Goal: Task Accomplishment & Management: Use online tool/utility

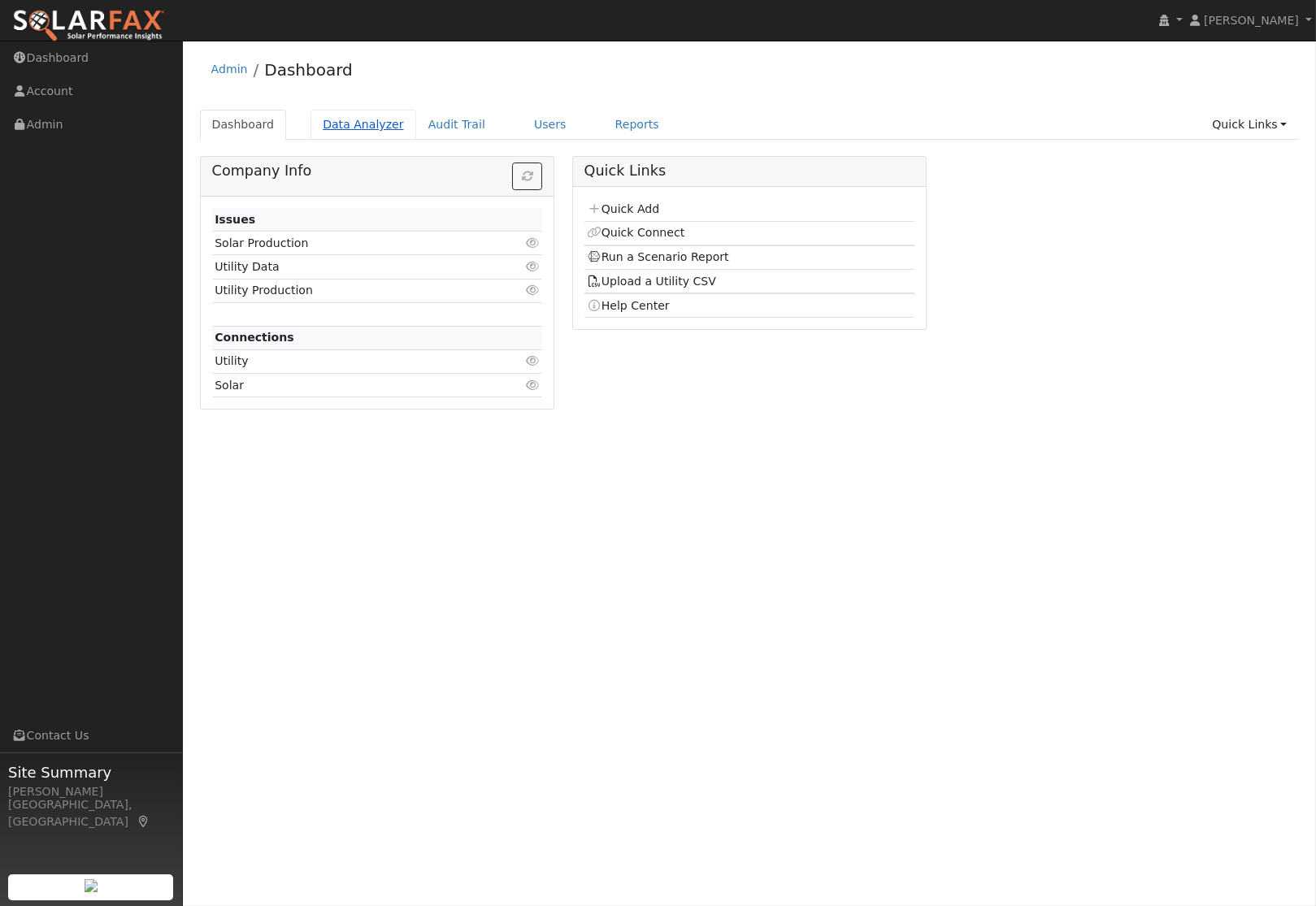
click at [346, 126] on link "Data Analyzer" at bounding box center [363, 125] width 106 height 30
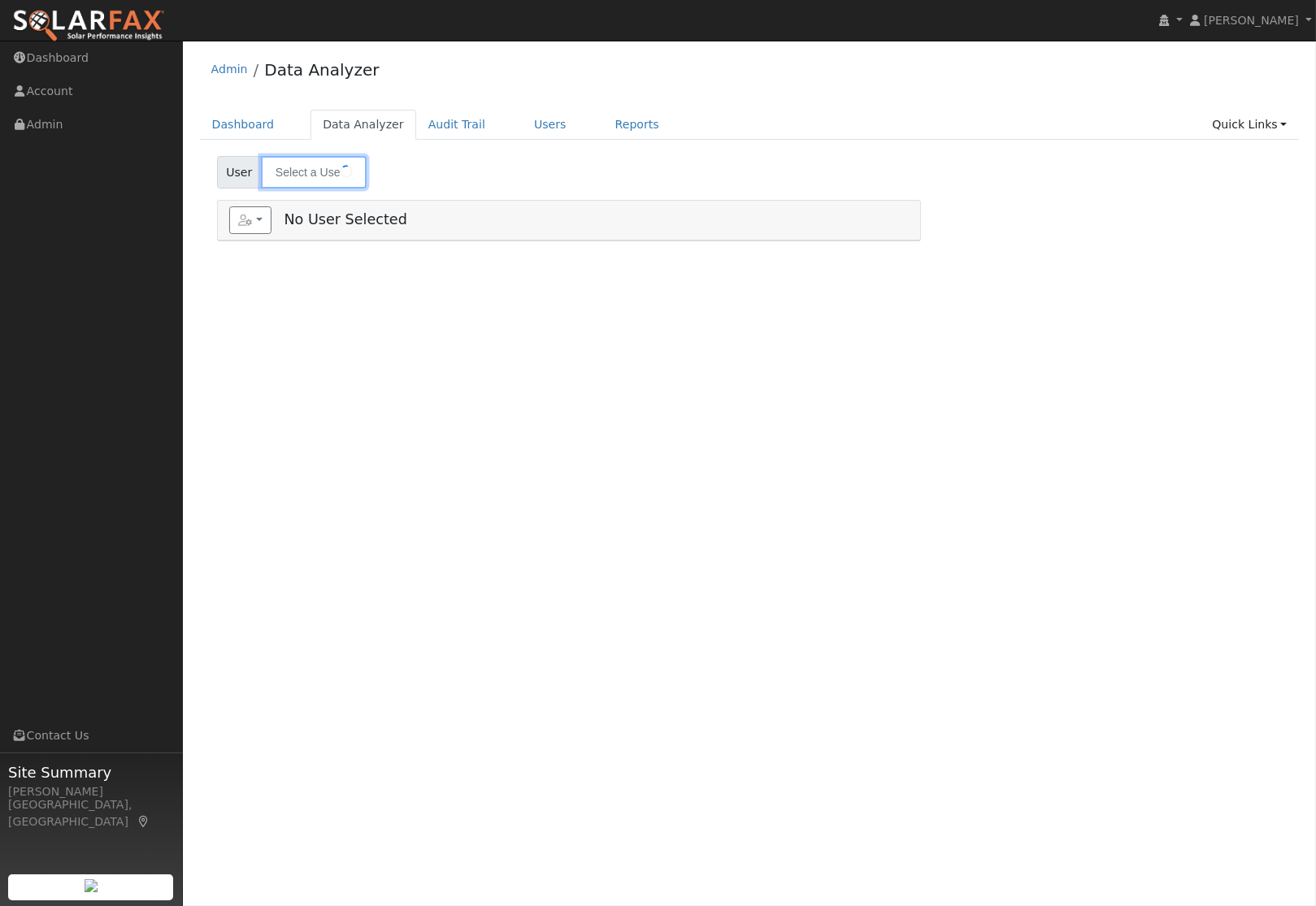
type input "[PERSON_NAME]"
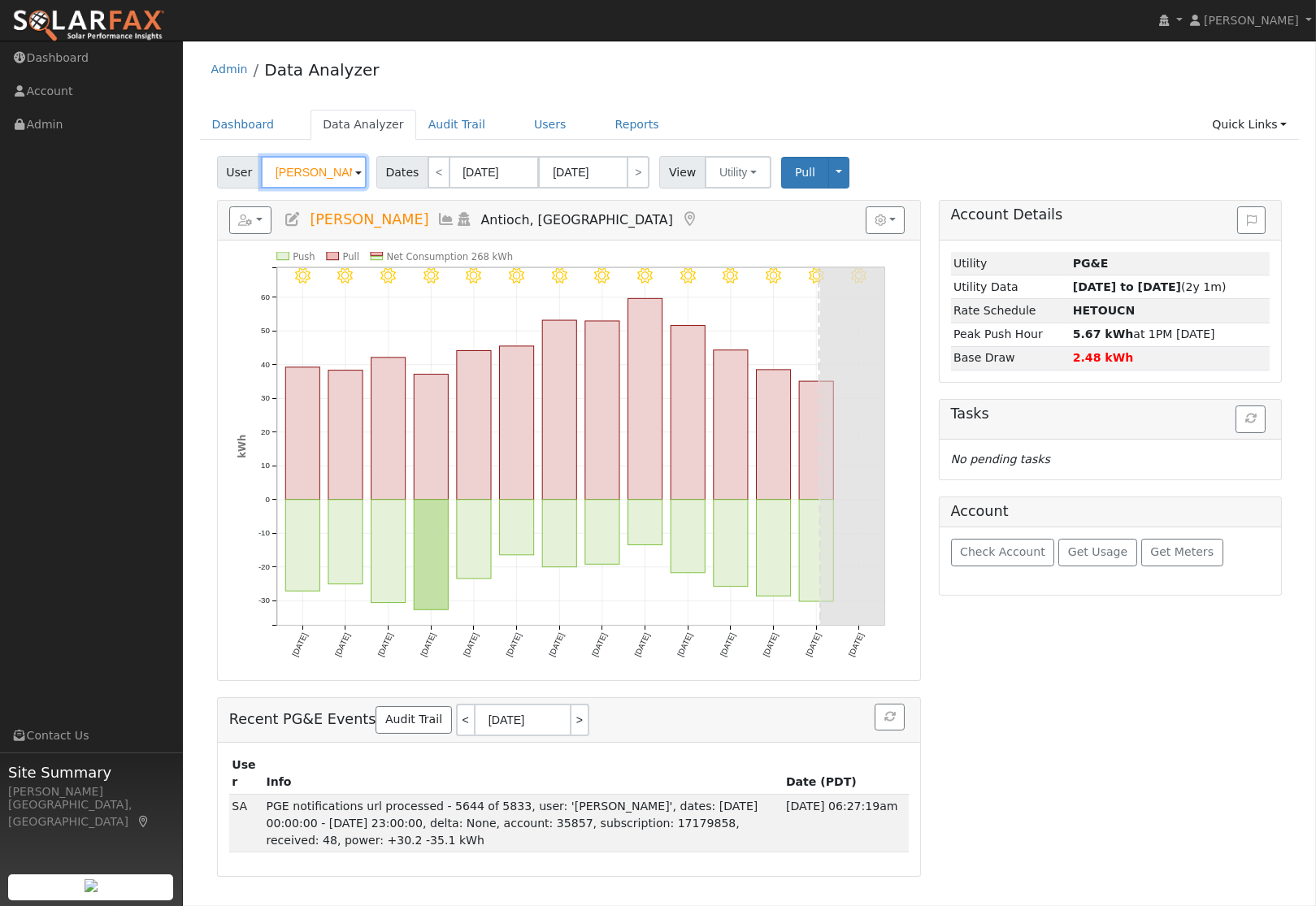
drag, startPoint x: 350, startPoint y: 175, endPoint x: 278, endPoint y: 175, distance: 72.0
click at [278, 175] on input "Steven Abfalter" at bounding box center [313, 172] width 106 height 32
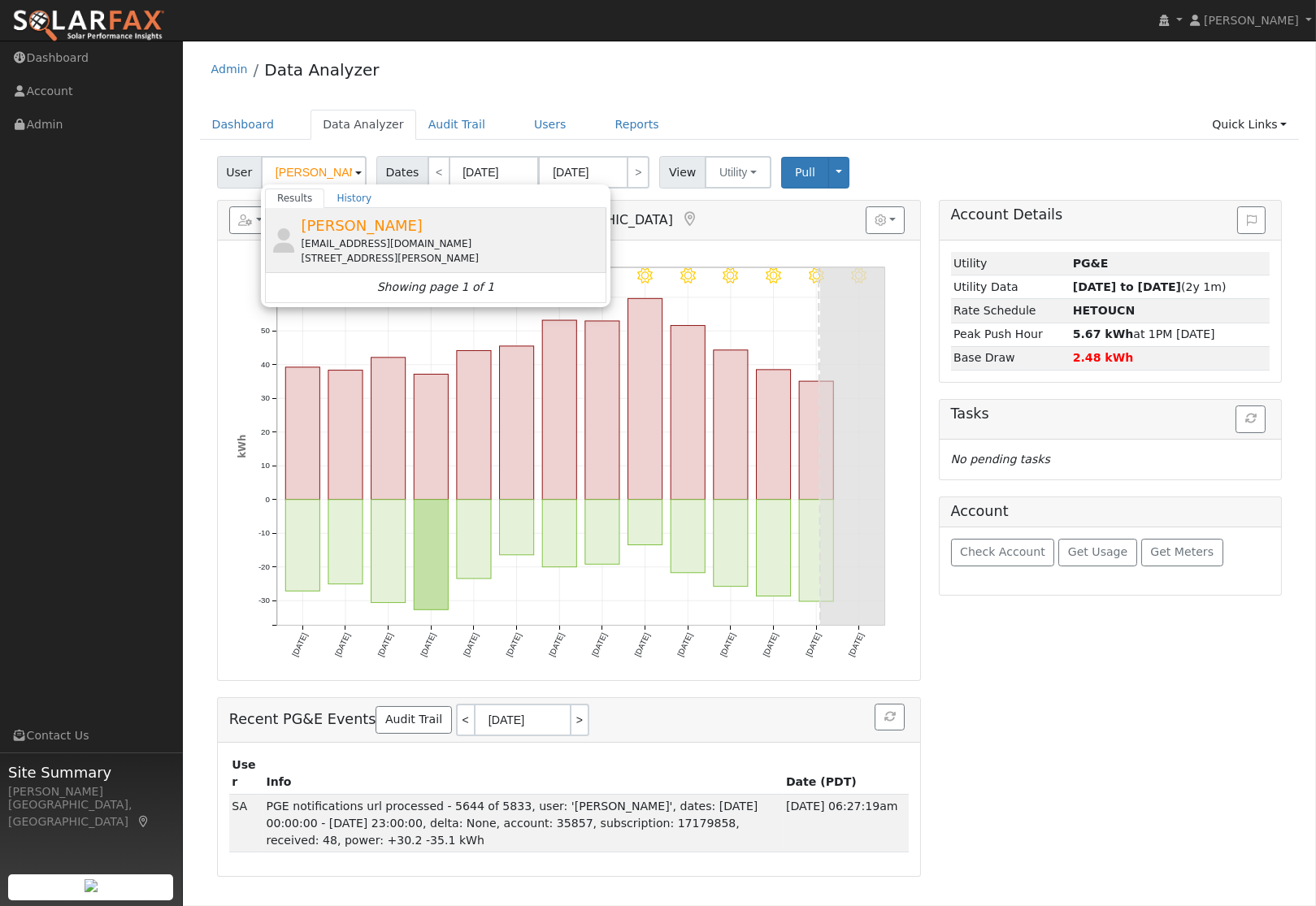
click at [312, 221] on span "[PERSON_NAME]" at bounding box center [362, 226] width 122 height 17
type input "[PERSON_NAME]"
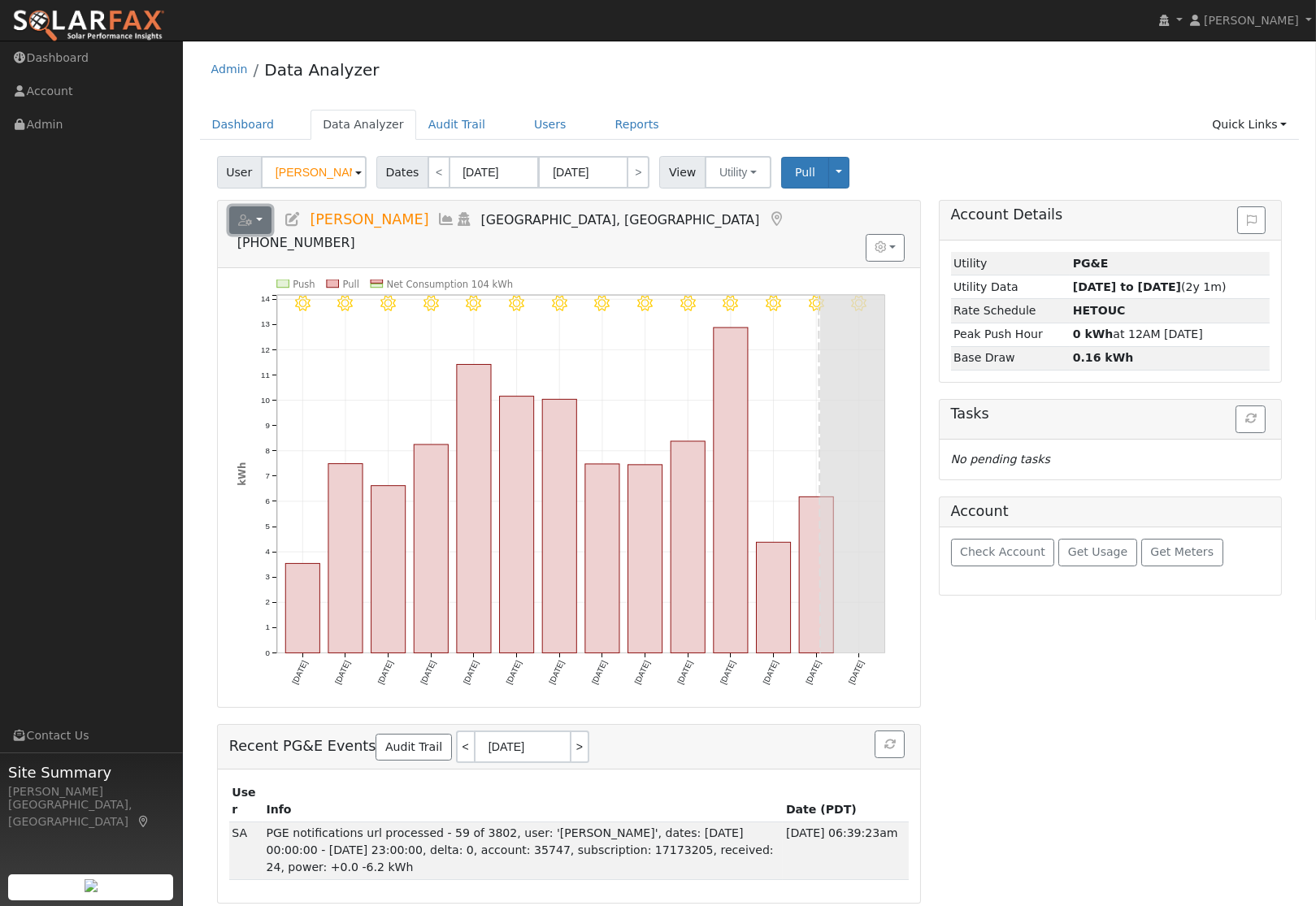
click at [255, 223] on button "button" at bounding box center [251, 220] width 43 height 27
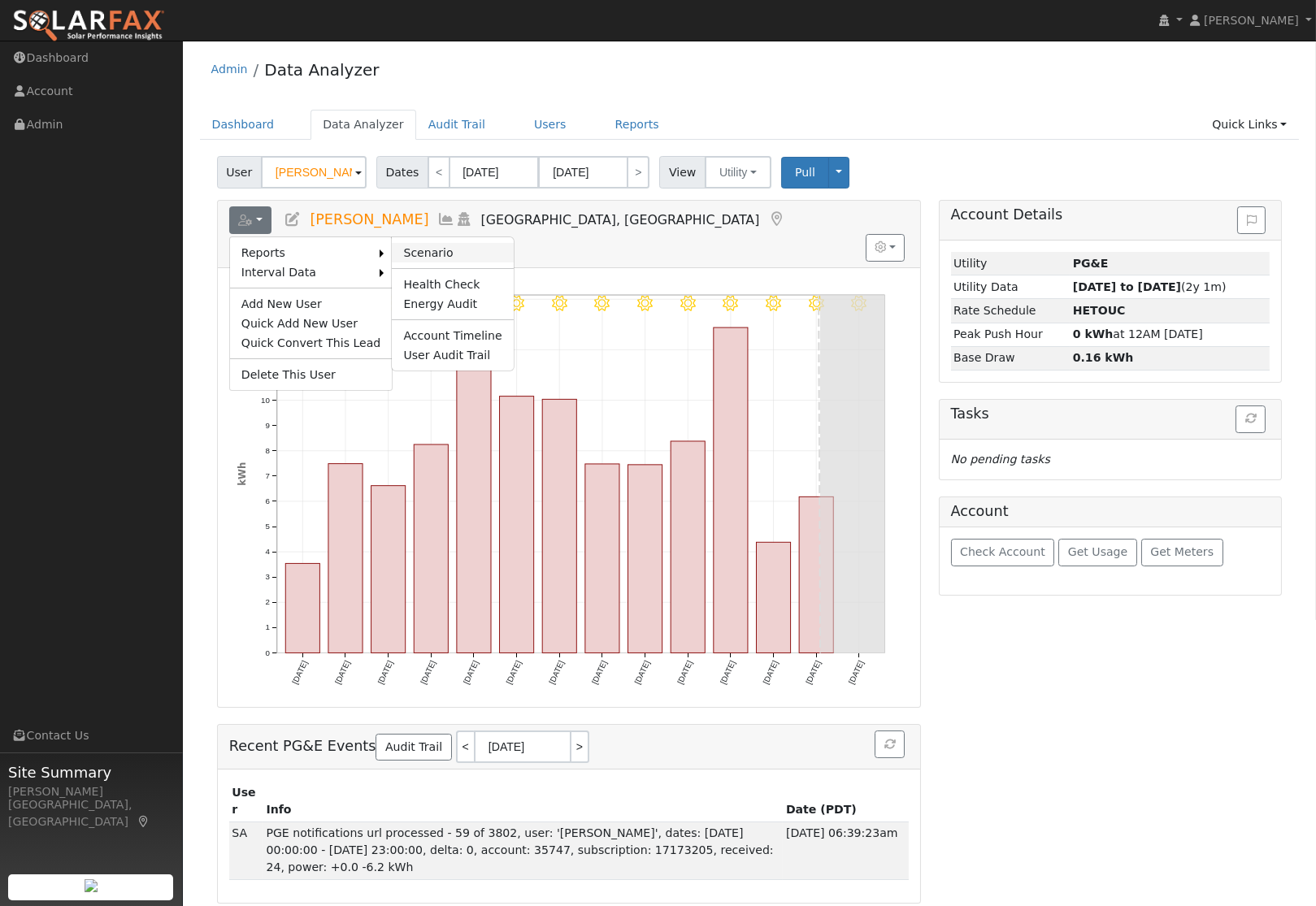
click at [403, 254] on link "Scenario" at bounding box center [452, 253] width 121 height 20
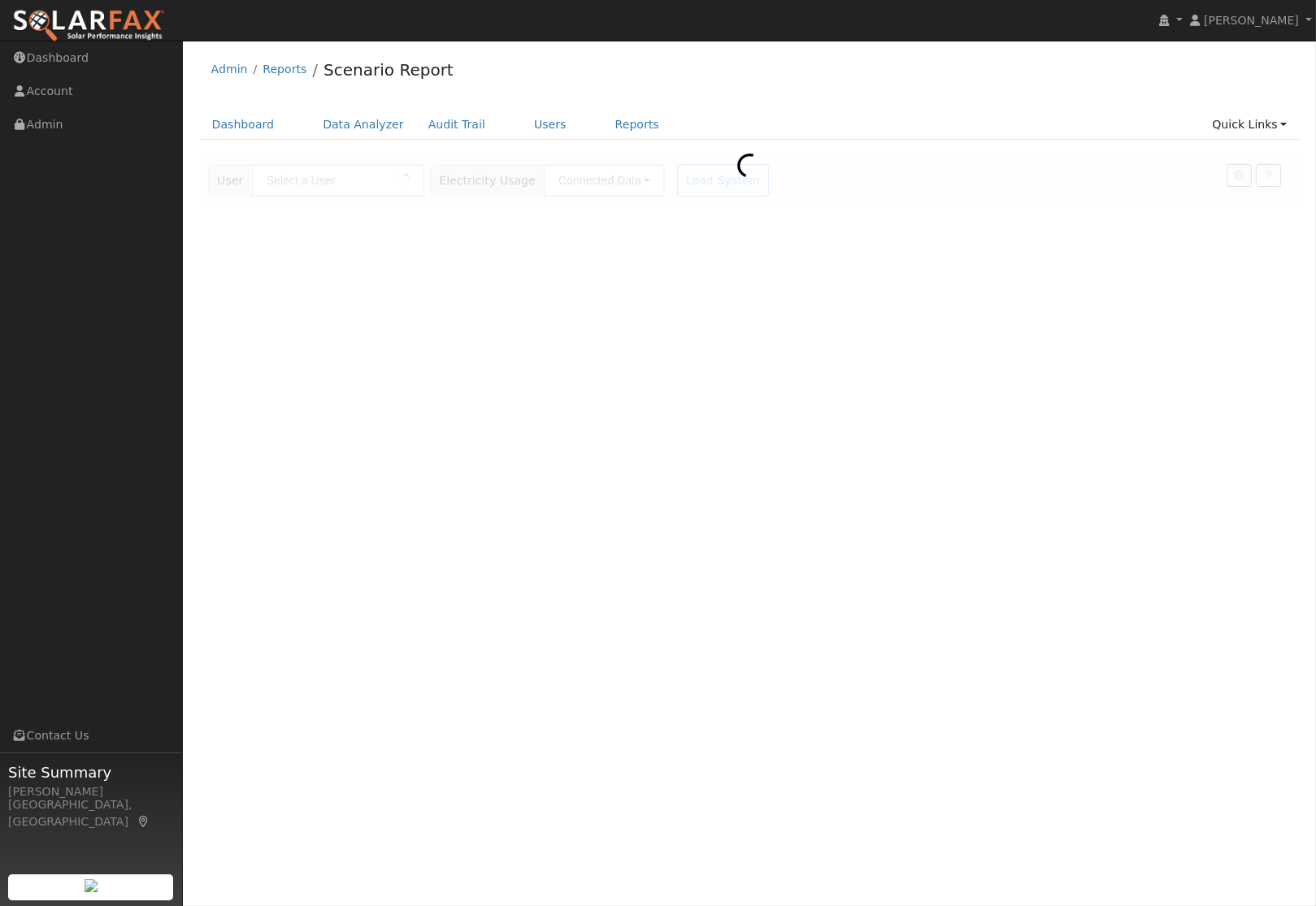
type input "[PERSON_NAME]"
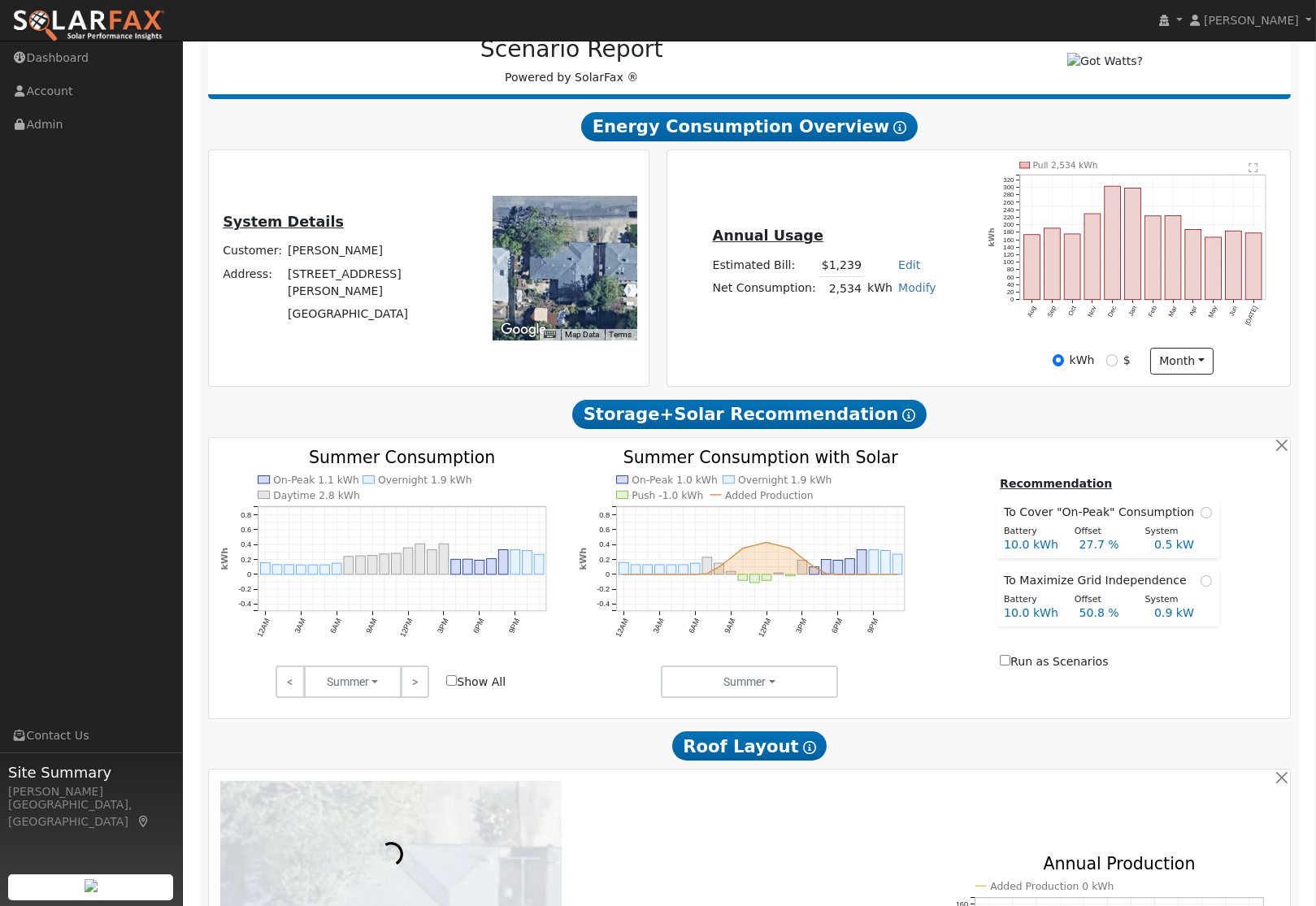
scroll to position [224, 0]
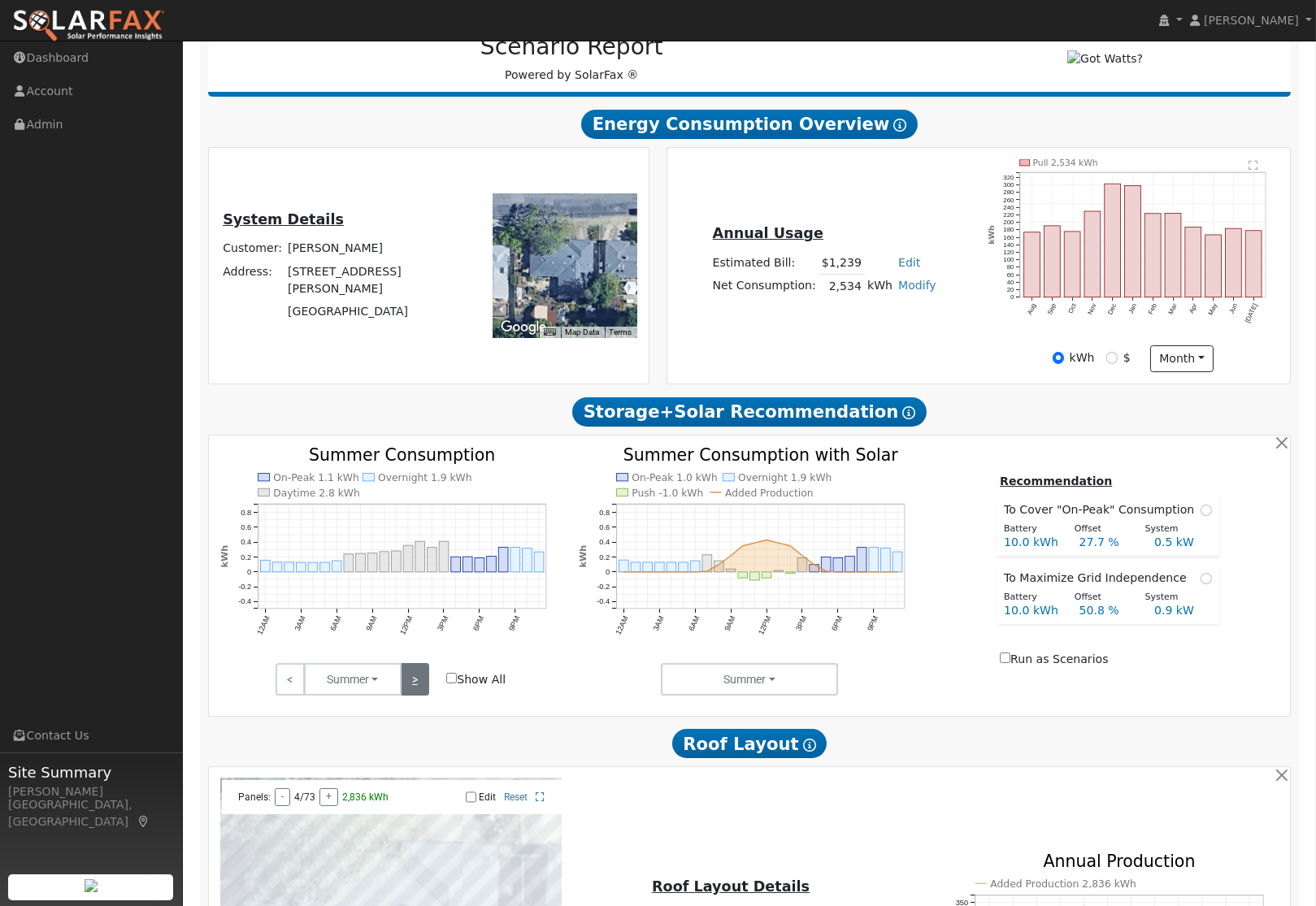
click at [416, 684] on link ">" at bounding box center [415, 680] width 28 height 32
click at [425, 691] on link ">" at bounding box center [415, 680] width 28 height 32
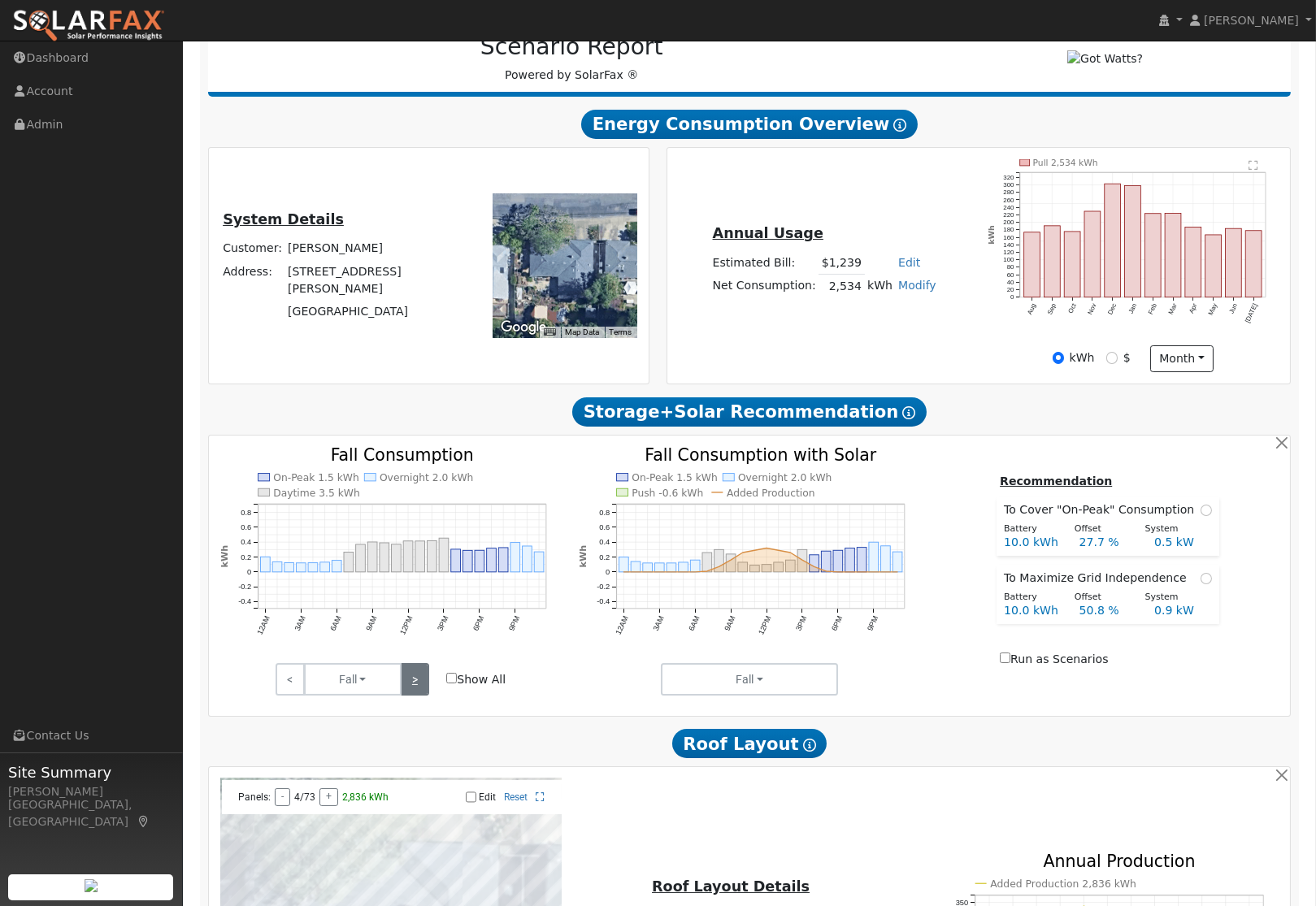
click at [425, 691] on link ">" at bounding box center [415, 680] width 28 height 32
click at [413, 685] on link ">" at bounding box center [415, 680] width 28 height 32
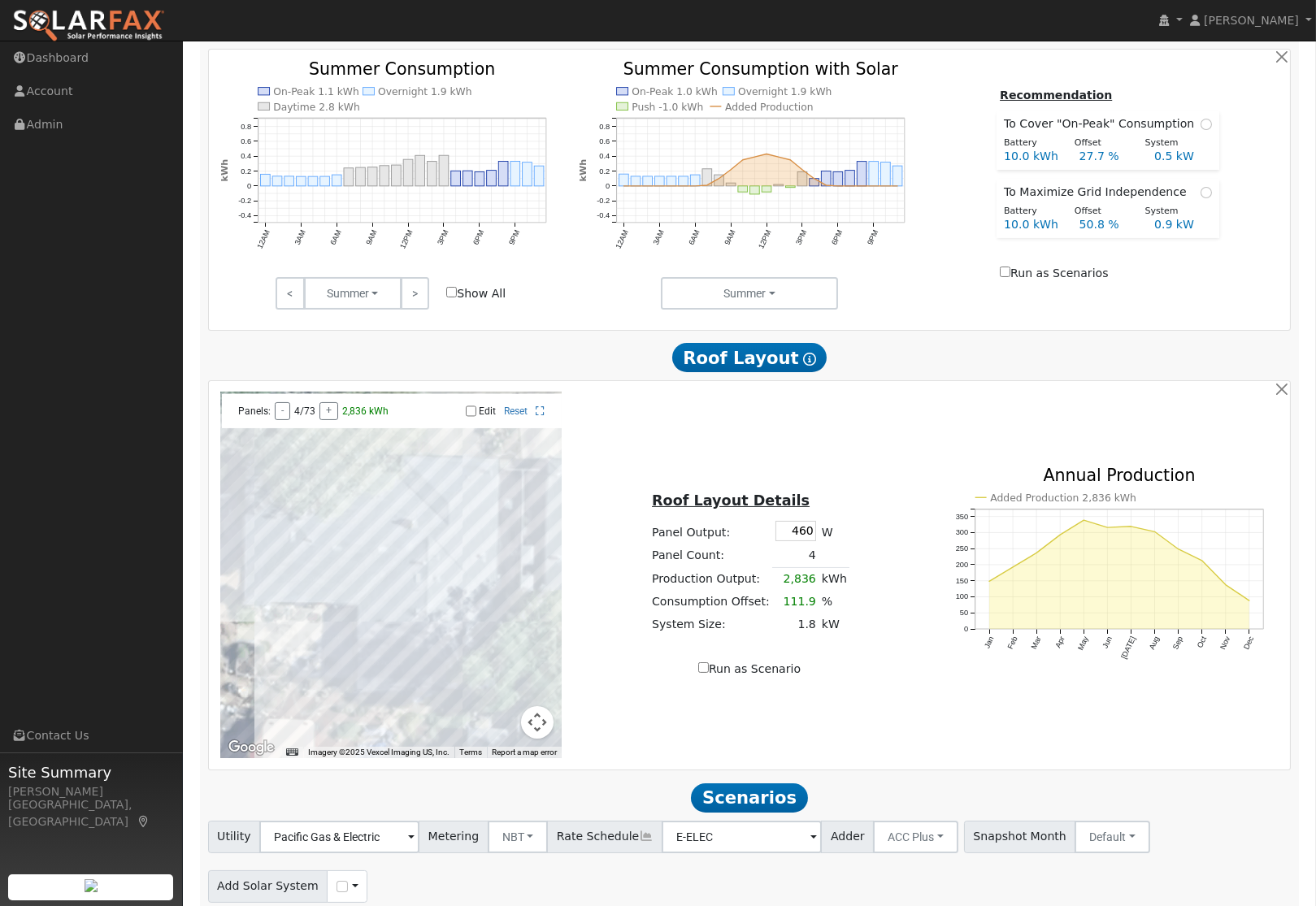
scroll to position [609, 0]
click at [414, 301] on link ">" at bounding box center [415, 294] width 28 height 32
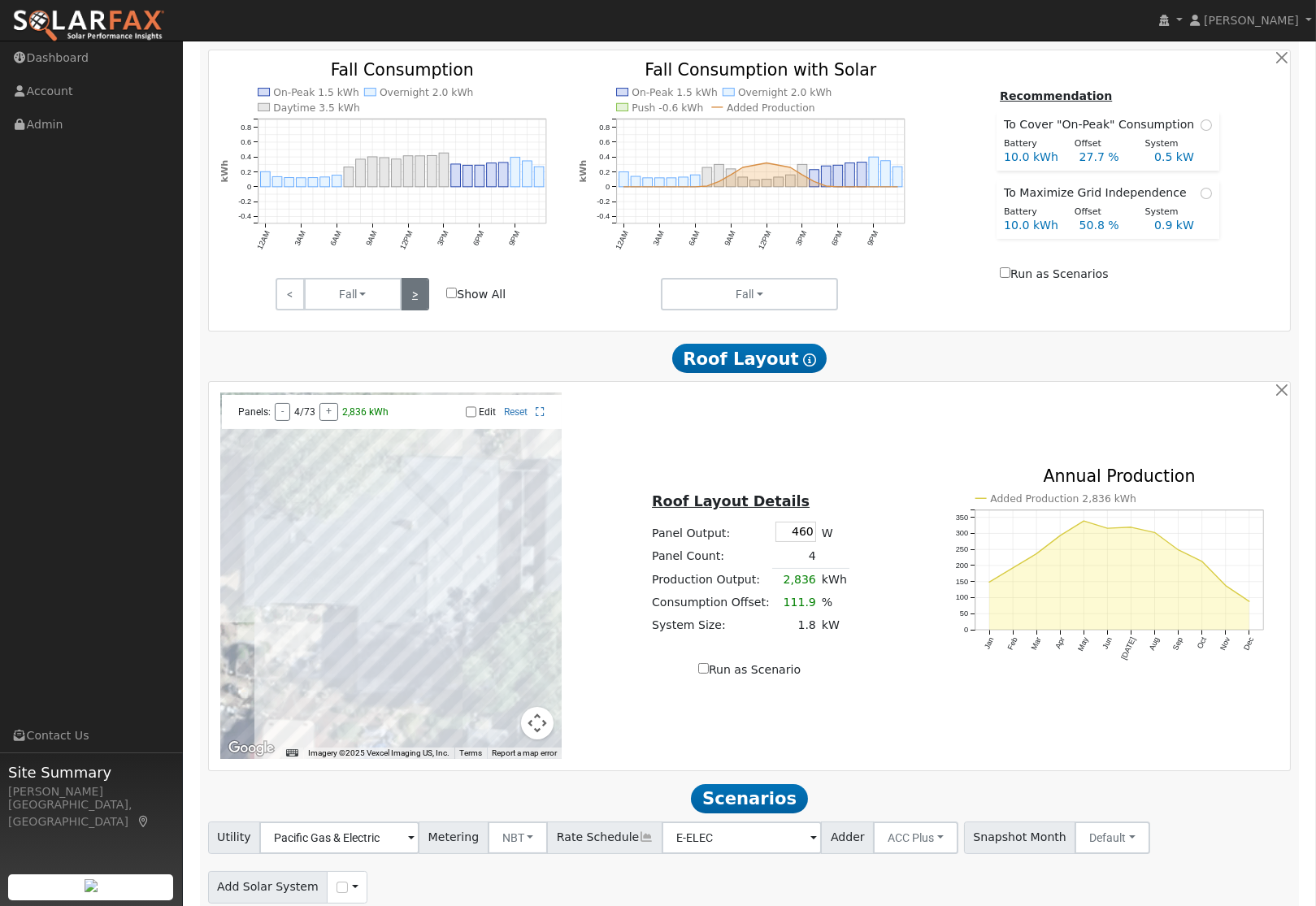
click at [414, 301] on link ">" at bounding box center [415, 294] width 28 height 32
click at [416, 303] on link ">" at bounding box center [415, 294] width 28 height 32
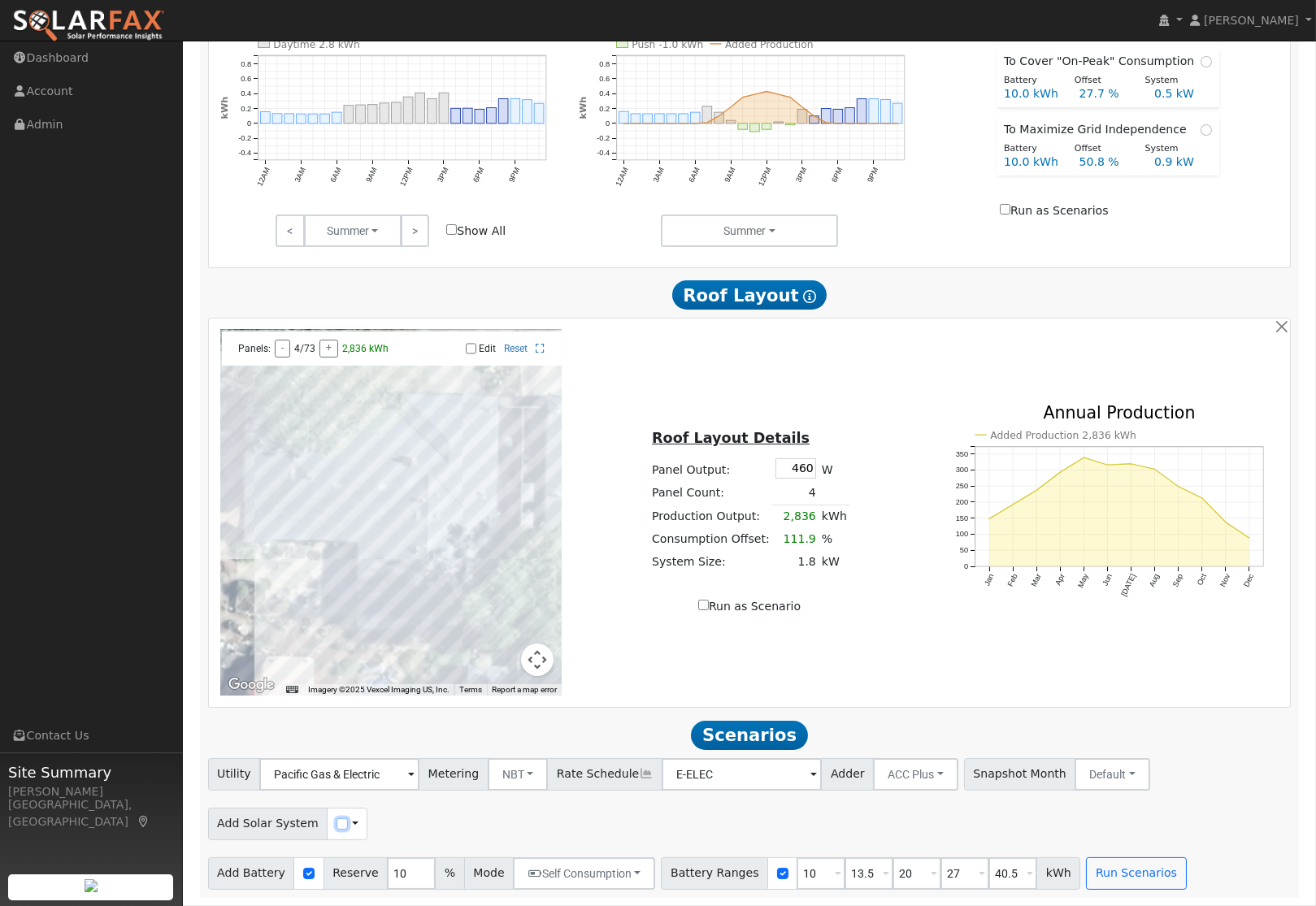
click at [339, 825] on input "checkbox" at bounding box center [343, 824] width 11 height 11
checkbox input "true"
click at [902, 824] on input "number" at bounding box center [926, 824] width 49 height 32
drag, startPoint x: 857, startPoint y: 821, endPoint x: 826, endPoint y: 821, distance: 31.0
click at [826, 821] on div "Production Ranges 80 100 125 150 %" at bounding box center [768, 824] width 424 height 32
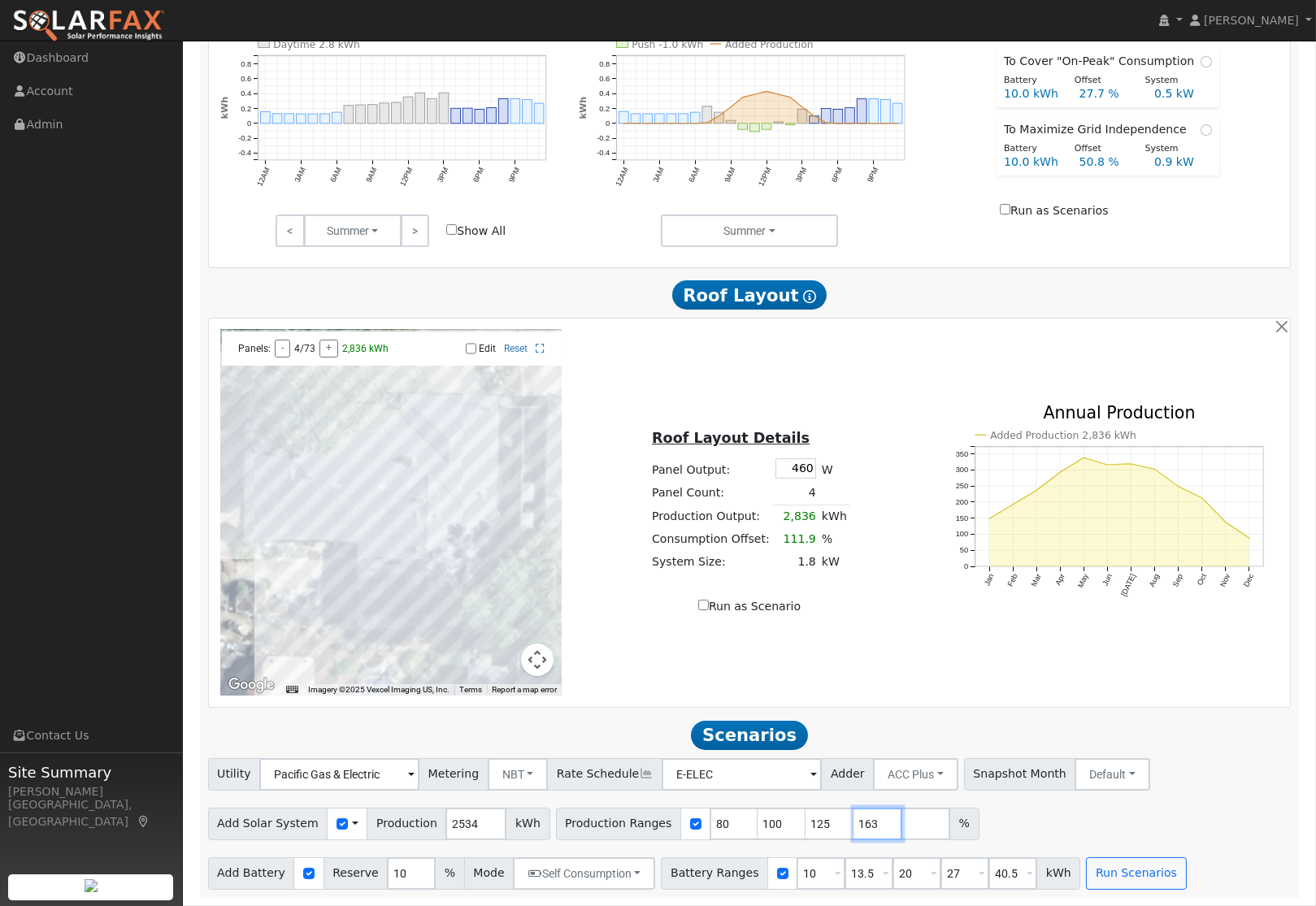
type input "163"
click at [902, 824] on input "number" at bounding box center [926, 824] width 49 height 32
type input "200"
drag, startPoint x: 1007, startPoint y: 873, endPoint x: 950, endPoint y: 873, distance: 57.0
click at [950, 873] on div "Battery Ranges 10 Overrides Reserve % Mode None None Self Consumption Peak Savi…" at bounding box center [870, 874] width 419 height 32
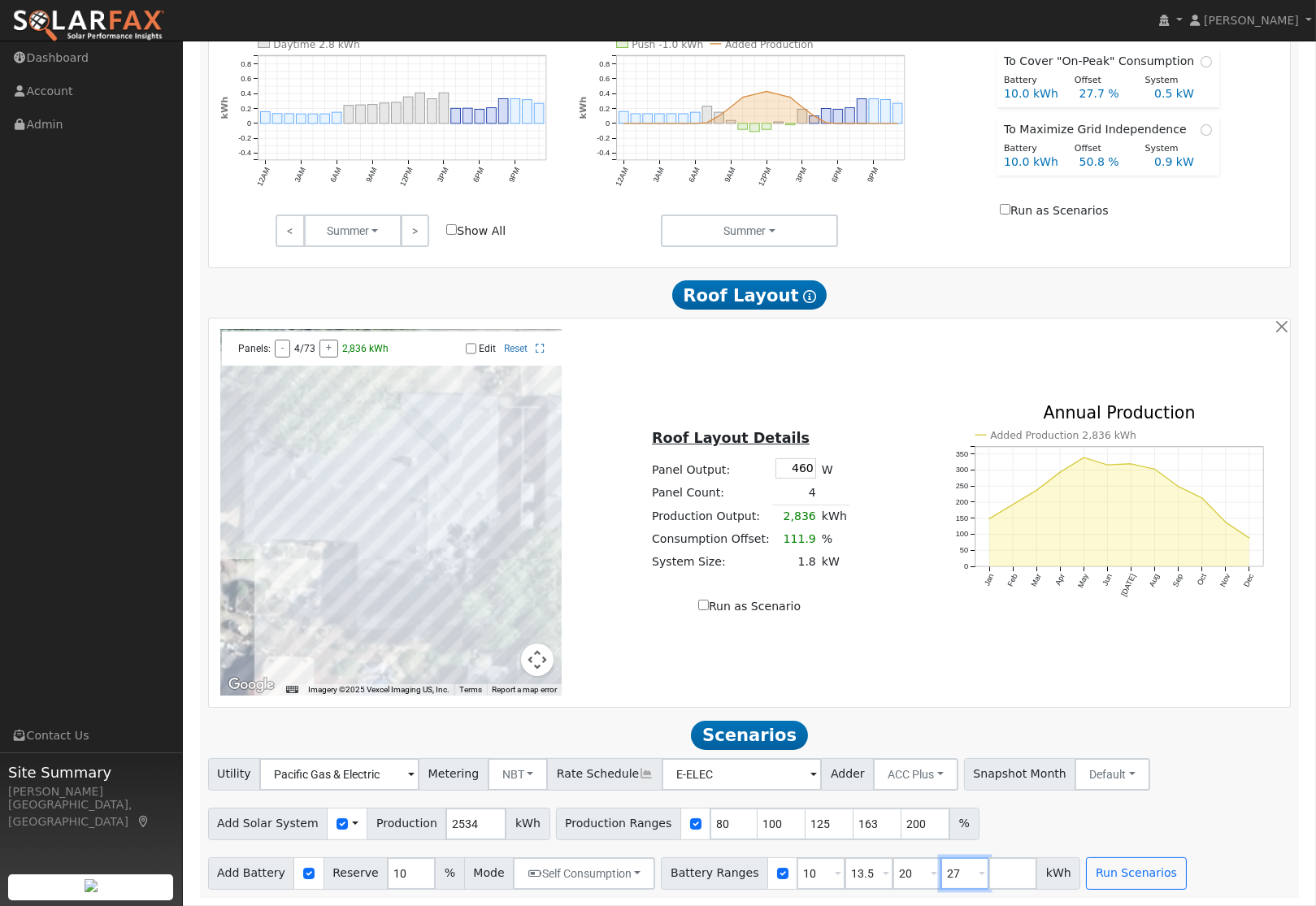
drag, startPoint x: 950, startPoint y: 873, endPoint x: 919, endPoint y: 873, distance: 31.0
click at [919, 873] on div "Battery Ranges 10 Overrides Reserve % Mode None None Self Consumption Peak Savi…" at bounding box center [870, 874] width 419 height 32
drag, startPoint x: 902, startPoint y: 876, endPoint x: 882, endPoint y: 875, distance: 20.0
click at [893, 875] on input "20" at bounding box center [918, 874] width 49 height 32
type input "5"
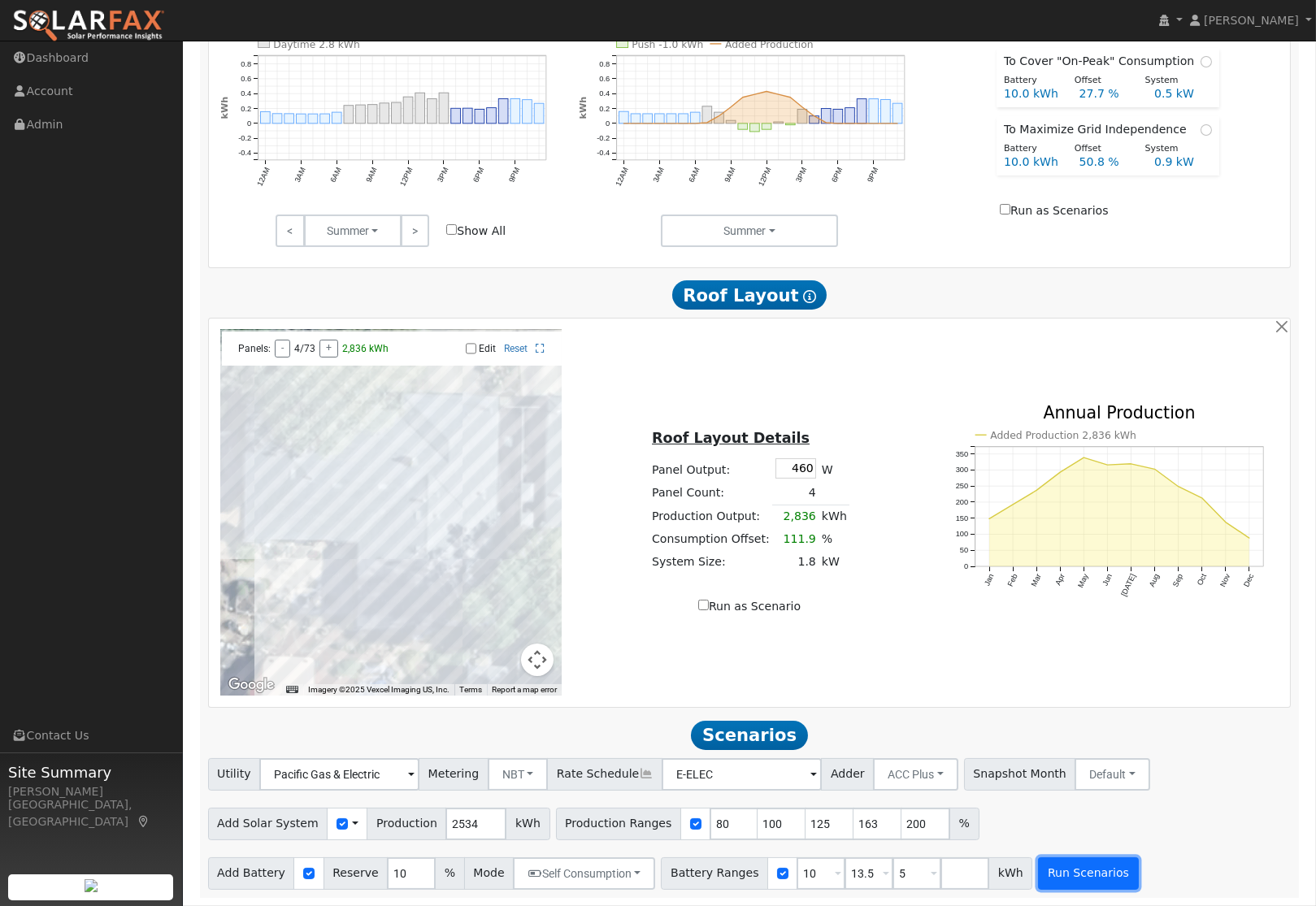
type input "5"
type input "10"
type input "13.5"
click at [1059, 881] on button "Run Scenarios" at bounding box center [1088, 874] width 100 height 32
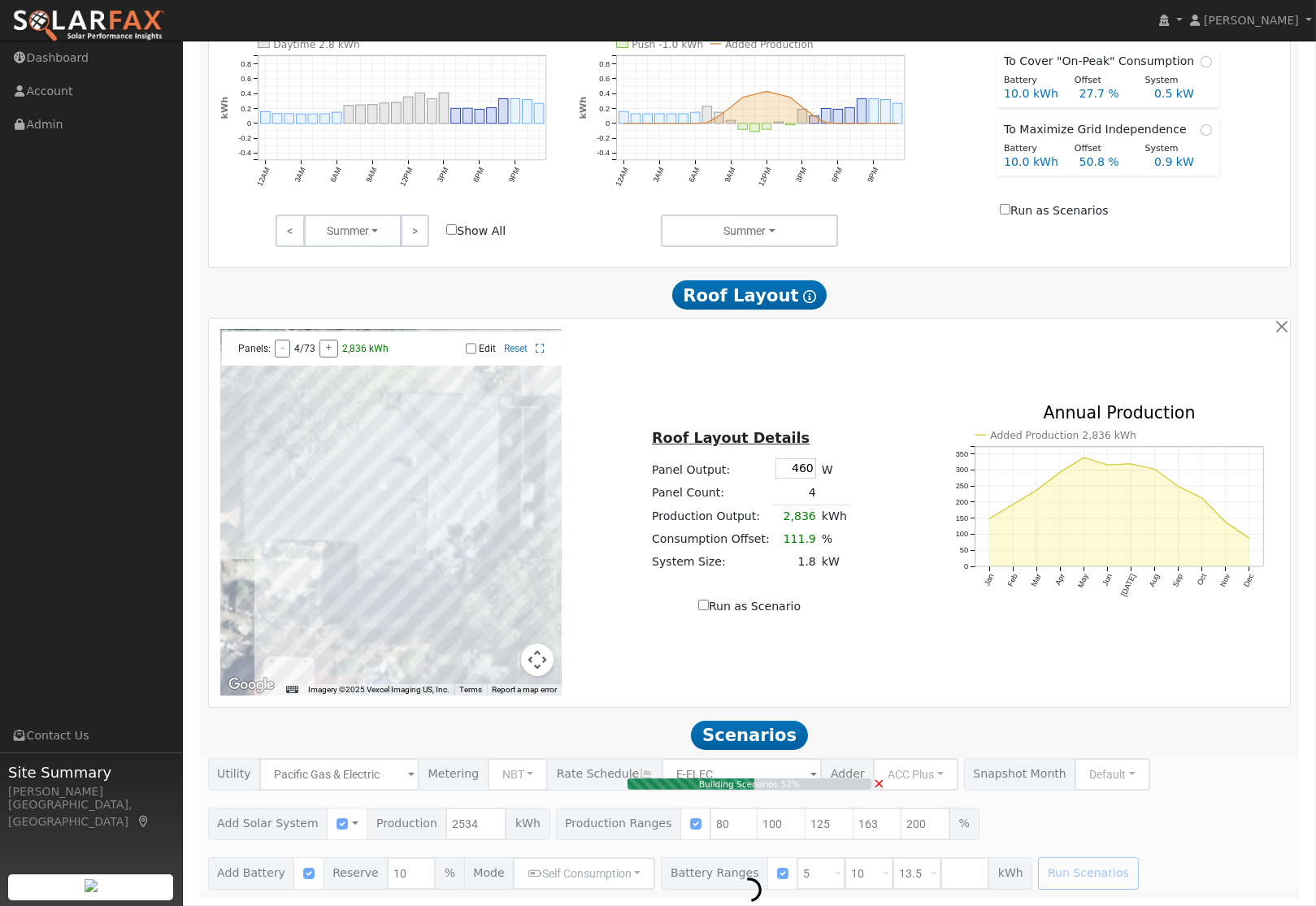
click at [883, 783] on span "×" at bounding box center [879, 783] width 12 height 17
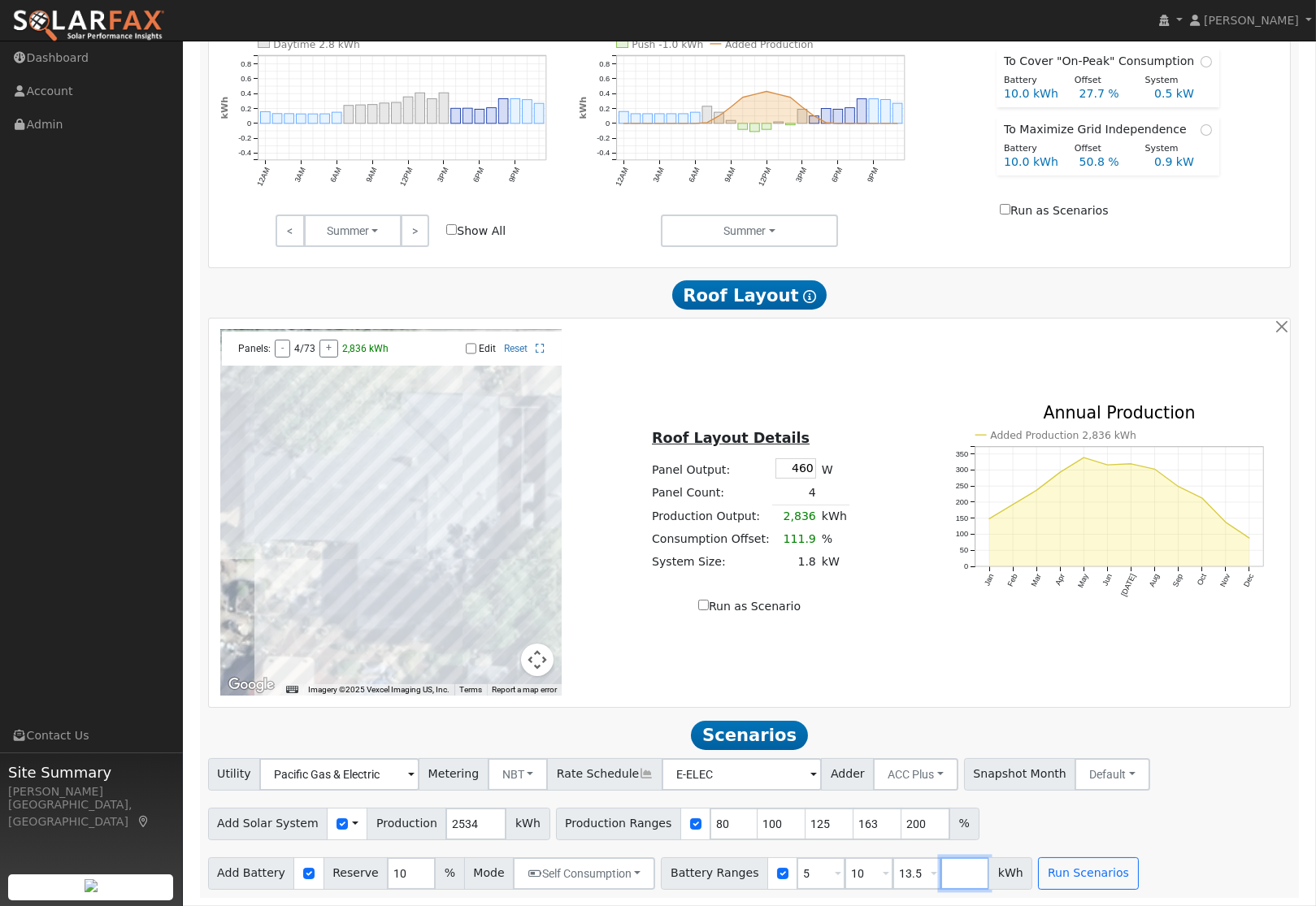
click at [949, 876] on input "number" at bounding box center [966, 874] width 49 height 32
type input "0"
type input "5"
type input "10"
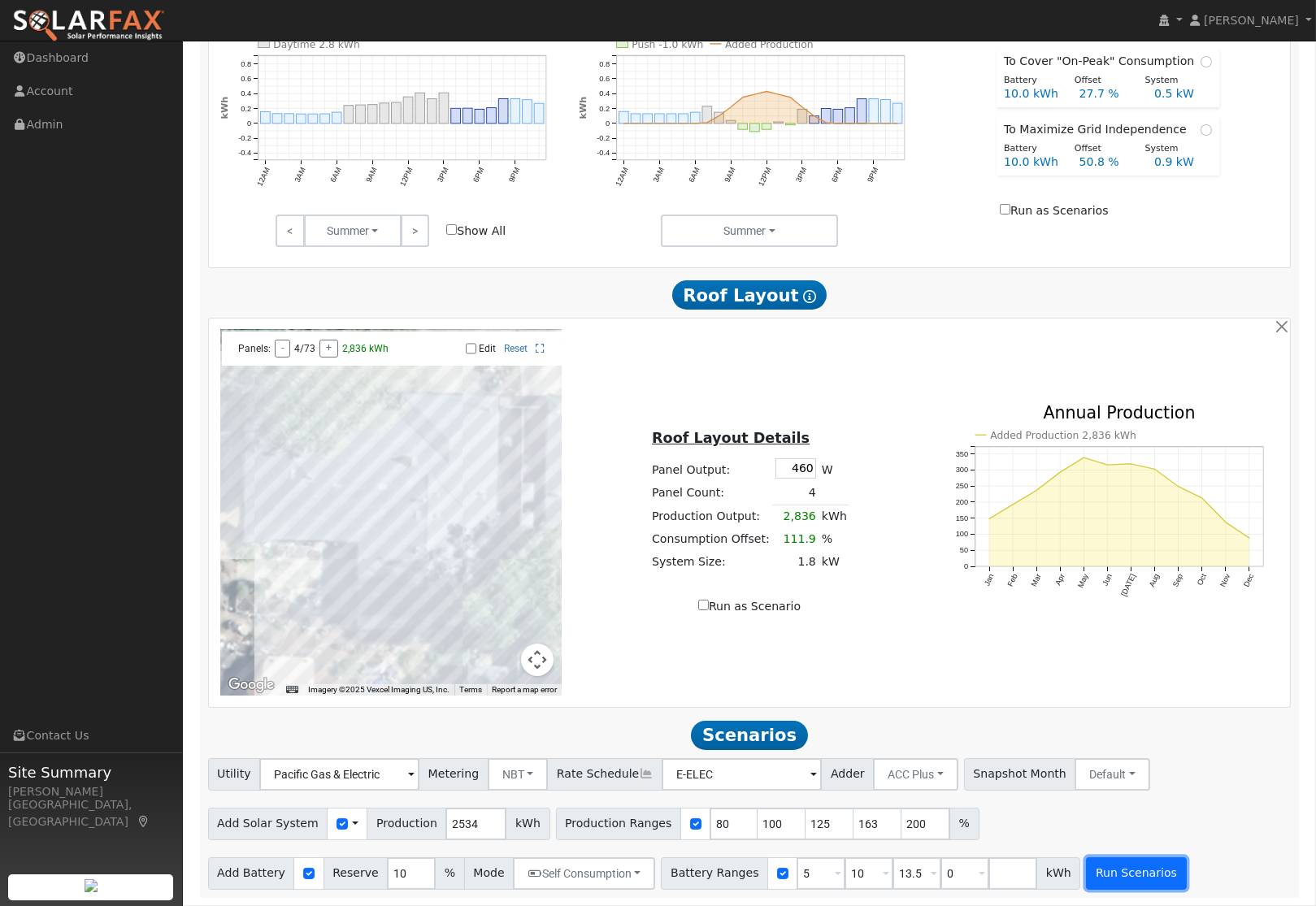
type input "13.5"
click at [1105, 878] on button "Run Scenarios" at bounding box center [1137, 874] width 100 height 32
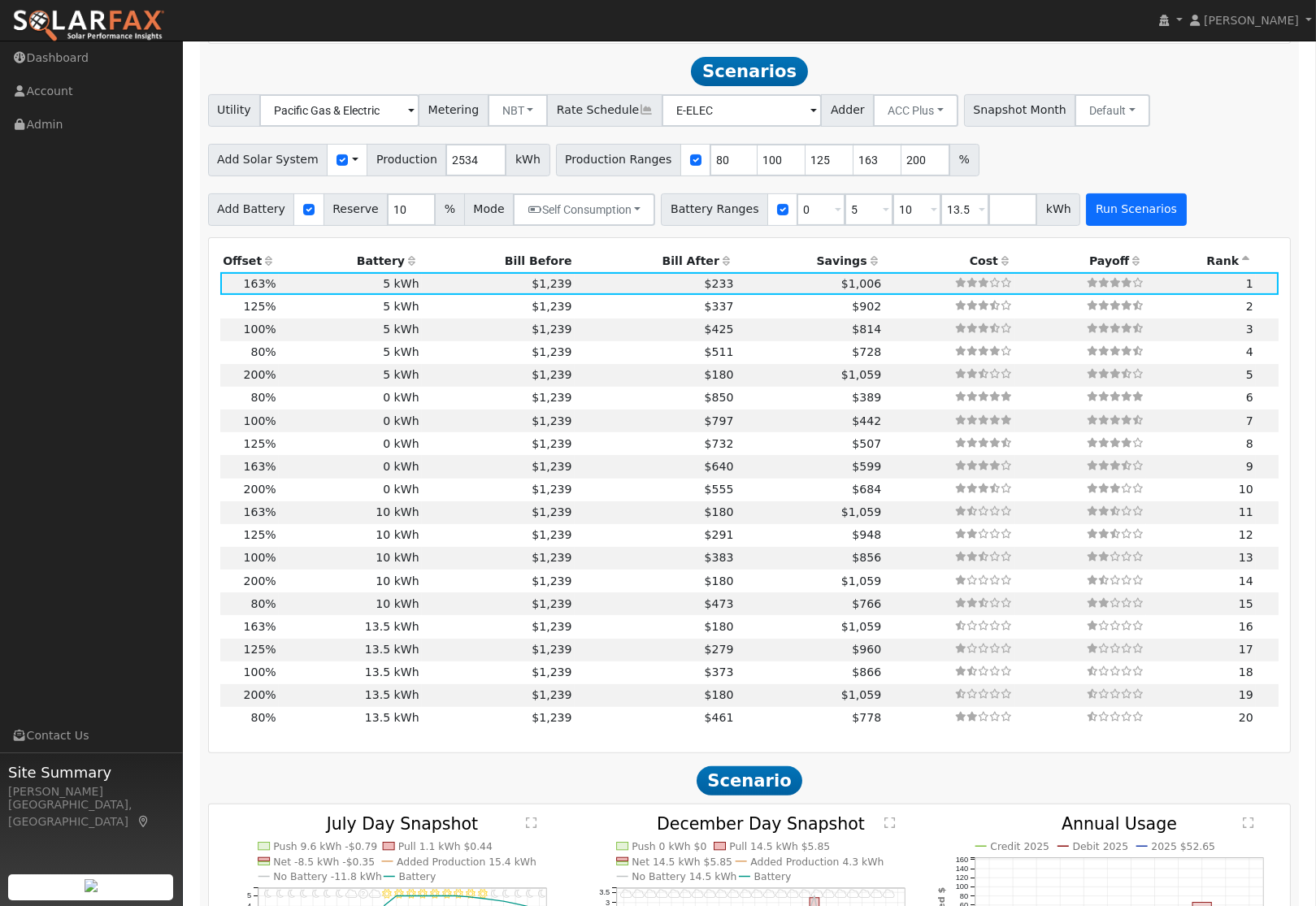
scroll to position [1351, 0]
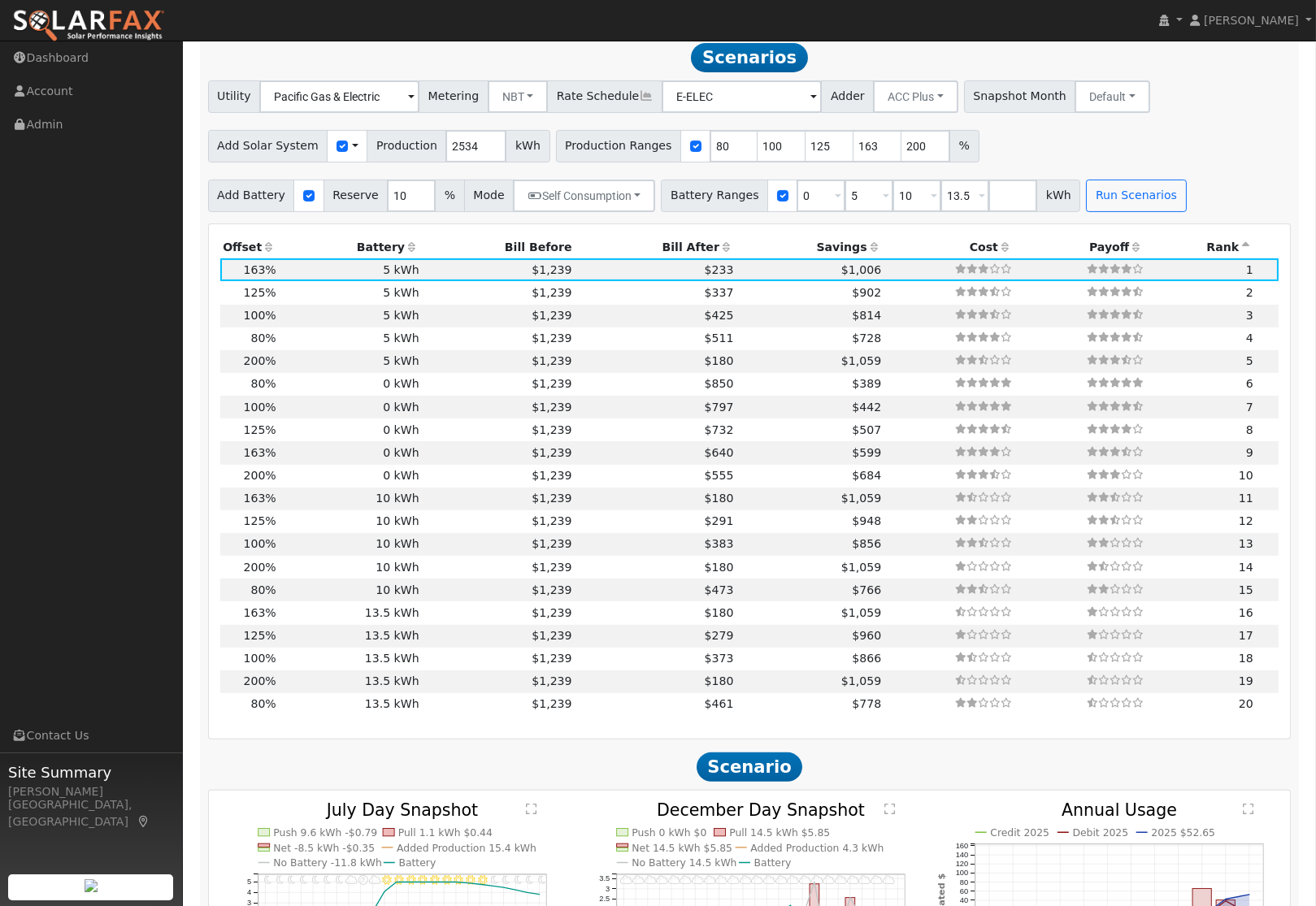
click at [868, 249] on icon at bounding box center [875, 247] width 15 height 11
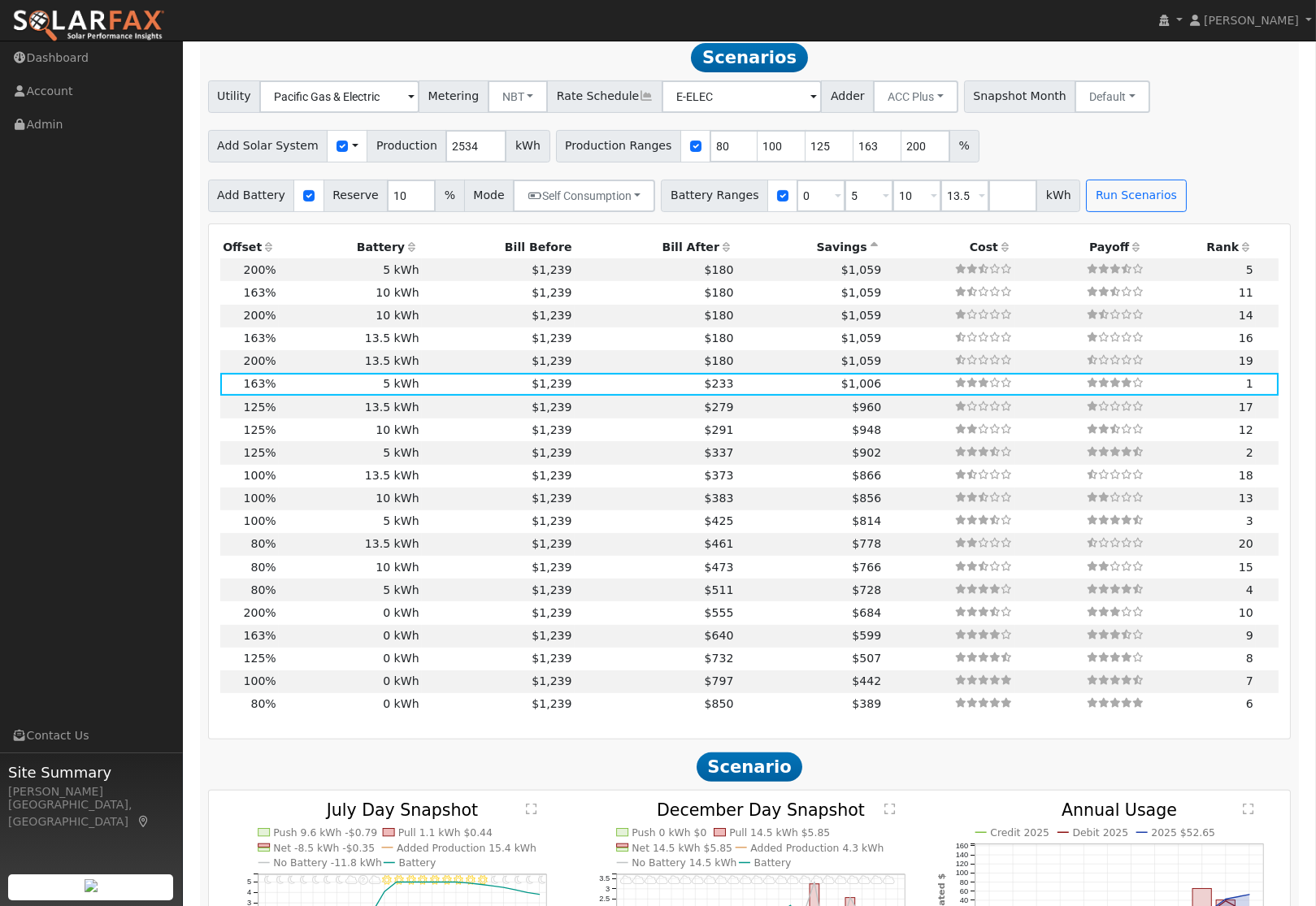
click at [408, 251] on icon at bounding box center [413, 247] width 15 height 11
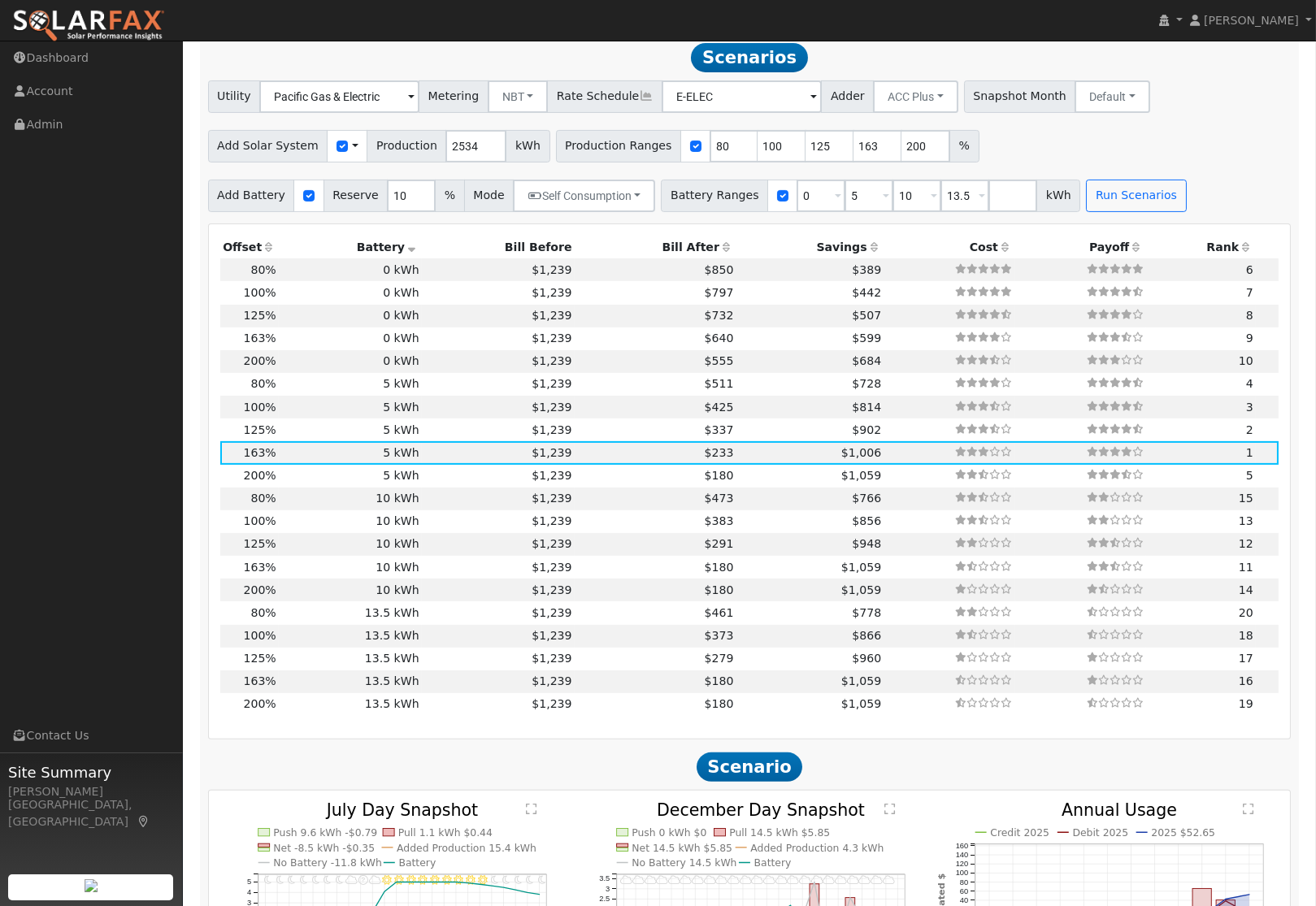
click at [408, 251] on icon at bounding box center [413, 247] width 15 height 11
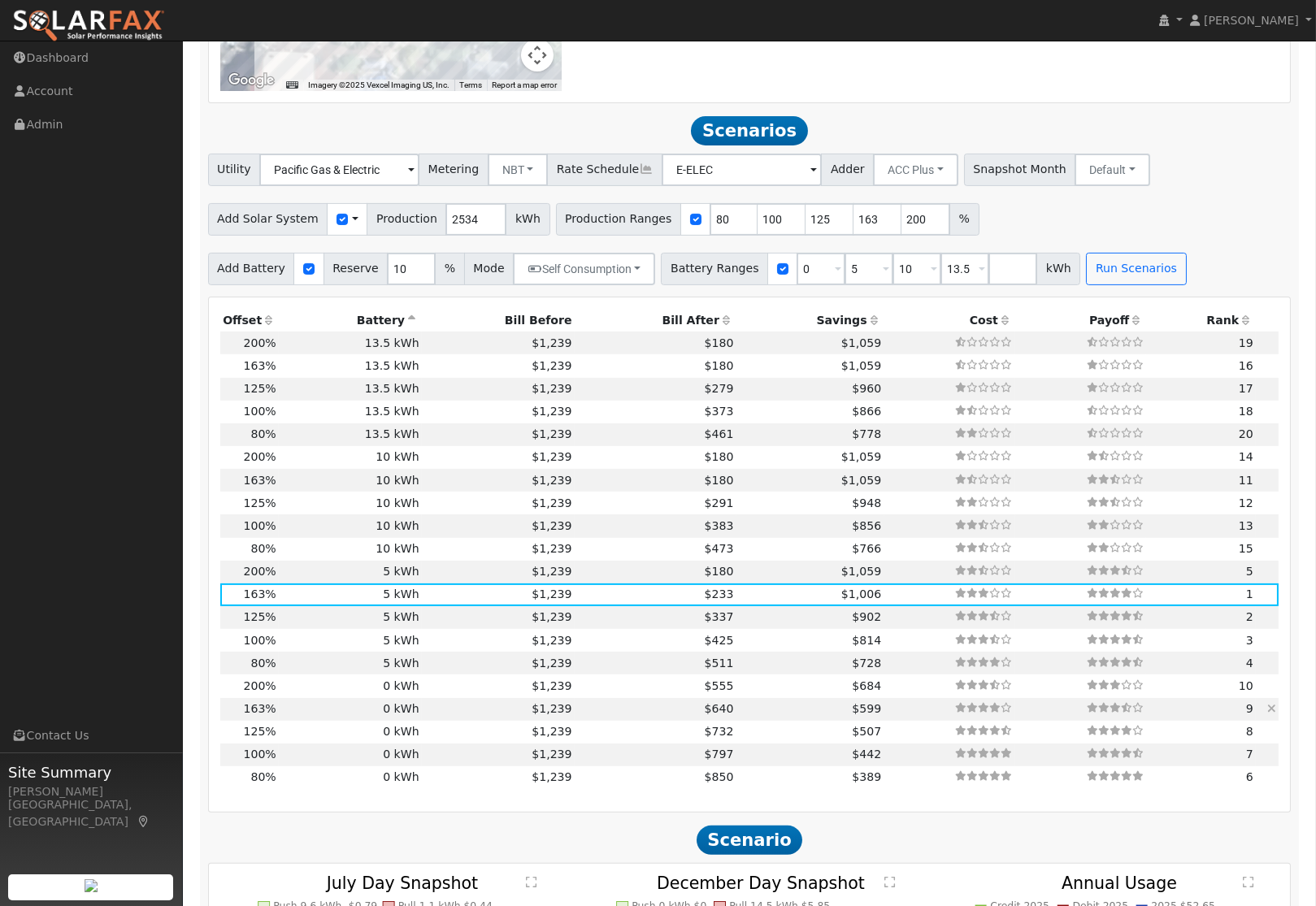
scroll to position [1280, 0]
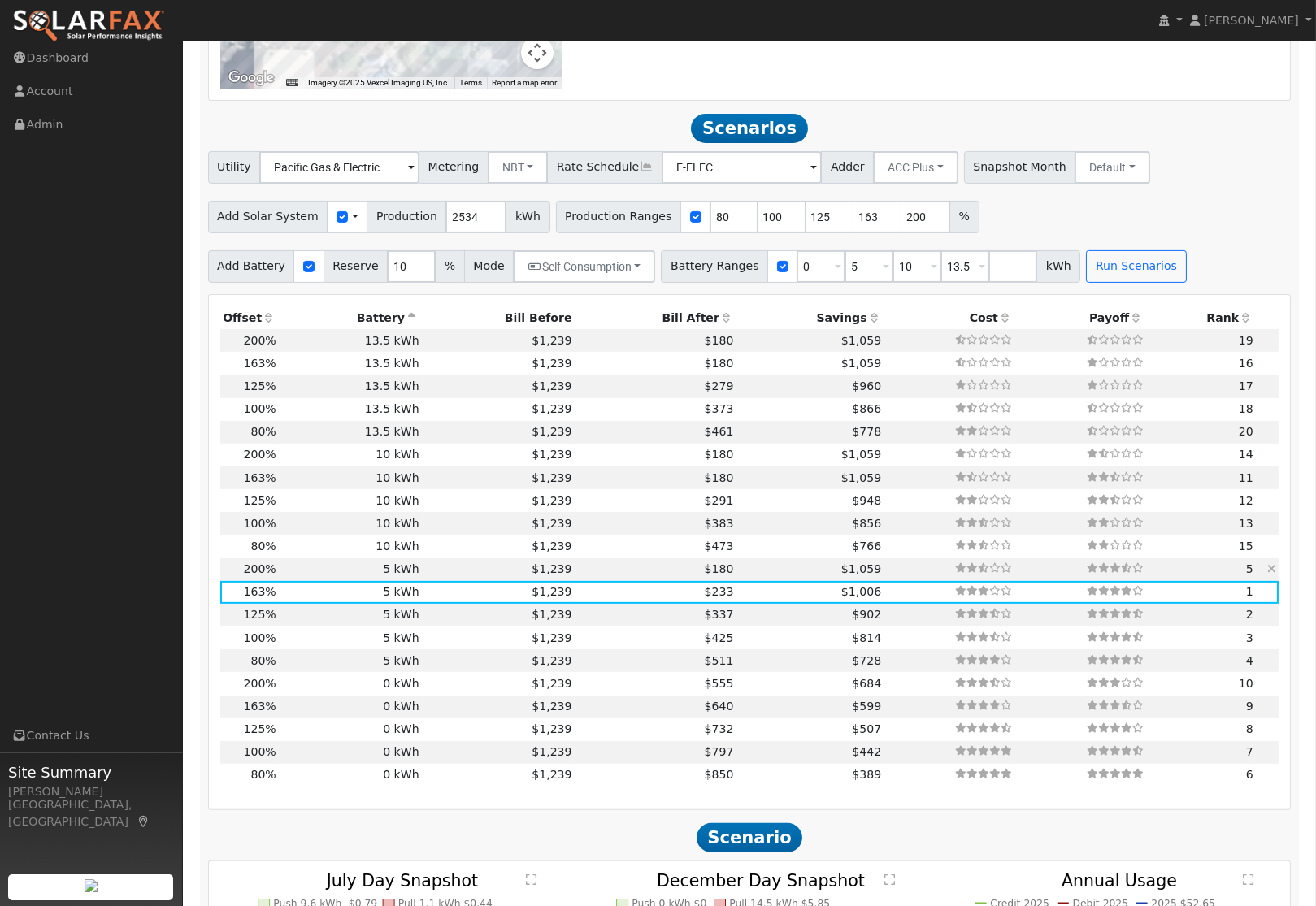
click at [409, 578] on td "5 kWh" at bounding box center [350, 570] width 143 height 23
type input "3.4"
type input "$10,474"
type input "$4,657"
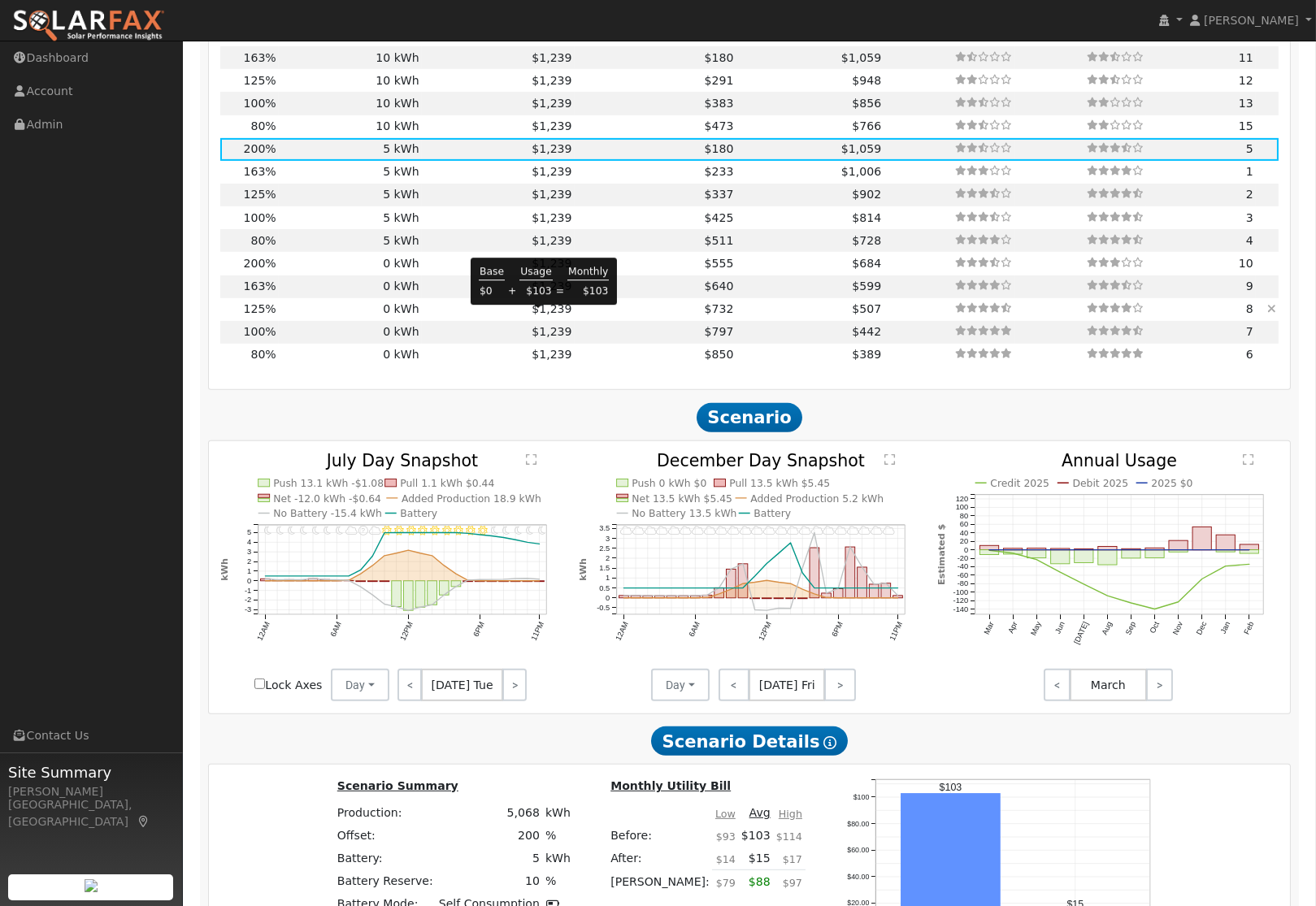
scroll to position [1728, 0]
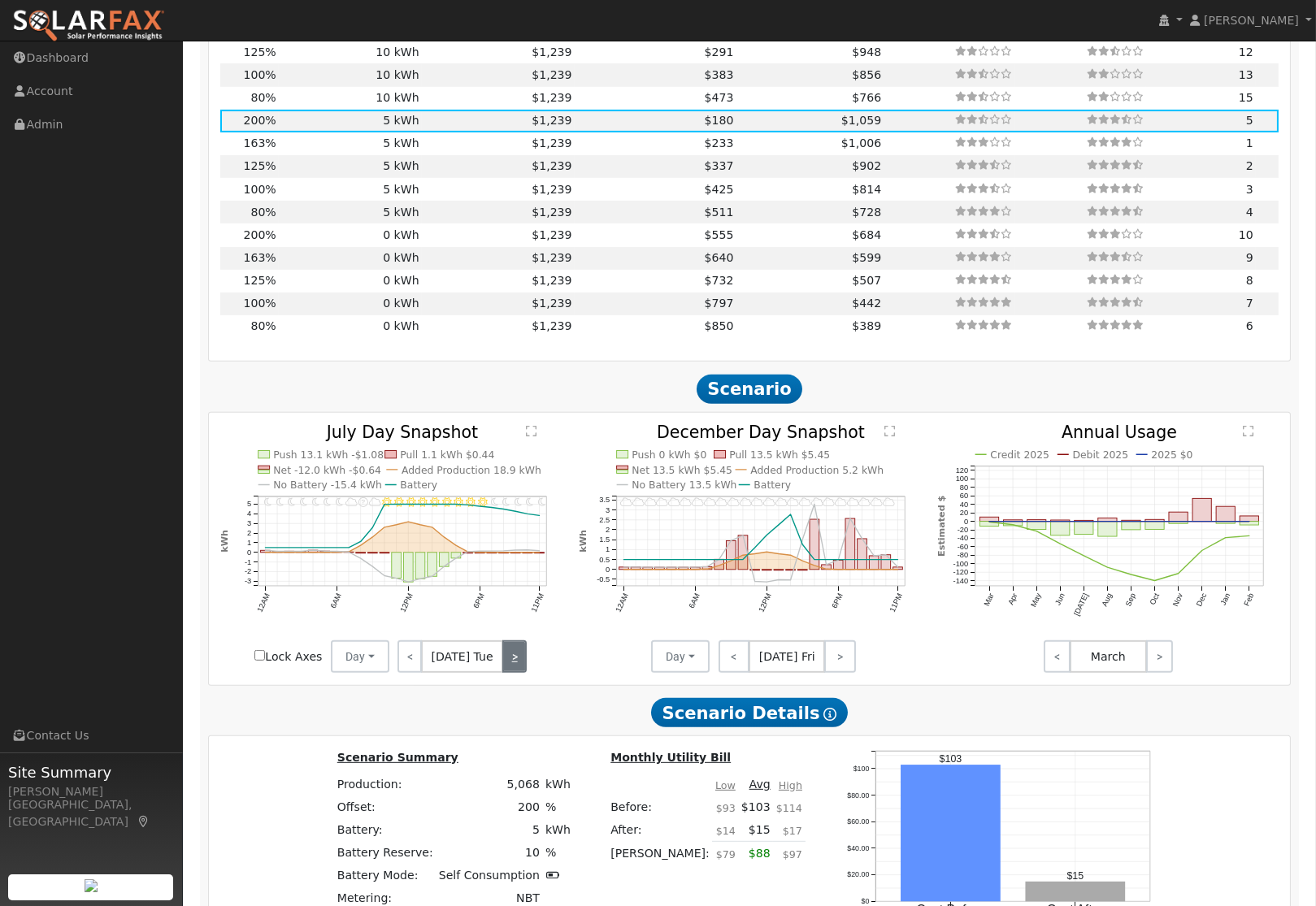
click at [510, 669] on link ">" at bounding box center [515, 657] width 25 height 32
click at [361, 671] on button "Day" at bounding box center [361, 657] width 59 height 32
click at [374, 721] on link "Month Average" at bounding box center [388, 716] width 113 height 23
click at [447, 673] on button "Month Average" at bounding box center [424, 657] width 116 height 32
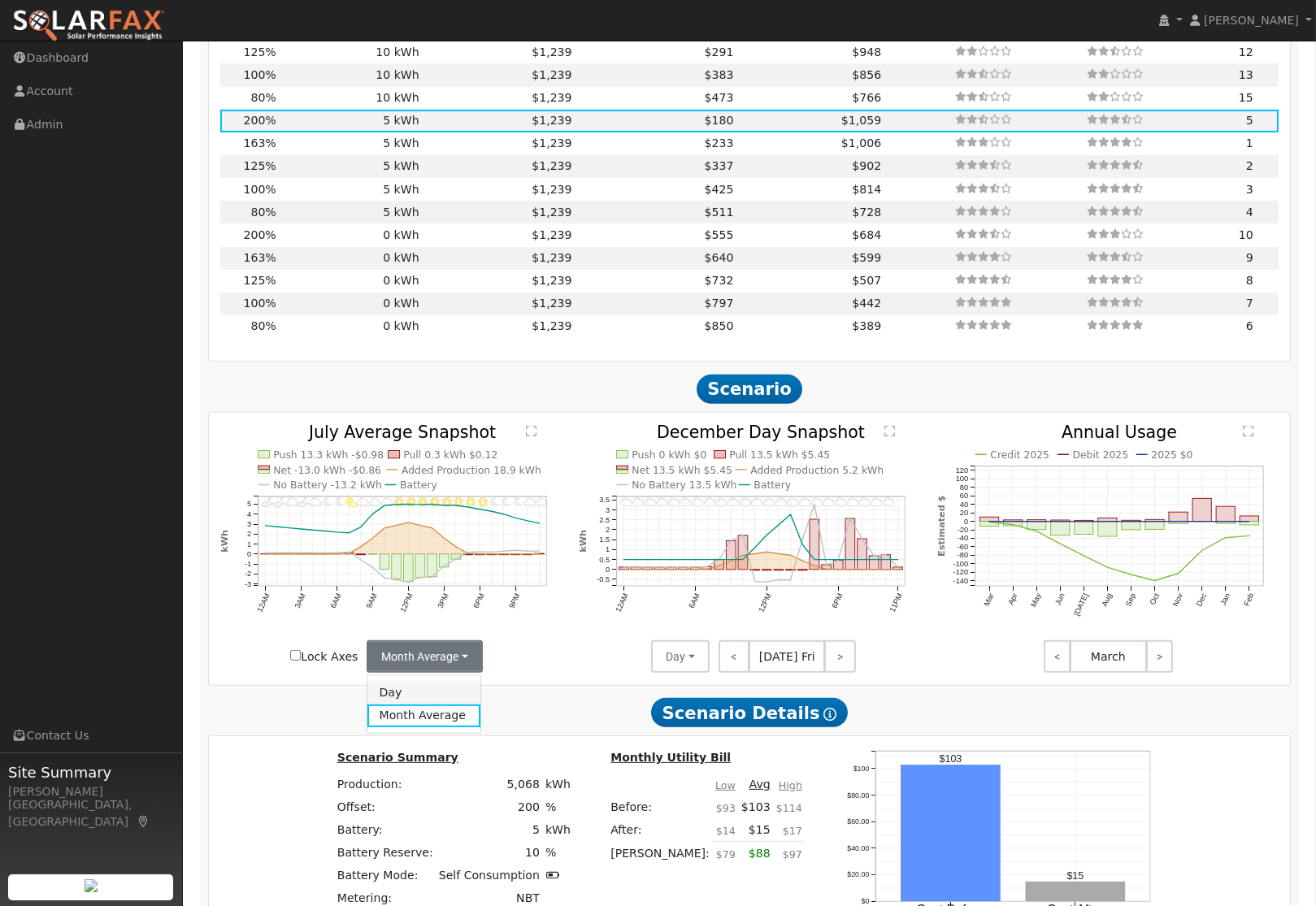
click at [414, 696] on link "Day" at bounding box center [424, 693] width 113 height 23
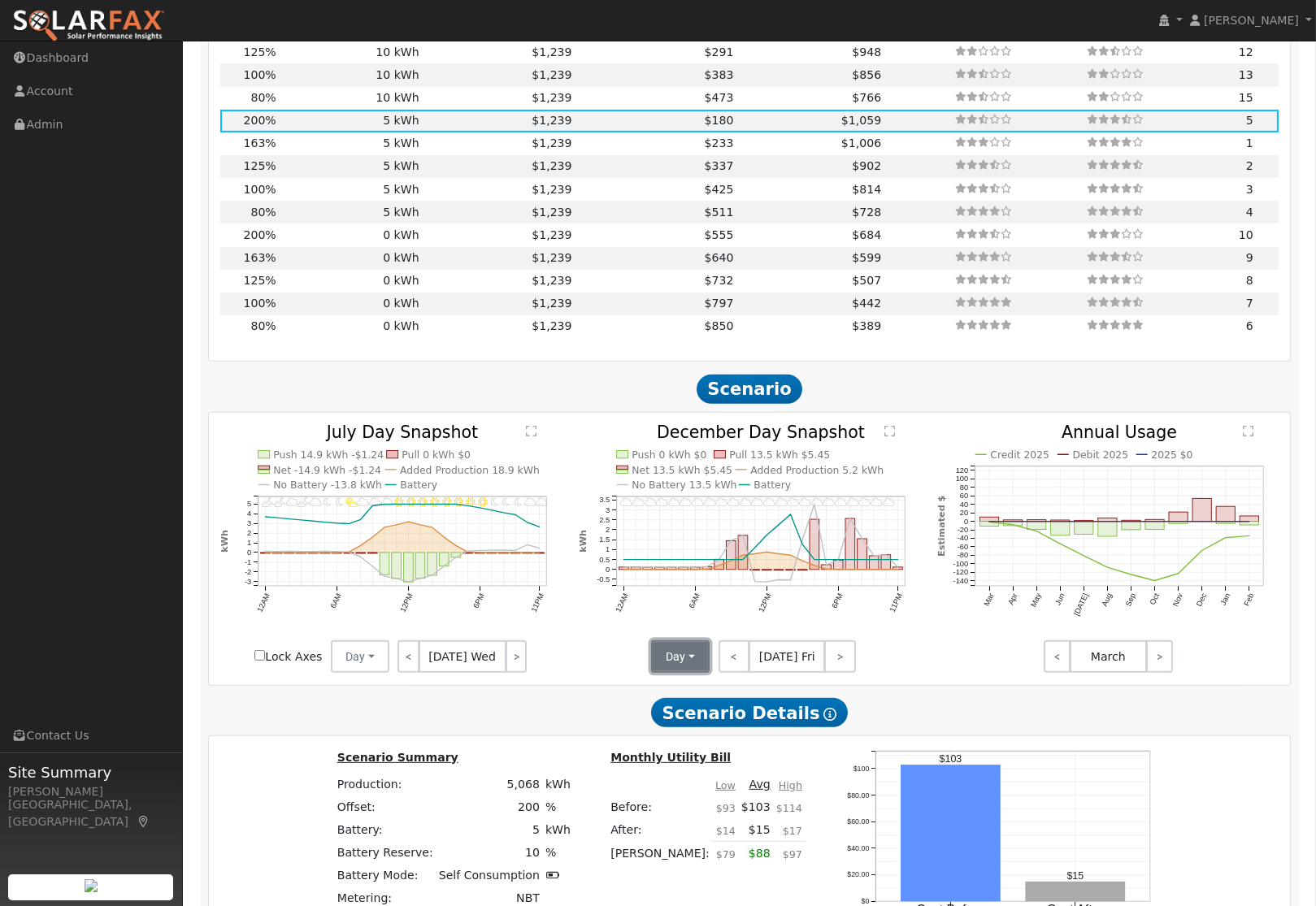
click at [689, 669] on button "Day" at bounding box center [681, 657] width 59 height 32
click at [698, 719] on link "Month Average" at bounding box center [710, 716] width 113 height 23
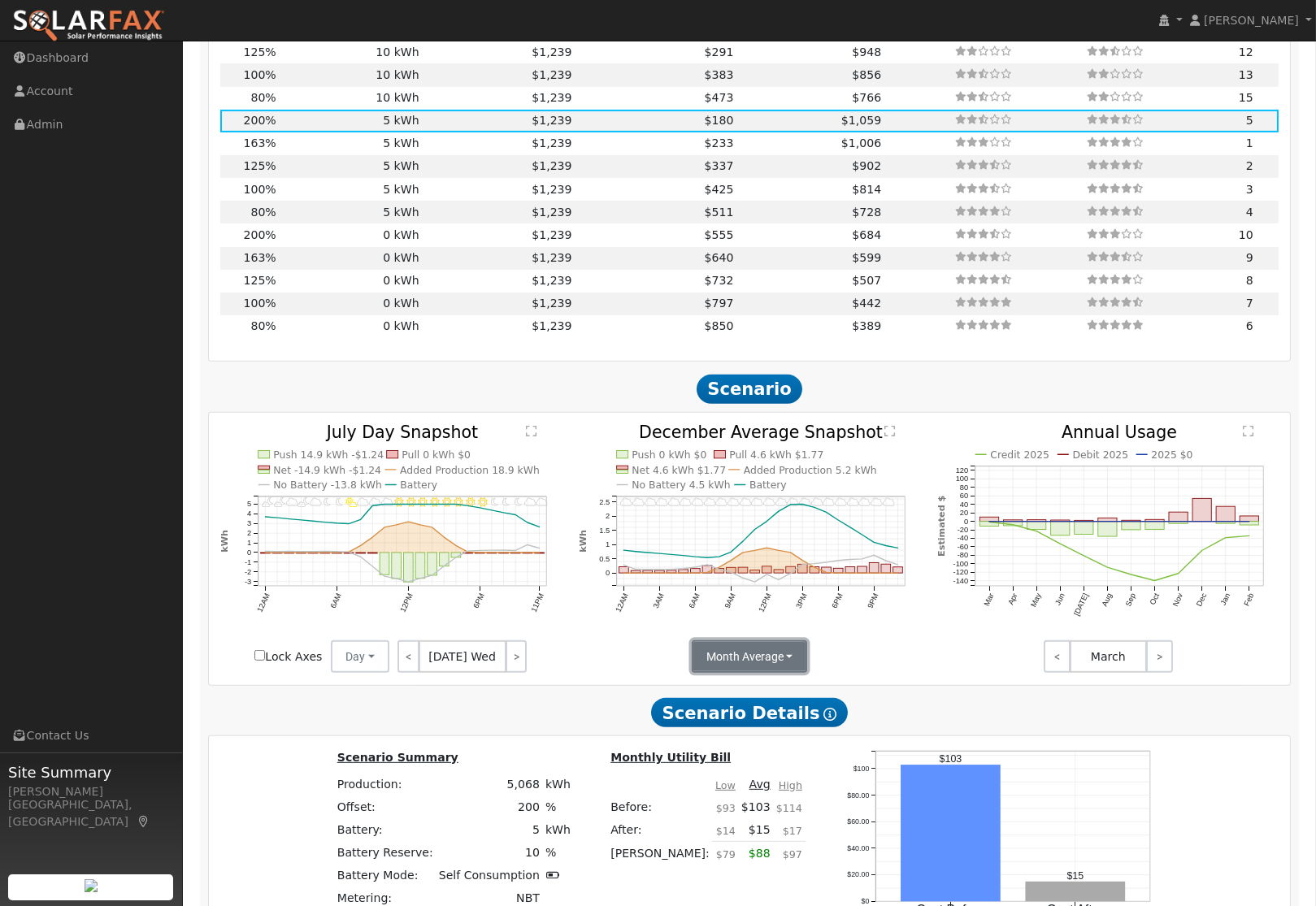
click at [793, 662] on button "Month Average" at bounding box center [750, 657] width 116 height 32
click at [743, 697] on link "Day" at bounding box center [750, 693] width 113 height 23
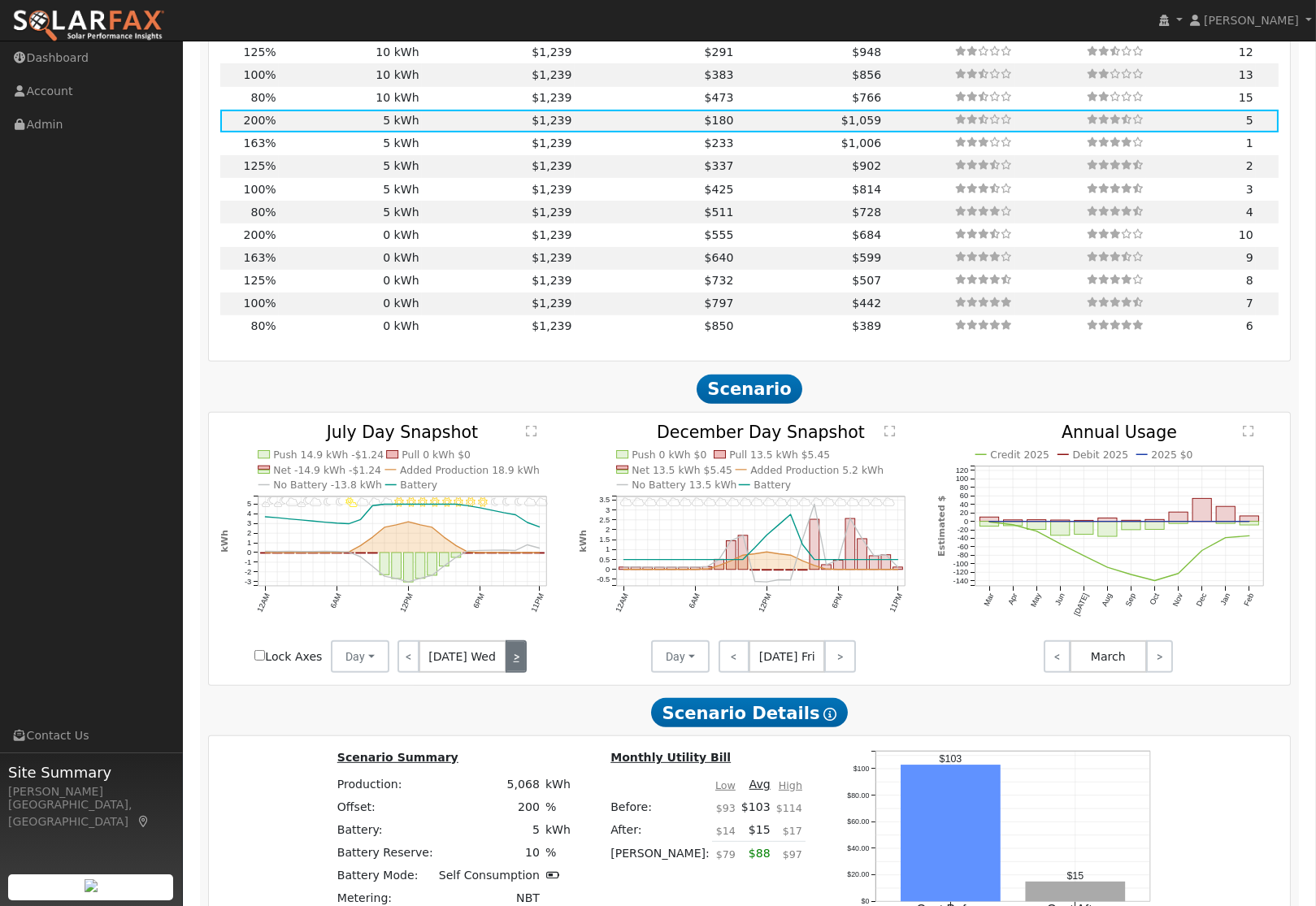
click at [521, 670] on link ">" at bounding box center [516, 657] width 22 height 32
click at [519, 663] on link ">" at bounding box center [515, 657] width 24 height 32
click at [519, 663] on link ">" at bounding box center [514, 657] width 26 height 32
click at [519, 663] on link ">" at bounding box center [515, 657] width 25 height 32
click at [519, 663] on link ">" at bounding box center [515, 657] width 23 height 32
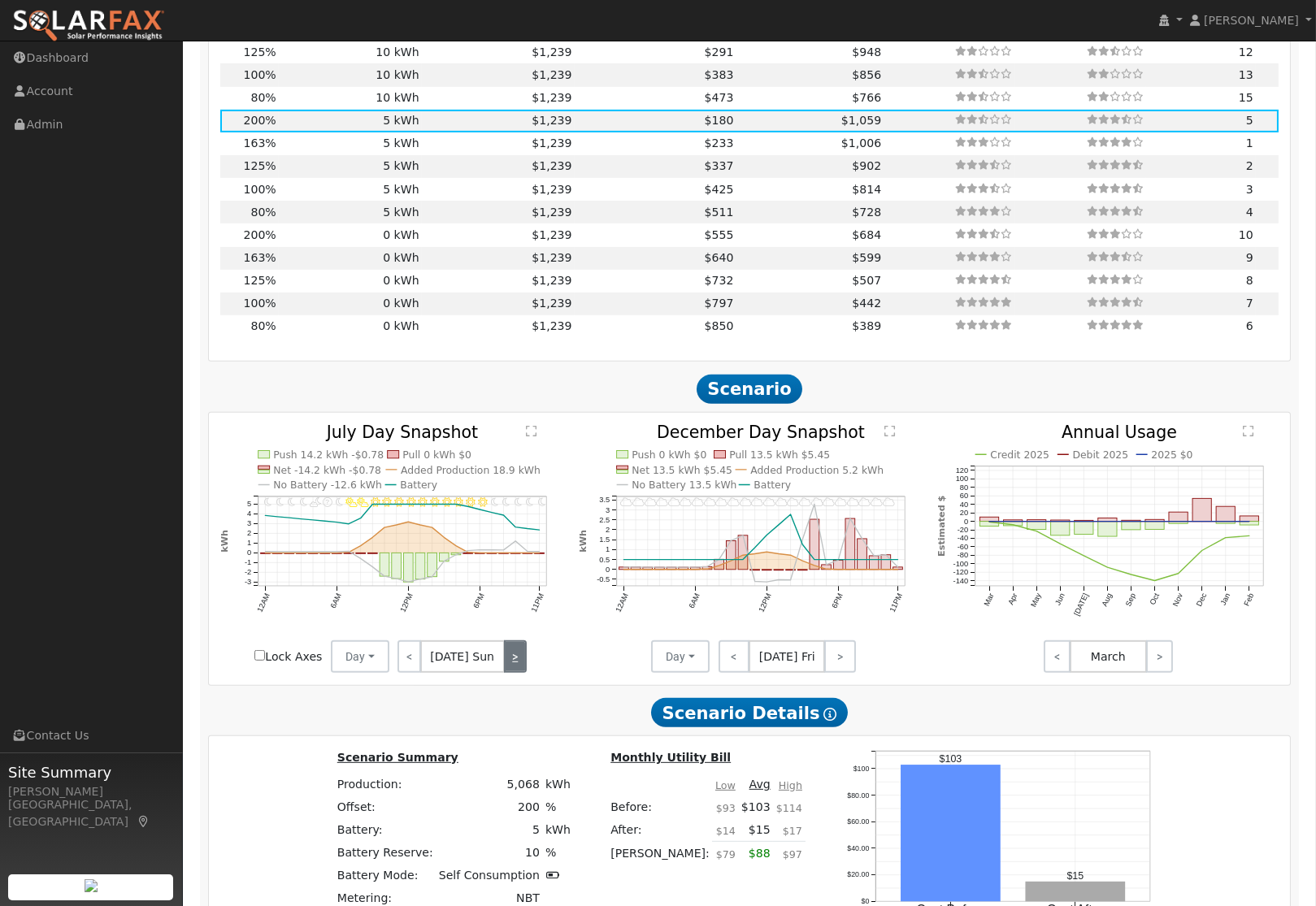
click at [519, 663] on link ">" at bounding box center [515, 657] width 23 height 32
click at [519, 663] on link ">" at bounding box center [515, 657] width 25 height 32
click at [519, 663] on link ">" at bounding box center [516, 657] width 22 height 32
click at [415, 665] on link "<" at bounding box center [409, 657] width 24 height 32
click at [519, 663] on link ">" at bounding box center [516, 657] width 22 height 32
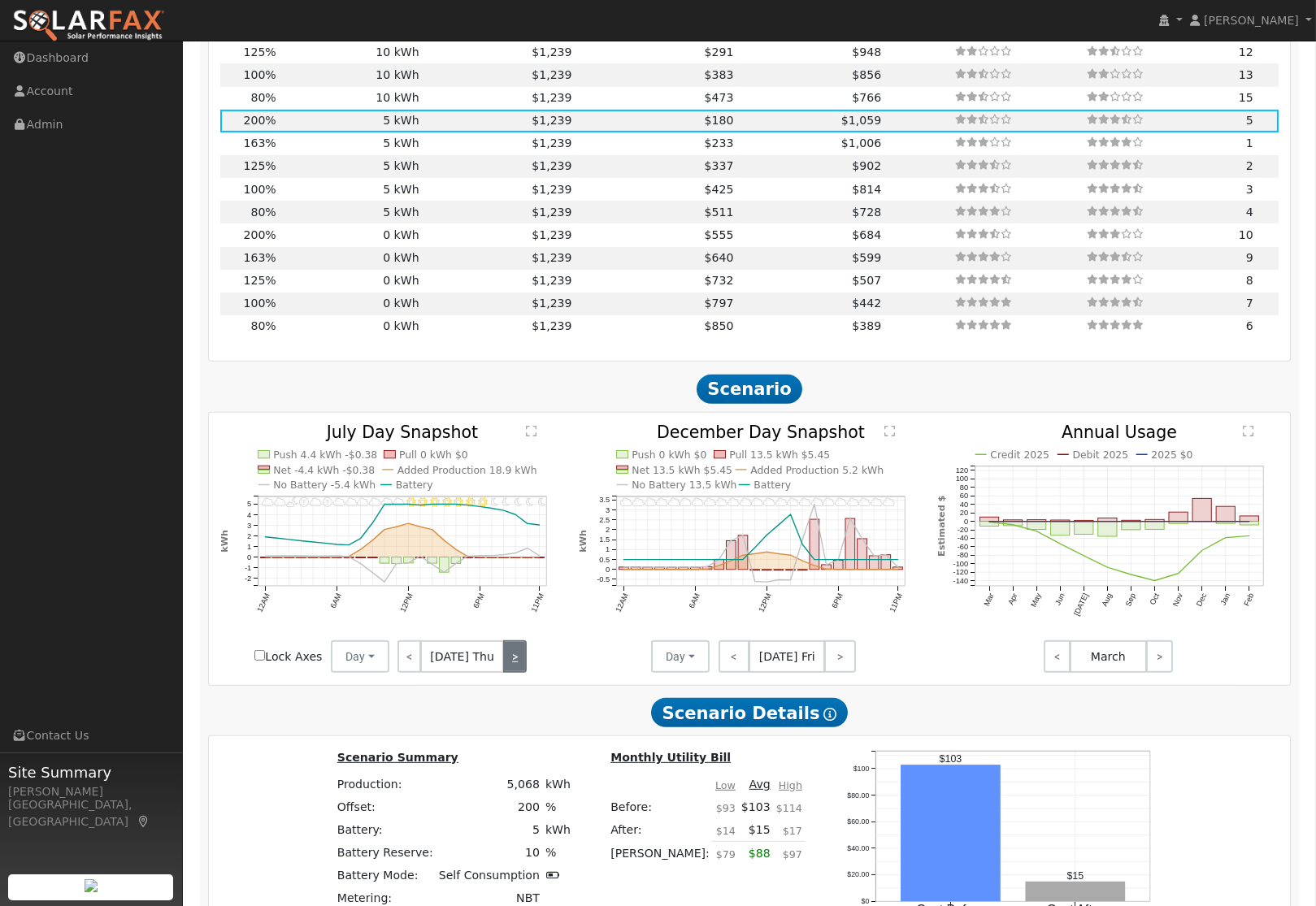
click at [519, 661] on link ">" at bounding box center [515, 657] width 24 height 32
click at [519, 661] on link ">" at bounding box center [514, 657] width 26 height 32
click at [524, 672] on link ">" at bounding box center [515, 657] width 25 height 32
click at [524, 672] on link ">" at bounding box center [515, 657] width 23 height 32
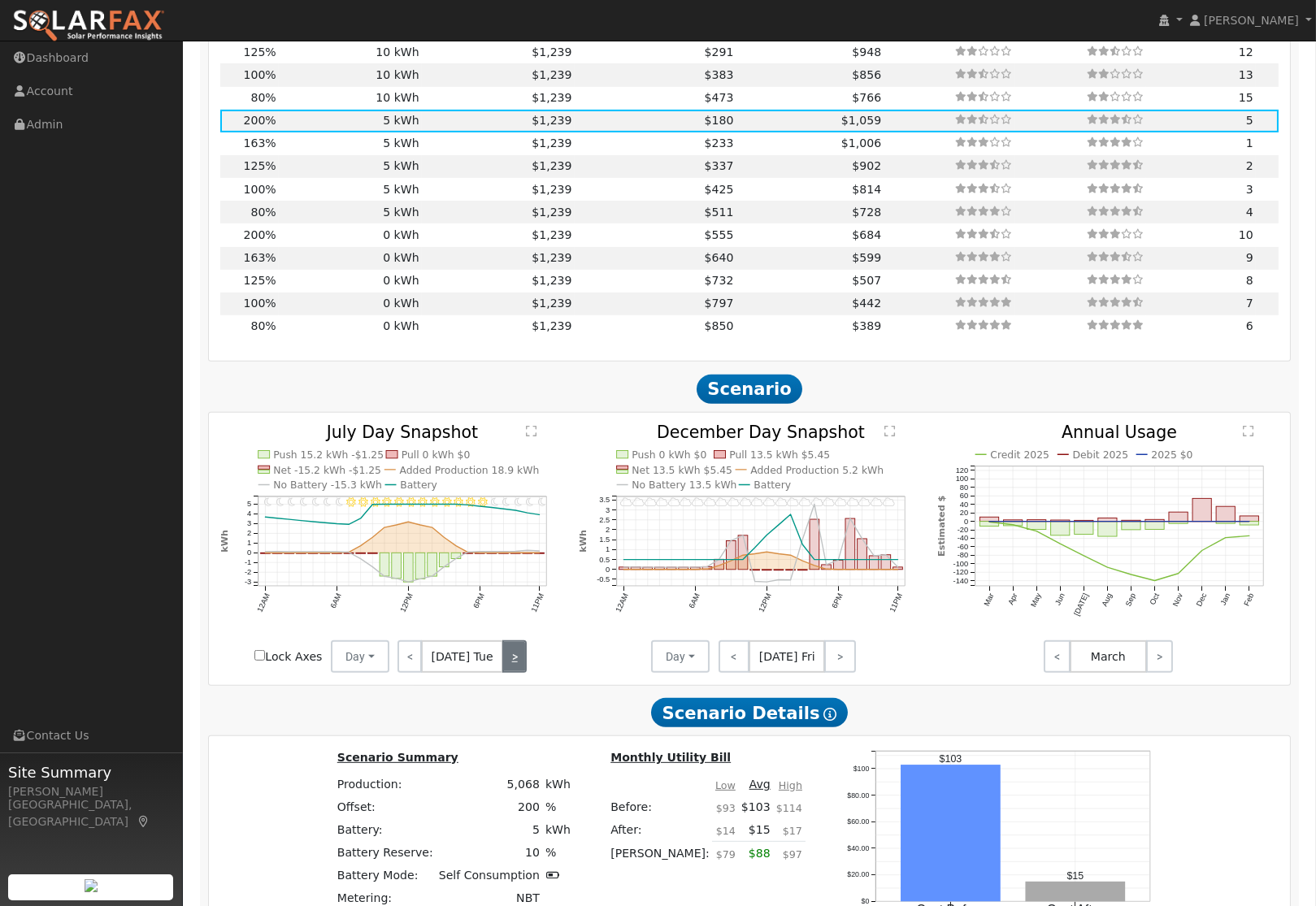
click at [524, 672] on link ">" at bounding box center [515, 657] width 25 height 32
click at [524, 672] on link ">" at bounding box center [516, 657] width 22 height 32
click at [524, 672] on div "< [DATE] Thu >" at bounding box center [463, 657] width 146 height 32
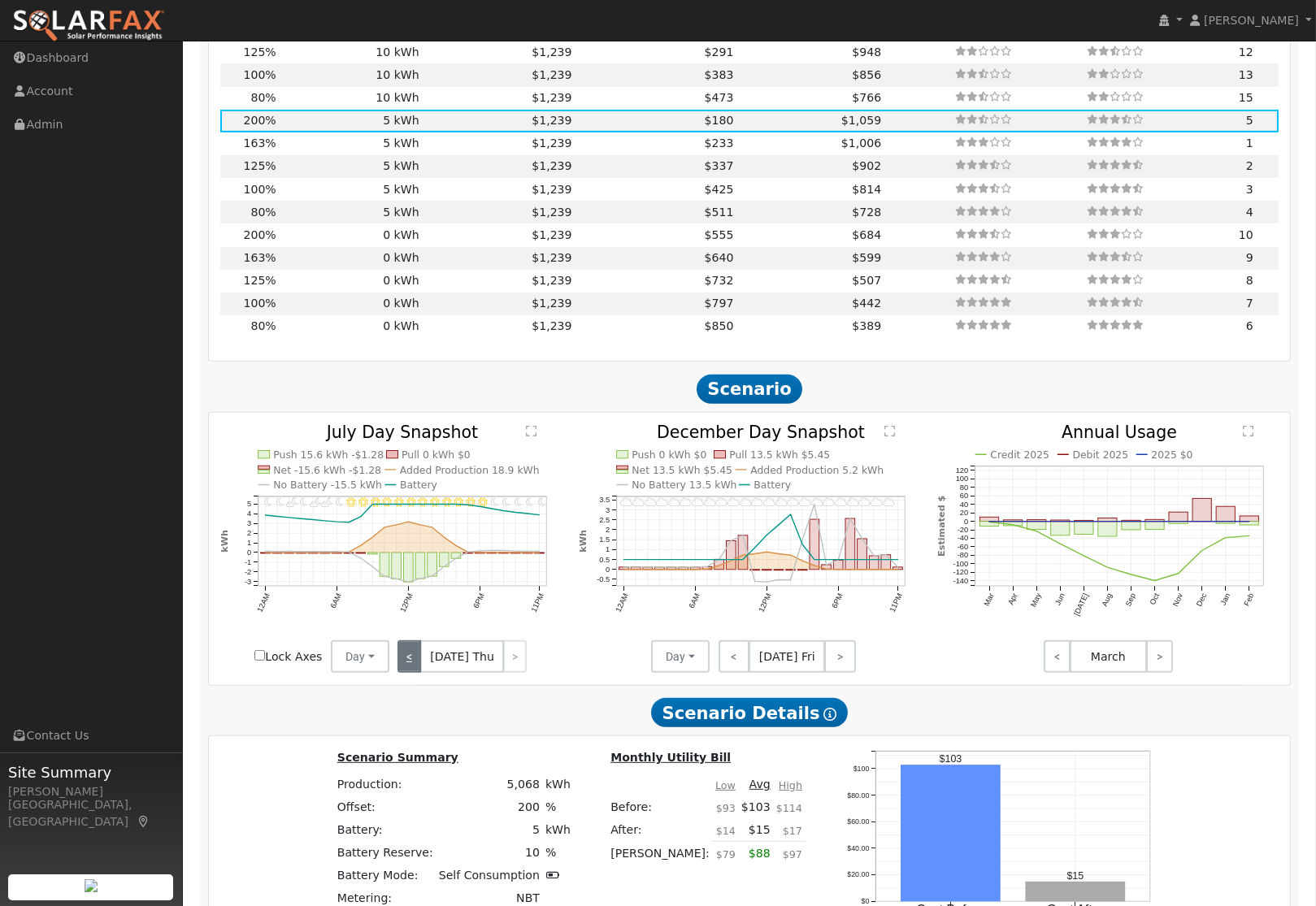
click at [410, 670] on link "<" at bounding box center [409, 657] width 24 height 32
click at [410, 670] on link "<" at bounding box center [408, 657] width 22 height 32
click at [410, 670] on link "<" at bounding box center [410, 657] width 25 height 32
click at [410, 670] on link "<" at bounding box center [409, 657] width 23 height 32
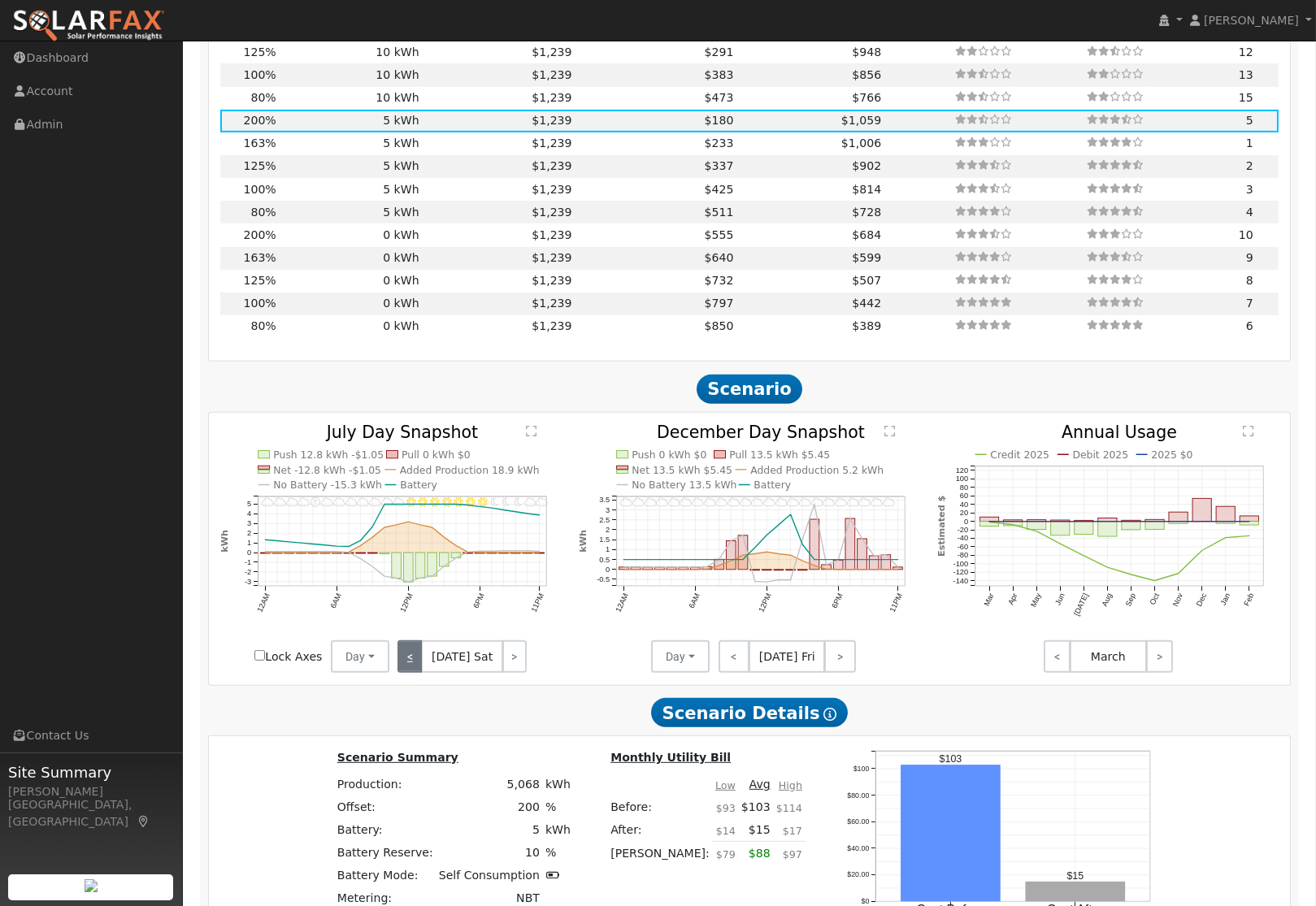
click at [410, 670] on link "<" at bounding box center [410, 657] width 25 height 32
click at [410, 670] on link "<" at bounding box center [409, 657] width 24 height 32
click at [410, 670] on link "<" at bounding box center [408, 657] width 22 height 32
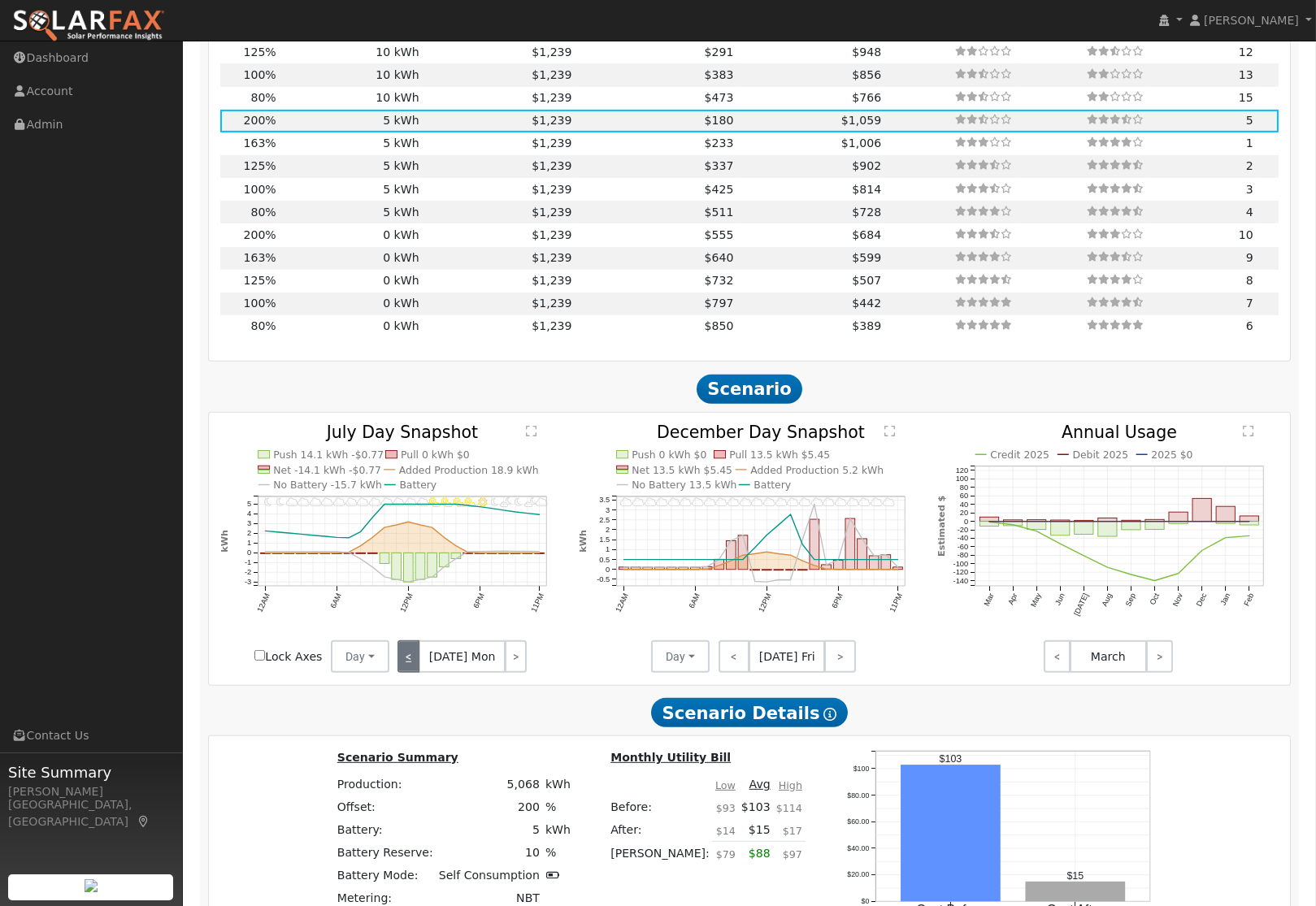
click at [410, 670] on link "<" at bounding box center [408, 657] width 22 height 32
click at [410, 670] on link "<" at bounding box center [409, 657] width 23 height 32
click at [410, 670] on link "<" at bounding box center [411, 657] width 26 height 32
click at [410, 670] on link "<" at bounding box center [409, 657] width 24 height 32
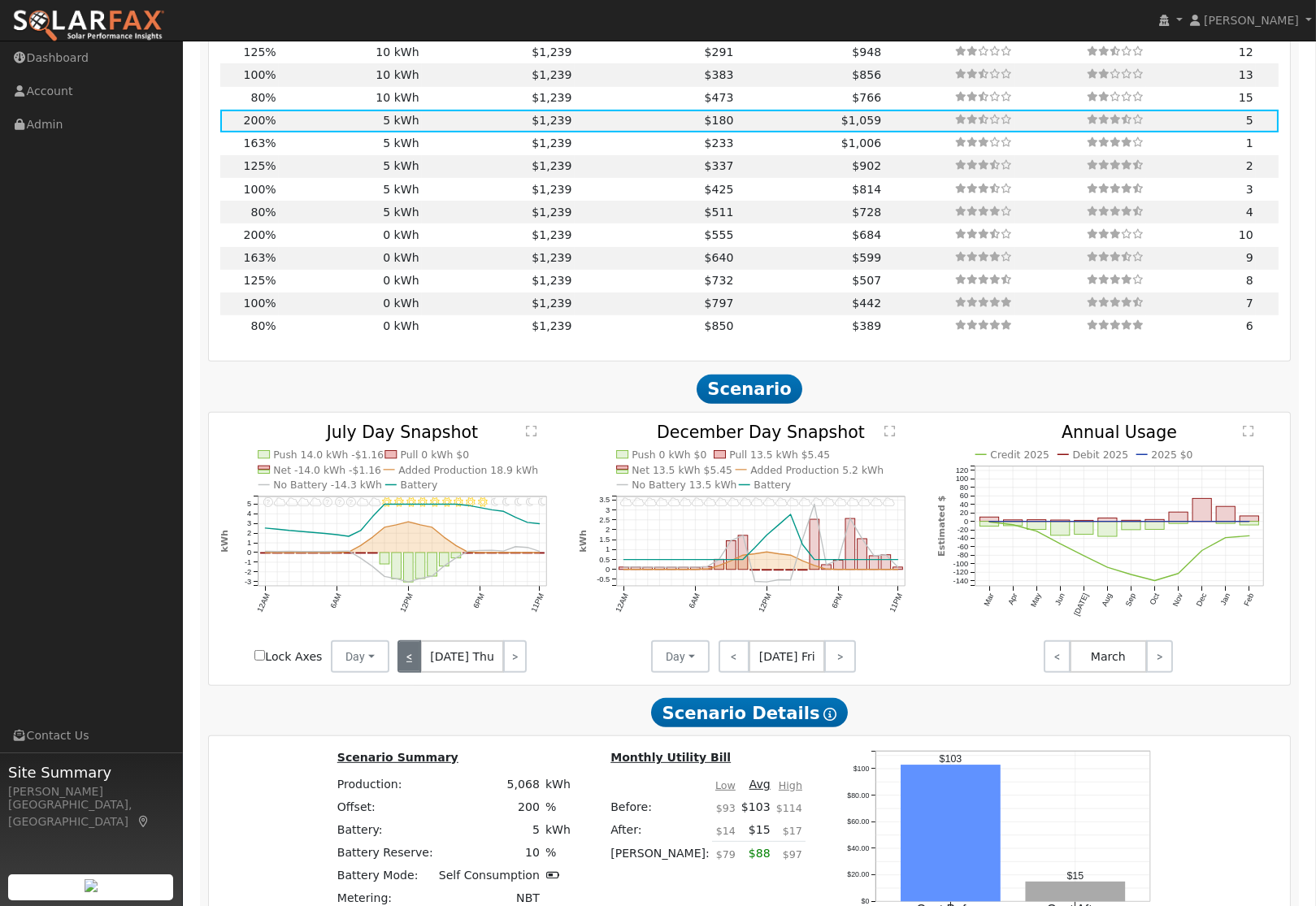
click at [410, 670] on link "<" at bounding box center [409, 657] width 24 height 32
click at [410, 670] on link "<" at bounding box center [410, 657] width 25 height 32
click at [410, 670] on link "<" at bounding box center [408, 657] width 22 height 32
click at [519, 662] on link ">" at bounding box center [515, 657] width 25 height 32
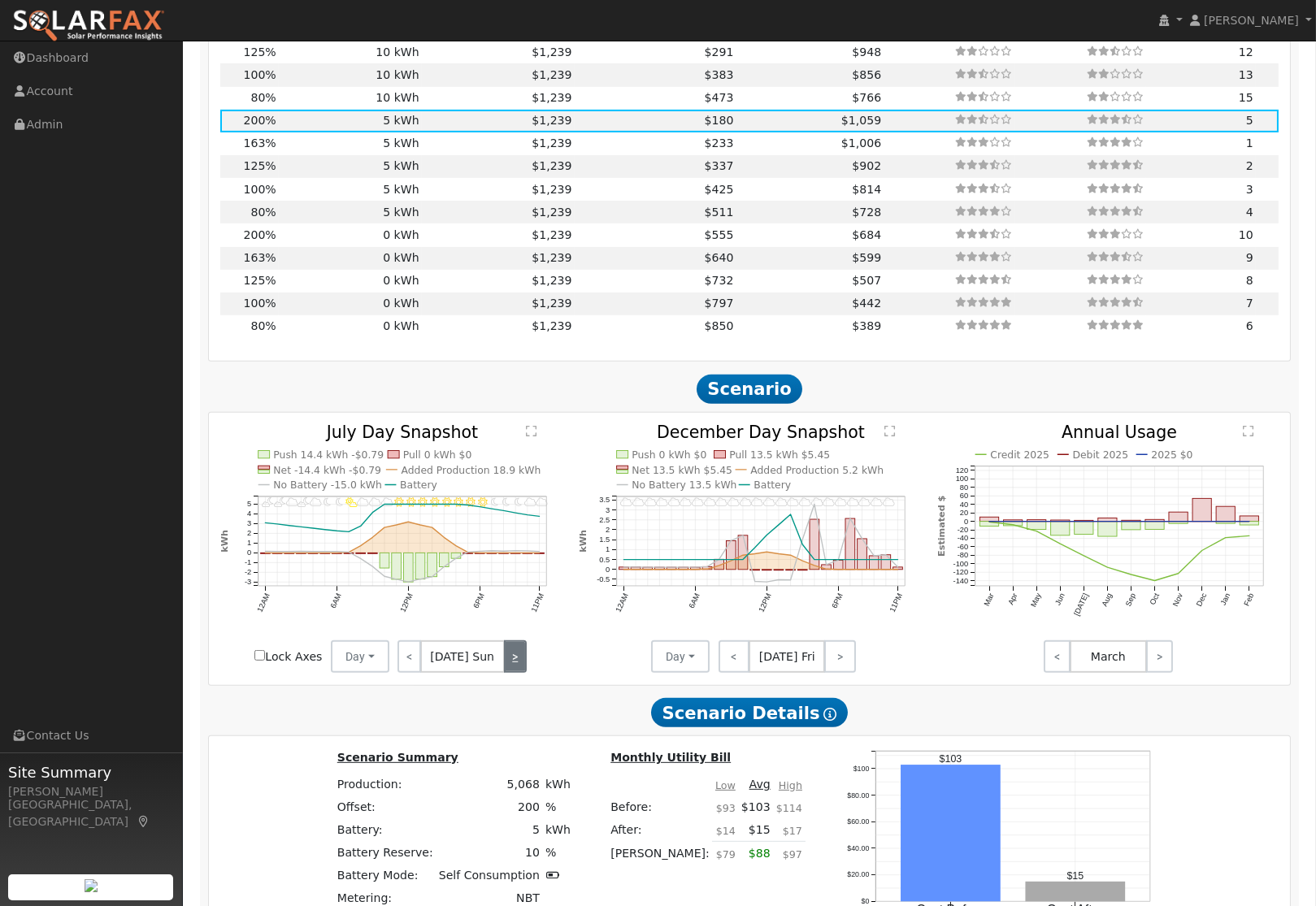
click at [519, 662] on link ">" at bounding box center [515, 657] width 23 height 32
click at [519, 662] on link ">" at bounding box center [515, 657] width 22 height 32
click at [513, 671] on link ">" at bounding box center [515, 657] width 25 height 32
click at [406, 663] on link "<" at bounding box center [408, 657] width 22 height 32
click at [406, 663] on link "<" at bounding box center [410, 657] width 25 height 32
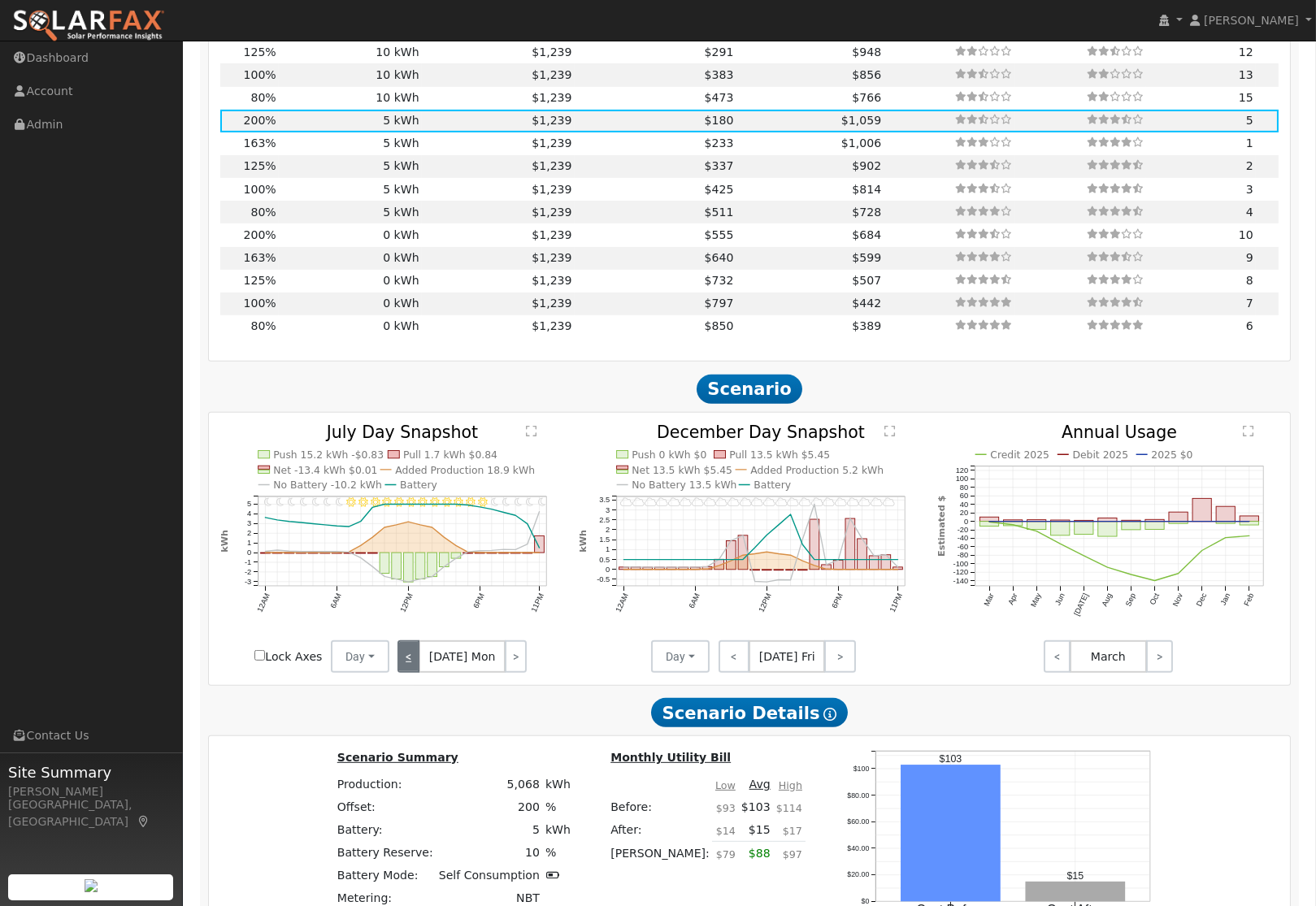
click at [406, 663] on link "<" at bounding box center [408, 657] width 22 height 32
click at [406, 663] on link "<" at bounding box center [409, 657] width 23 height 32
click at [738, 670] on link "<" at bounding box center [734, 657] width 32 height 32
click at [738, 670] on link "<" at bounding box center [732, 657] width 27 height 32
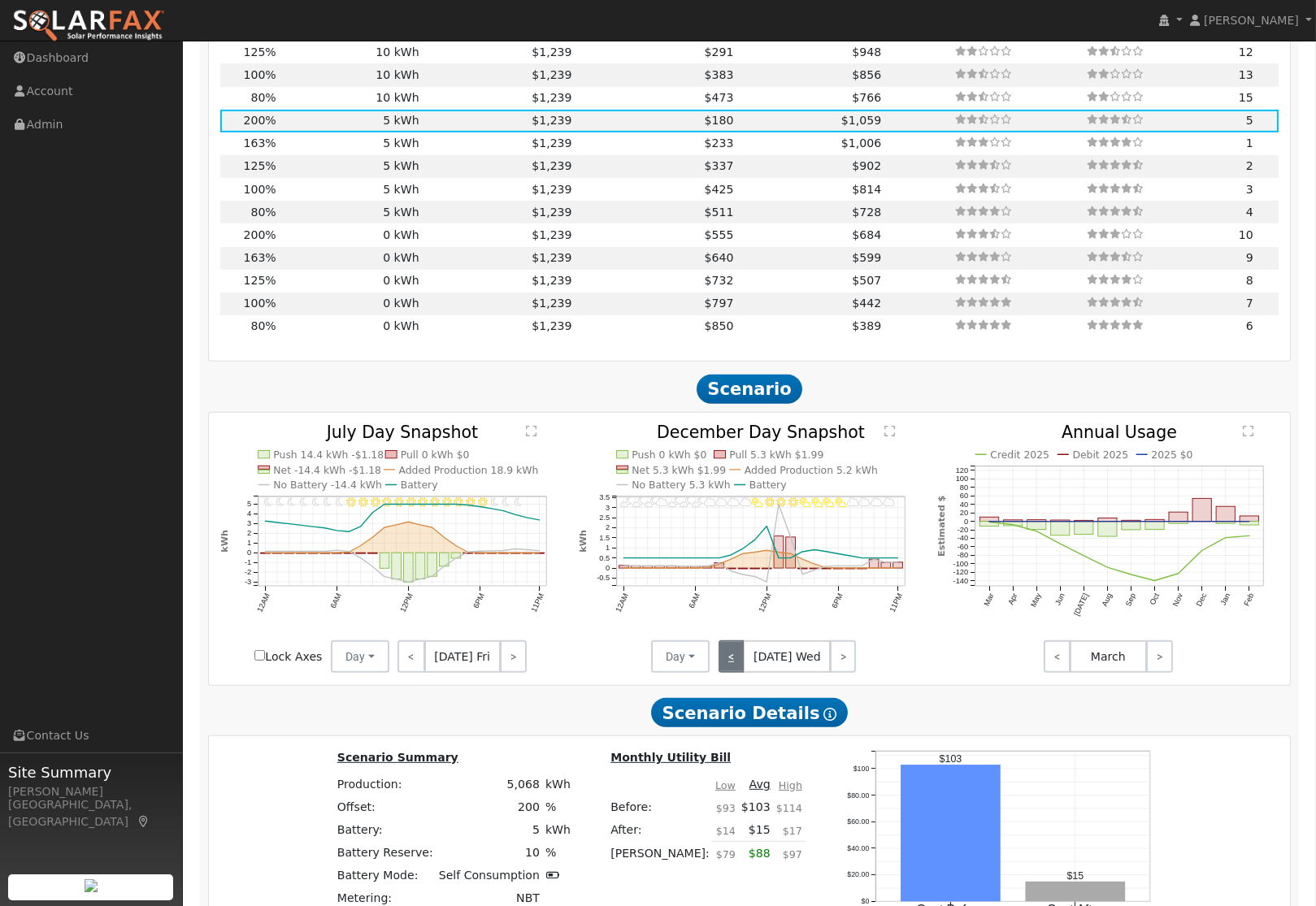
click at [738, 670] on link "<" at bounding box center [732, 657] width 26 height 32
click at [738, 670] on link "<" at bounding box center [733, 657] width 28 height 32
click at [738, 670] on link "<" at bounding box center [732, 657] width 26 height 32
click at [738, 670] on link "<" at bounding box center [732, 657] width 27 height 32
click at [738, 670] on link "<" at bounding box center [733, 657] width 29 height 32
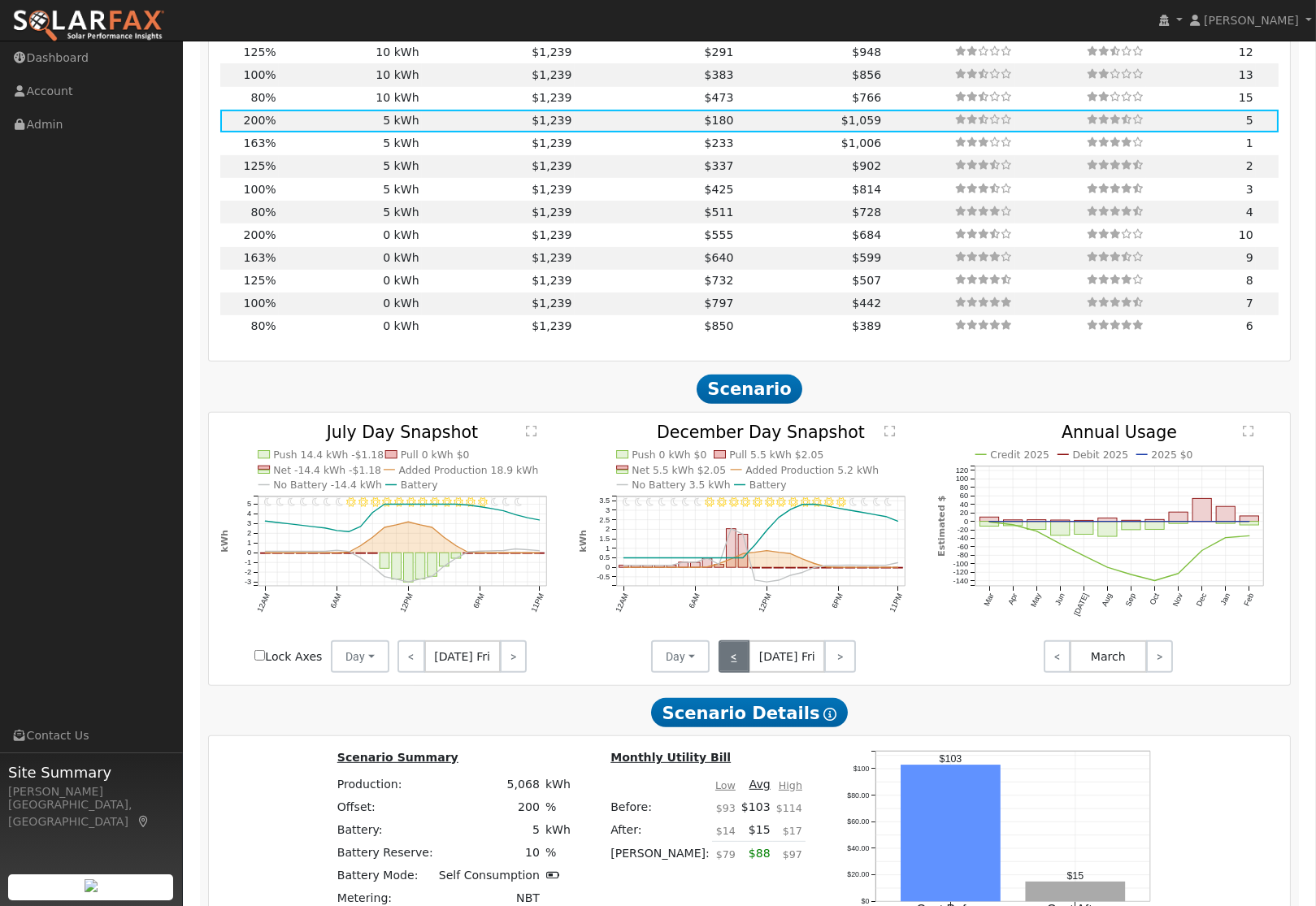
click at [738, 670] on link "<" at bounding box center [734, 657] width 32 height 32
click at [735, 670] on link "<" at bounding box center [732, 657] width 27 height 32
click at [735, 670] on link "<" at bounding box center [732, 657] width 26 height 32
click at [735, 670] on link "<" at bounding box center [733, 657] width 28 height 32
click at [735, 670] on link "<" at bounding box center [732, 657] width 26 height 32
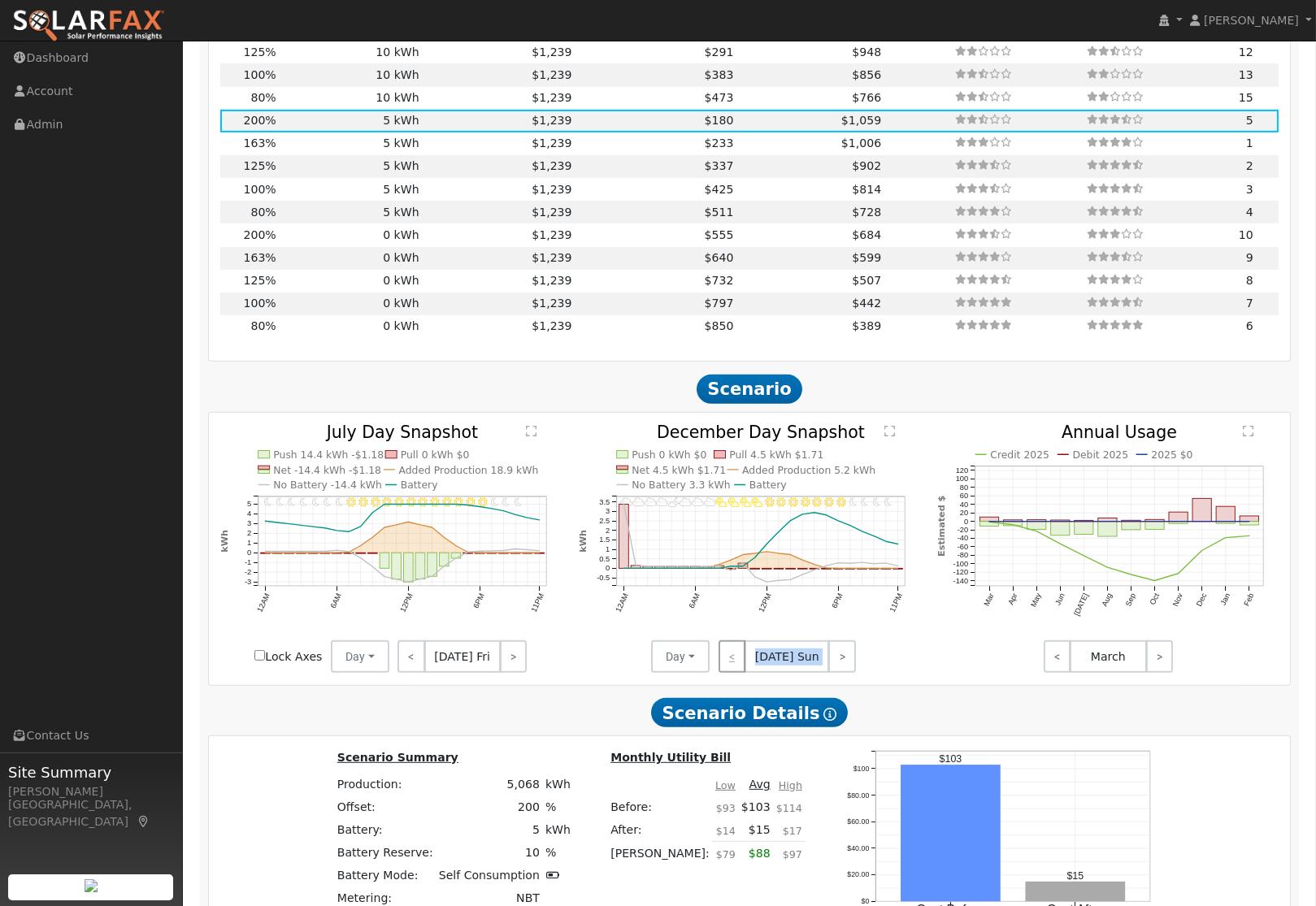
click at [735, 670] on div "< [DATE] Sun >" at bounding box center [783, 657] width 146 height 32
click at [843, 673] on link ">" at bounding box center [842, 657] width 27 height 32
click at [843, 673] on link ">" at bounding box center [843, 657] width 26 height 32
click at [843, 673] on link ">" at bounding box center [842, 657] width 28 height 32
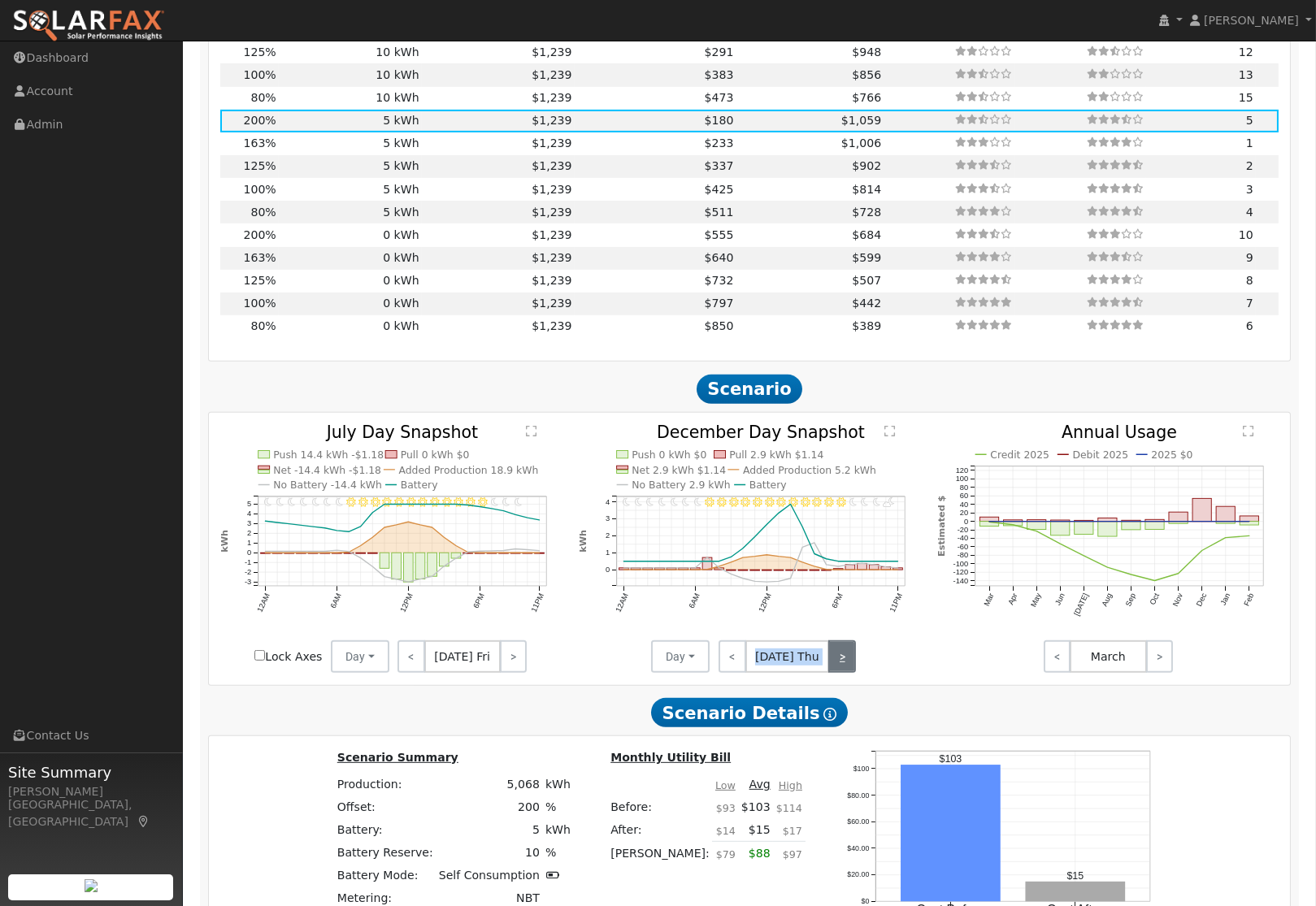
click at [843, 673] on link ">" at bounding box center [842, 657] width 27 height 32
click at [843, 673] on link ">" at bounding box center [840, 657] width 32 height 32
click at [843, 673] on link ">" at bounding box center [842, 657] width 27 height 32
click at [843, 673] on link ">" at bounding box center [843, 657] width 26 height 32
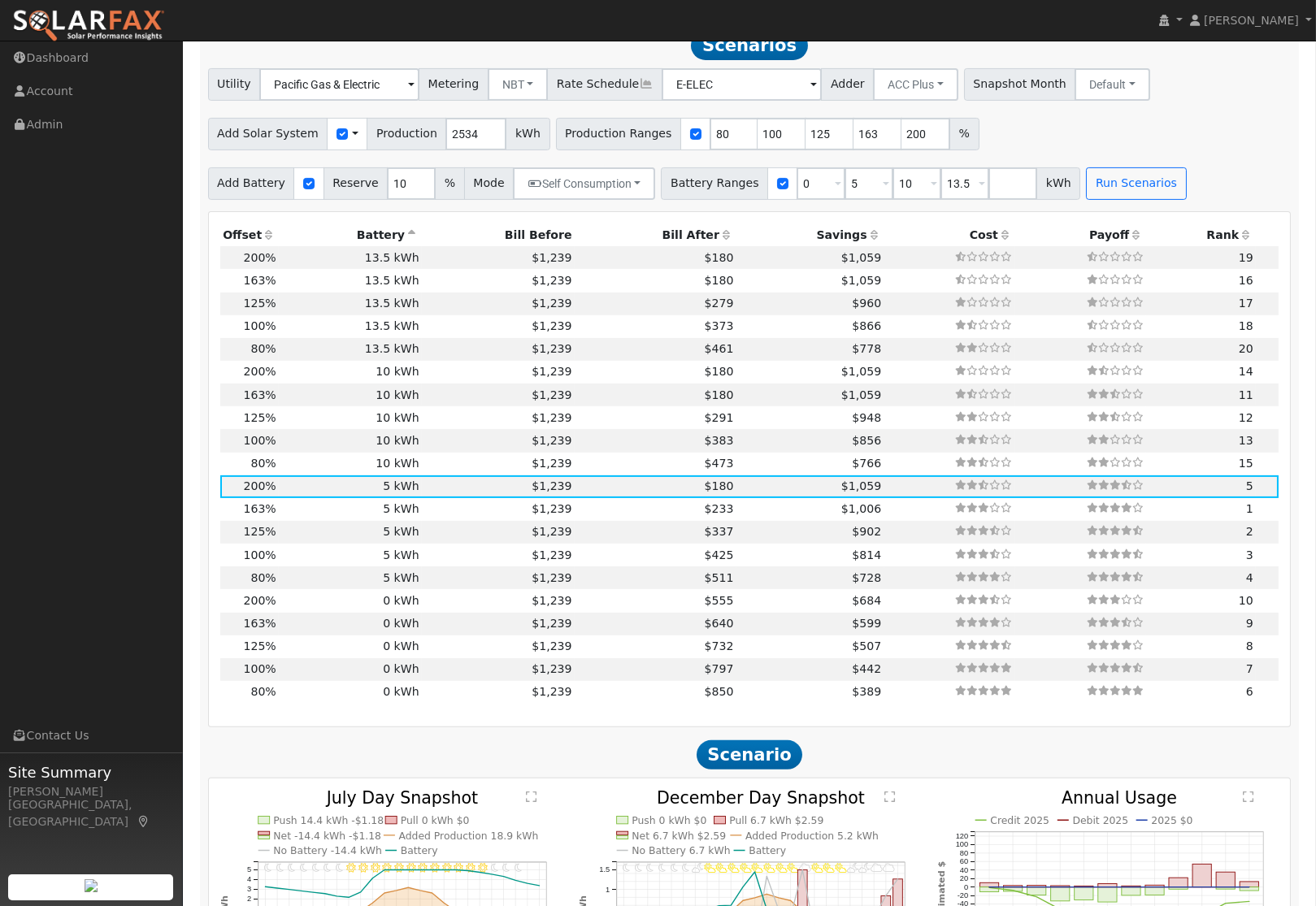
scroll to position [1362, 0]
click at [868, 242] on icon at bounding box center [875, 236] width 15 height 11
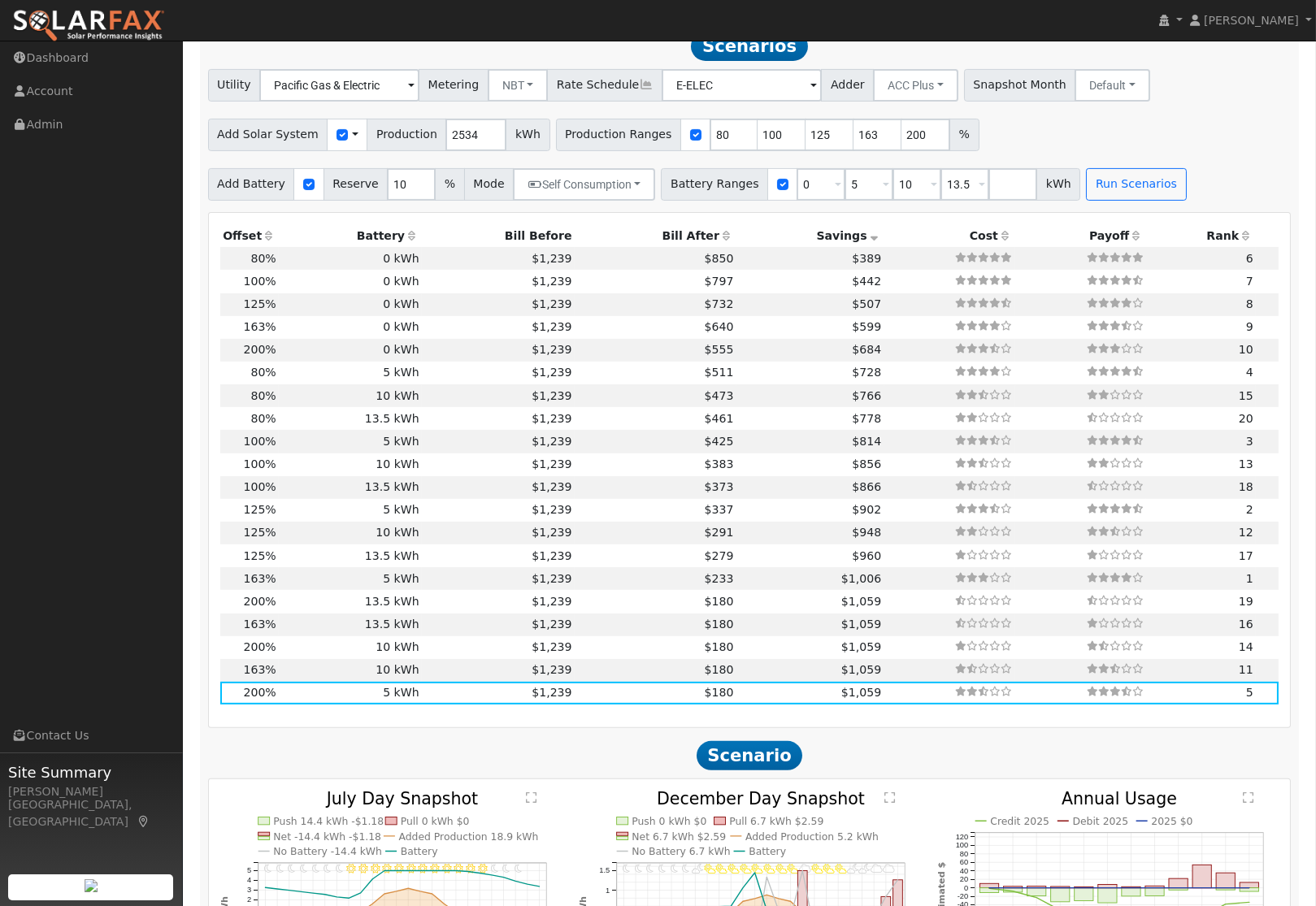
click at [868, 242] on icon at bounding box center [875, 236] width 15 height 11
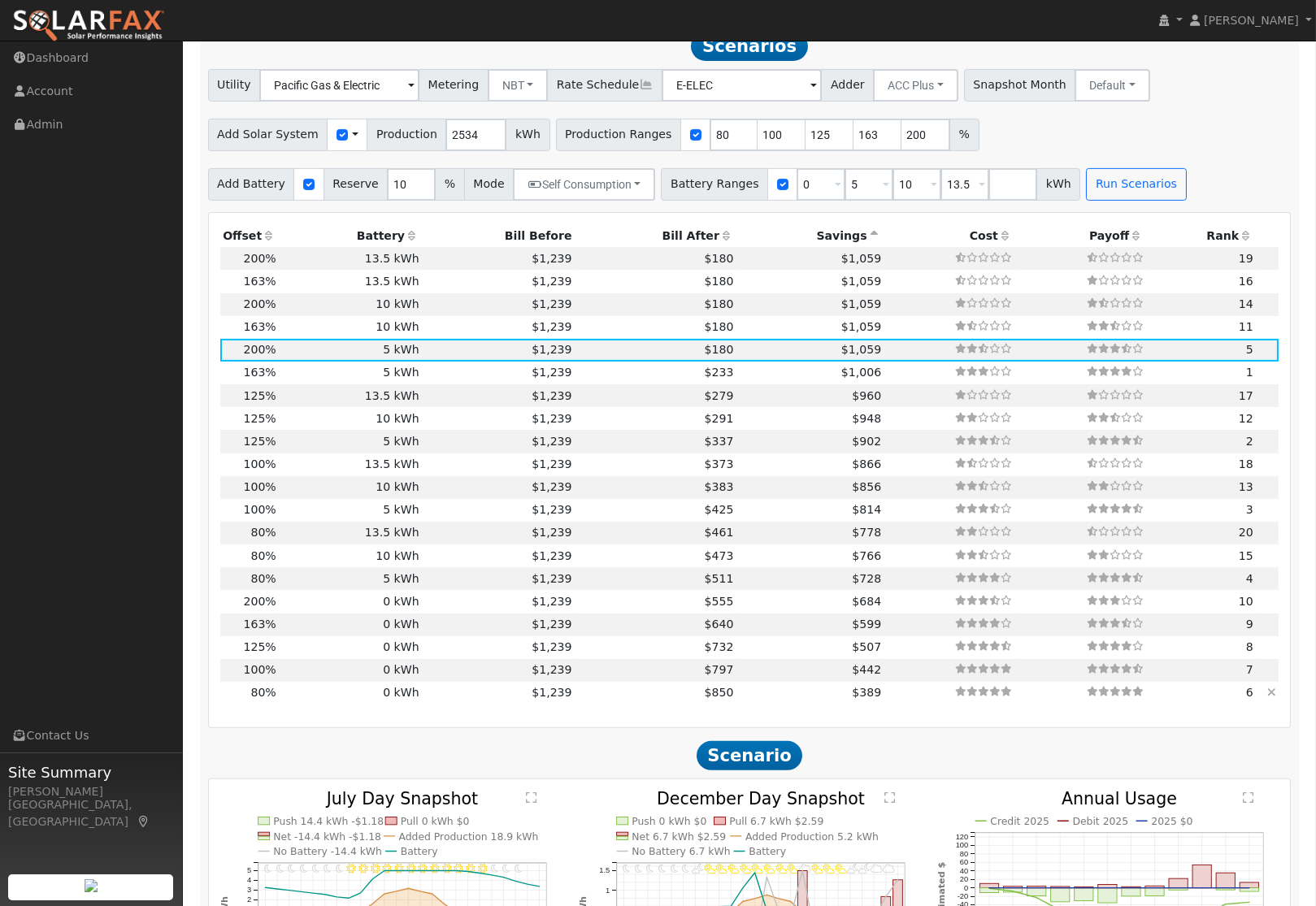
click at [437, 705] on td "$1,239" at bounding box center [498, 694] width 153 height 23
type input "1.4"
type input "$4,189"
type input "$1,257"
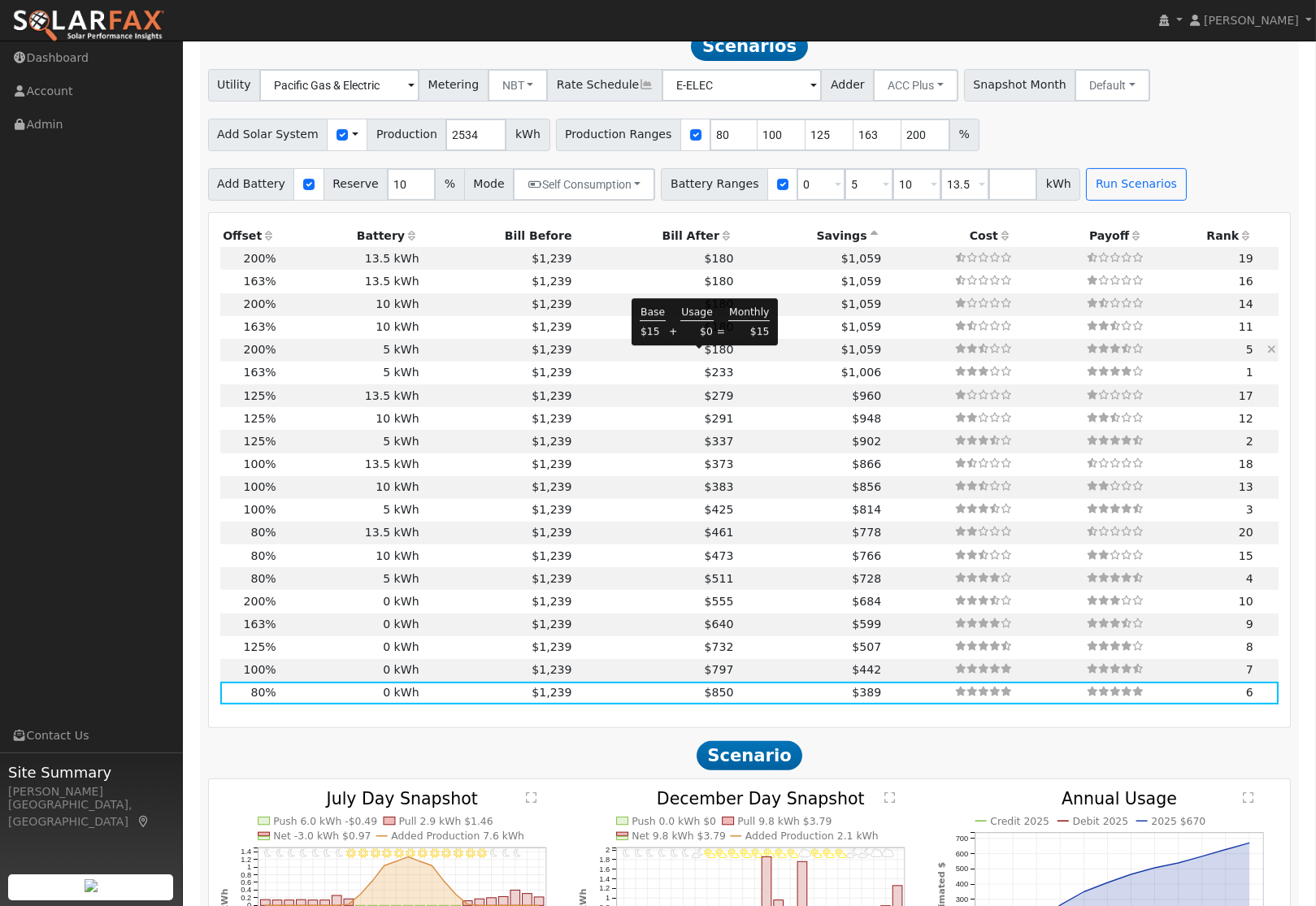
click at [705, 356] on span "$180" at bounding box center [719, 349] width 29 height 13
type input "3.4"
type input "$10,474"
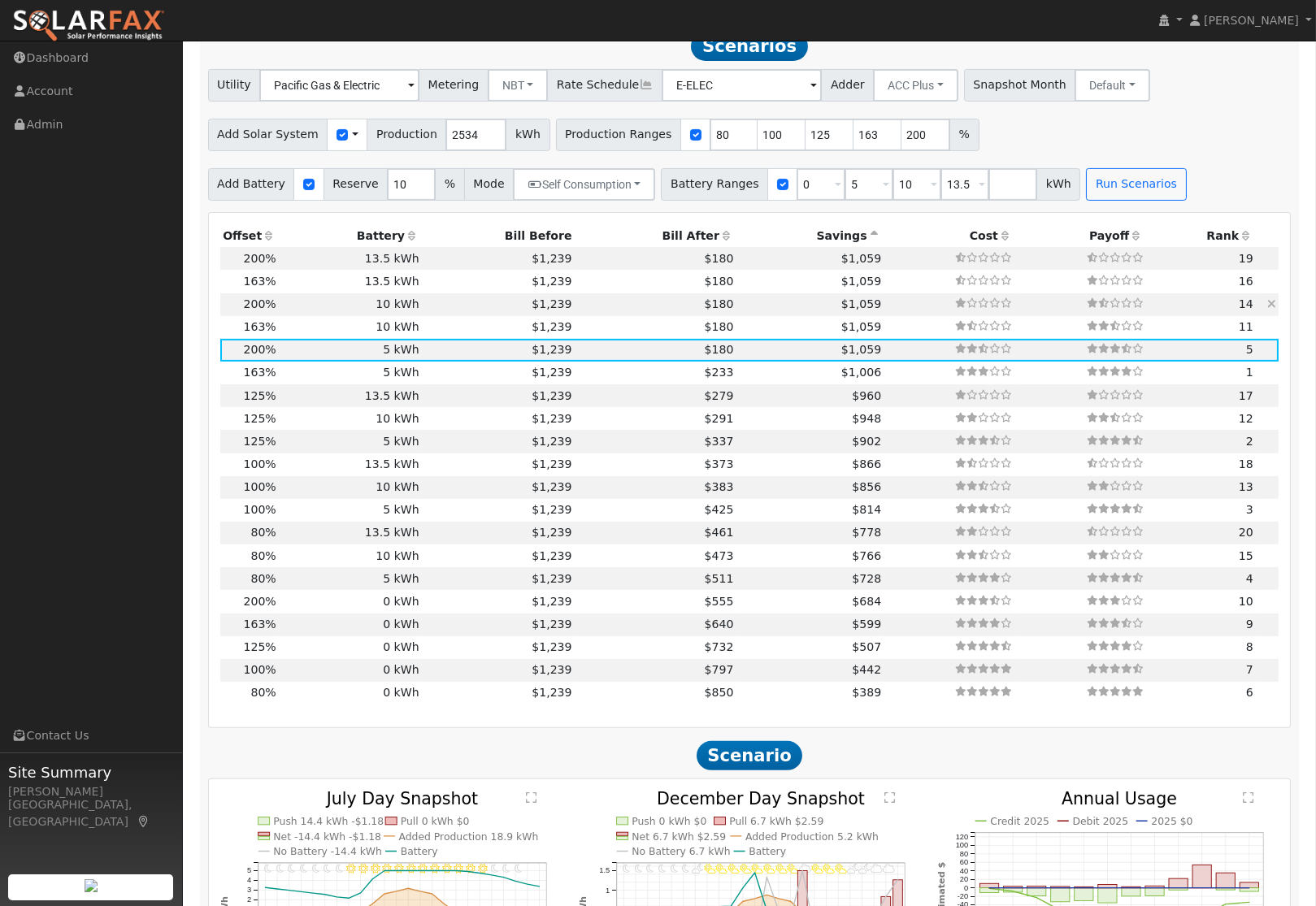
click at [408, 310] on td "10 kWh" at bounding box center [350, 305] width 143 height 23
type input "$6,172"
type input "$10,100"
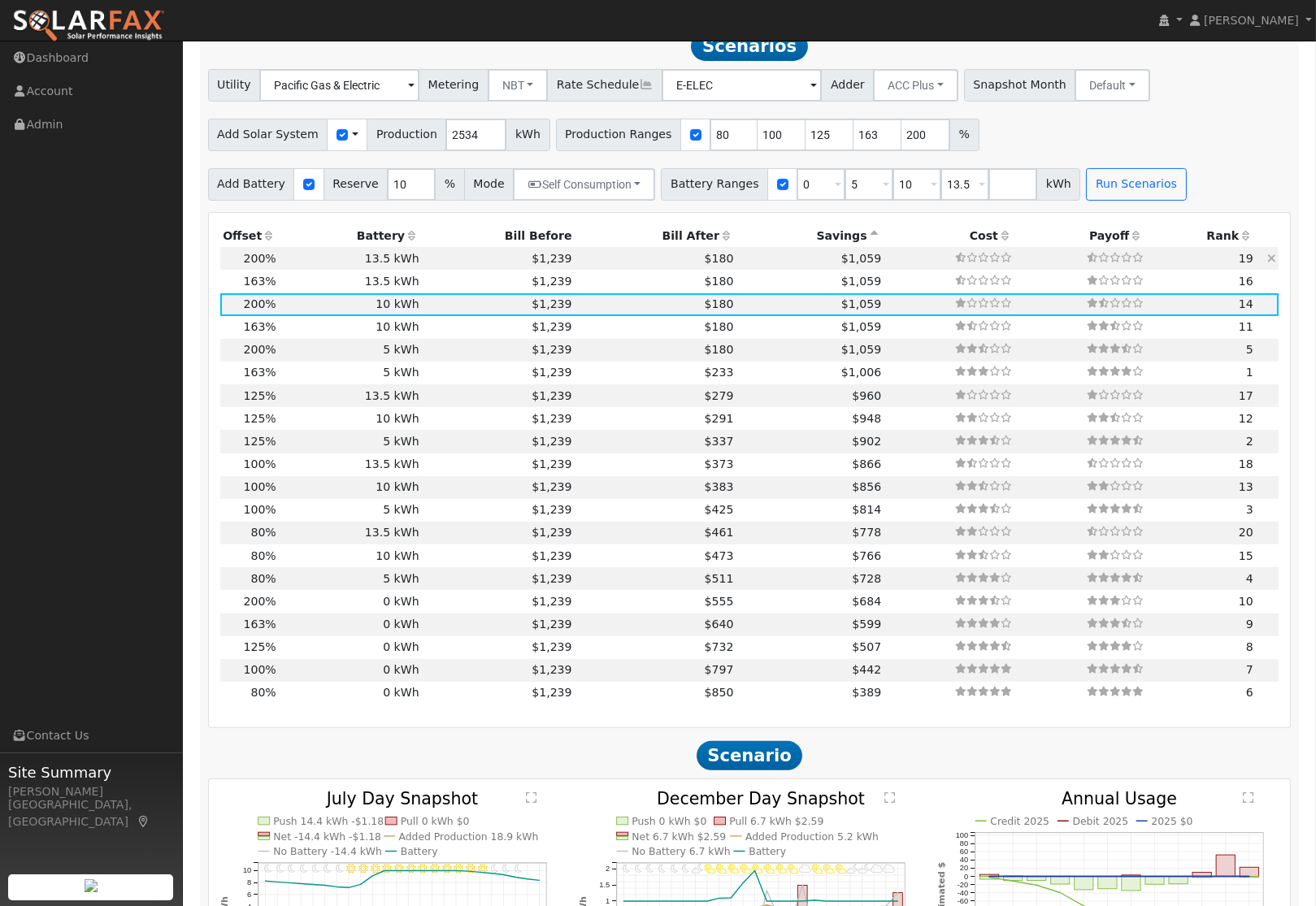
click at [406, 261] on td "13.5 kWh" at bounding box center [350, 259] width 143 height 23
type input "$7,233"
type input "$13,635"
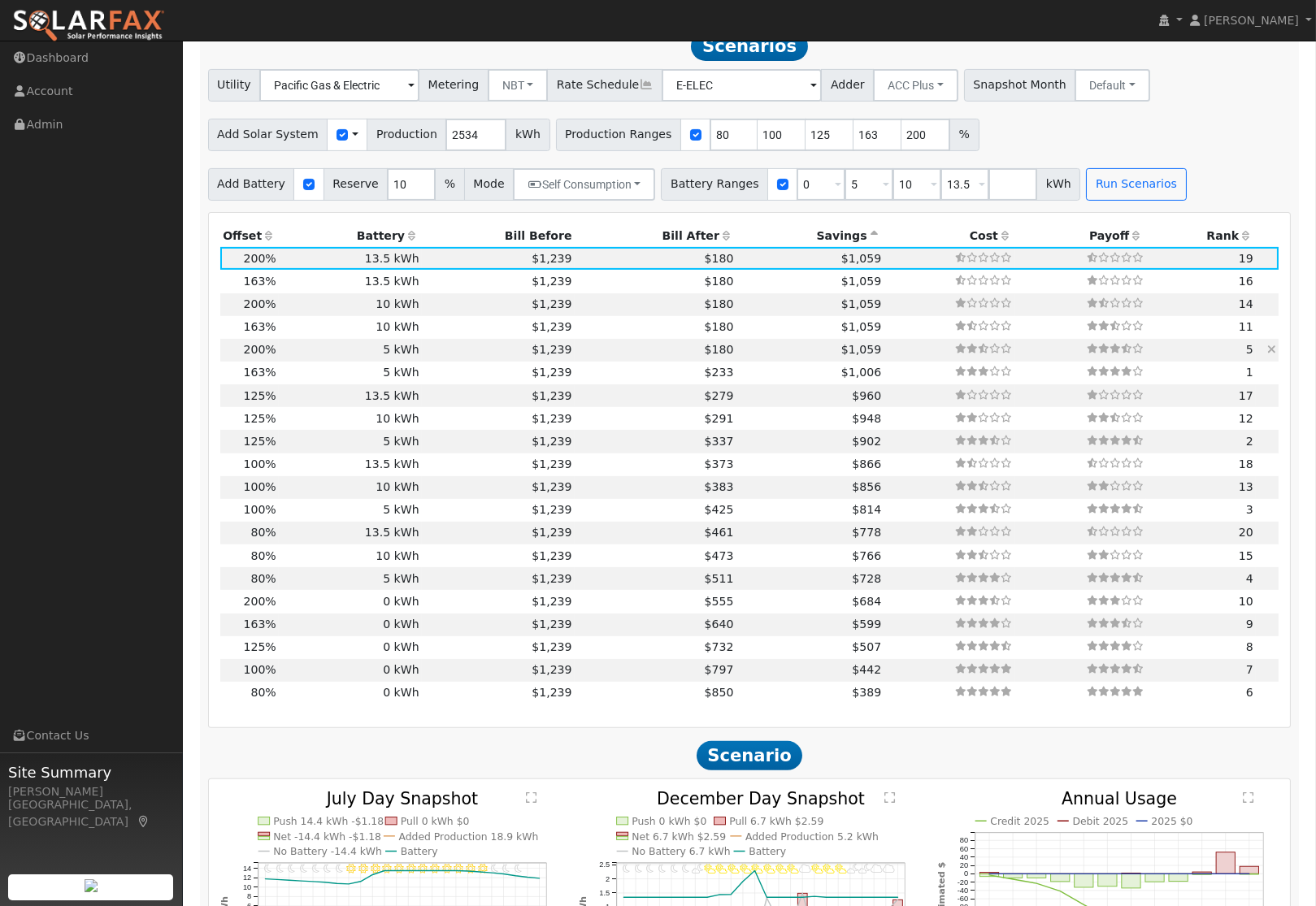
click at [422, 360] on td "$1,239" at bounding box center [498, 350] width 153 height 23
type input "$4,657"
type input "$5,050"
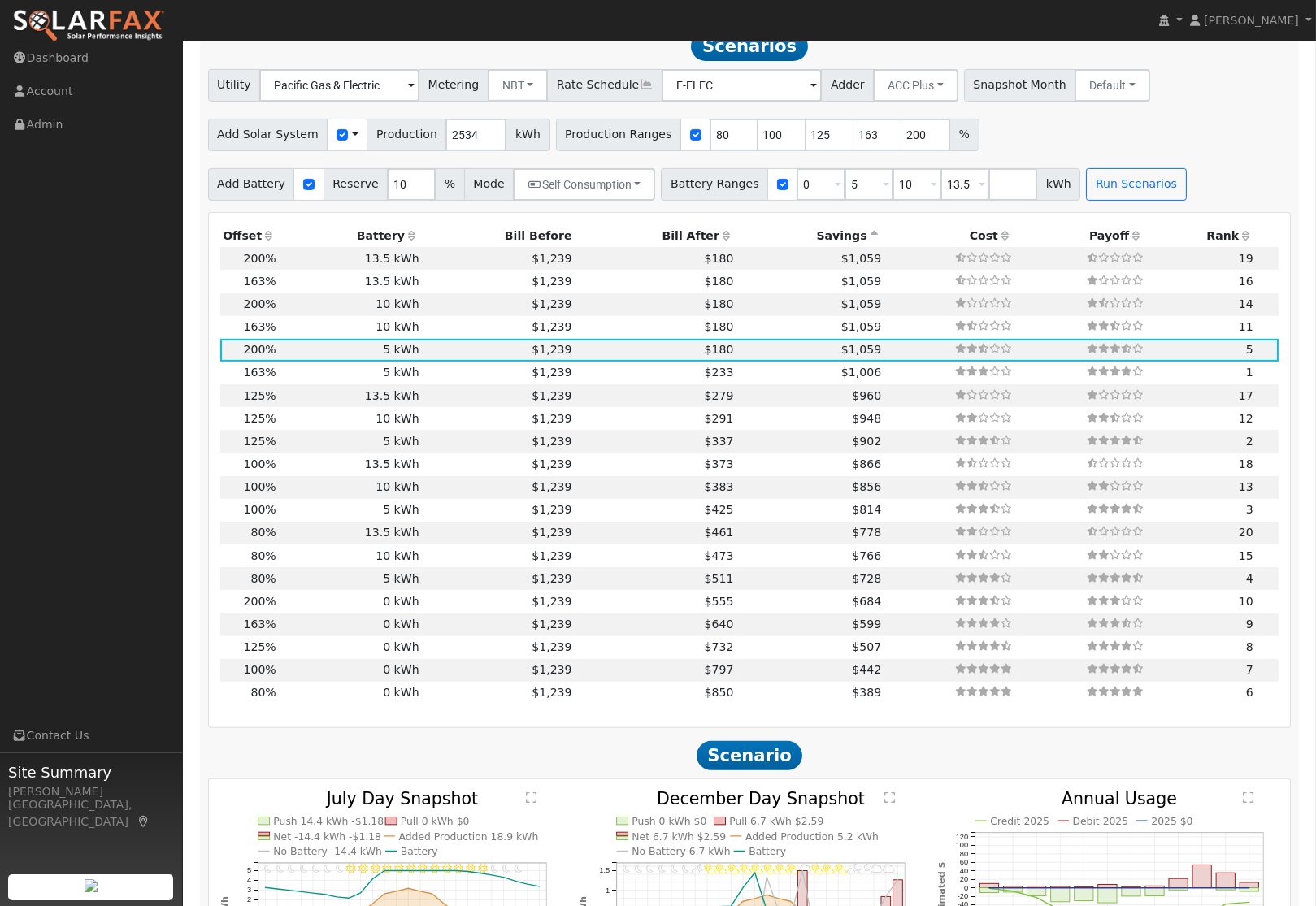
click at [1153, 168] on div "Utility Pacific Gas & Electric Metering NBT NEM NBT Rate Schedule E-ELEC Adder …" at bounding box center [750, 135] width 1101 height 132
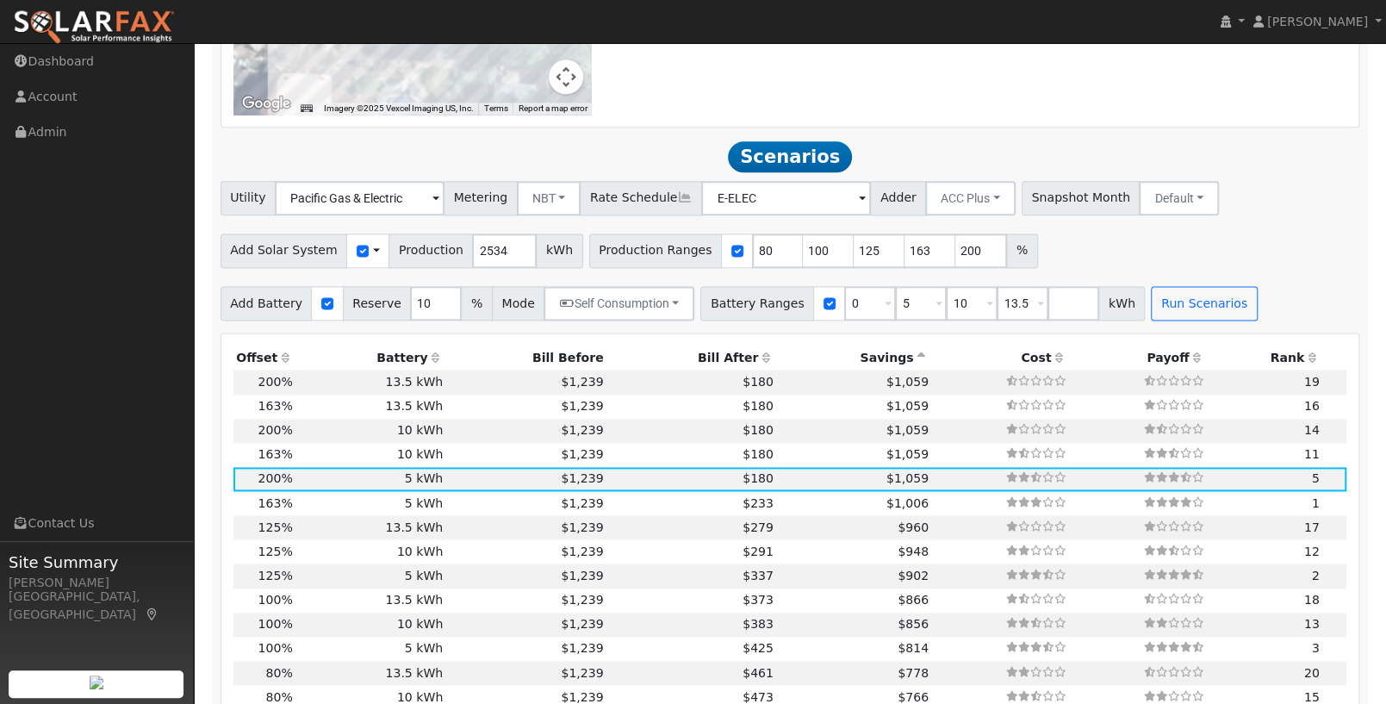
scroll to position [1338, 0]
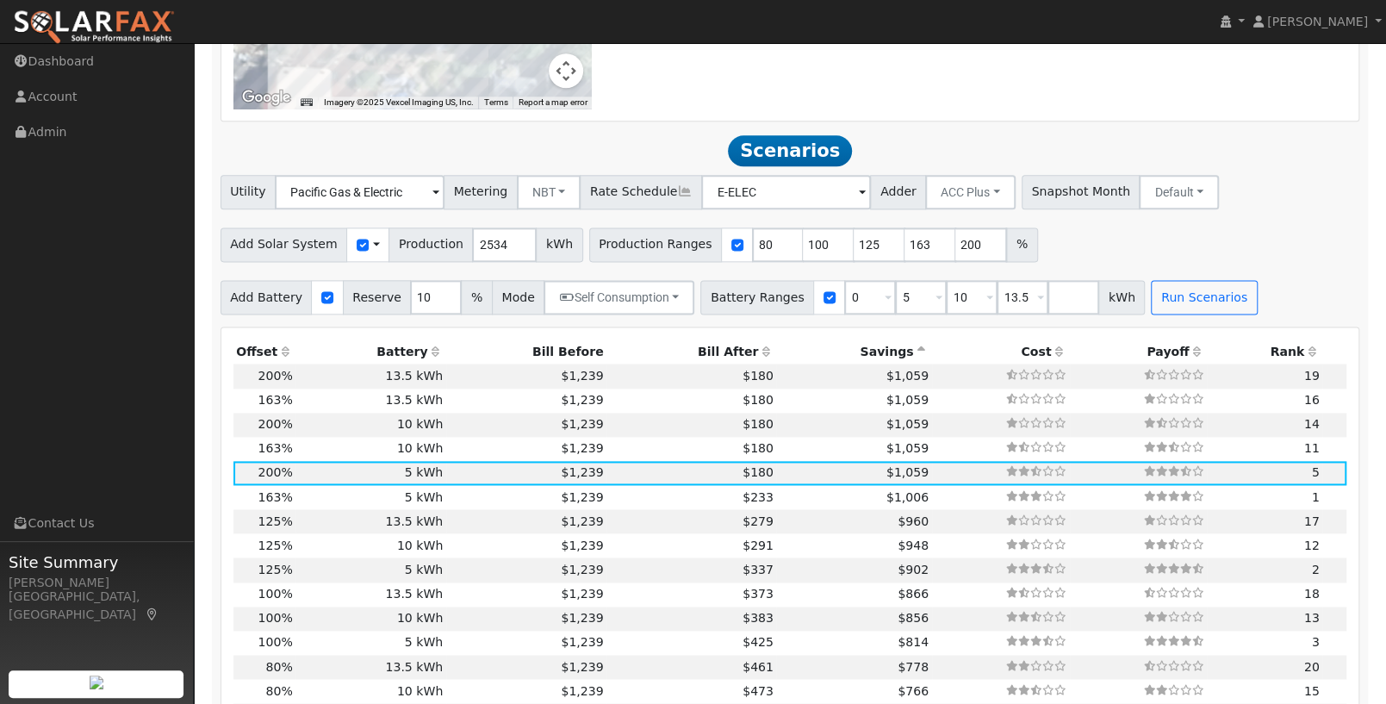
click at [677, 197] on icon at bounding box center [685, 191] width 16 height 12
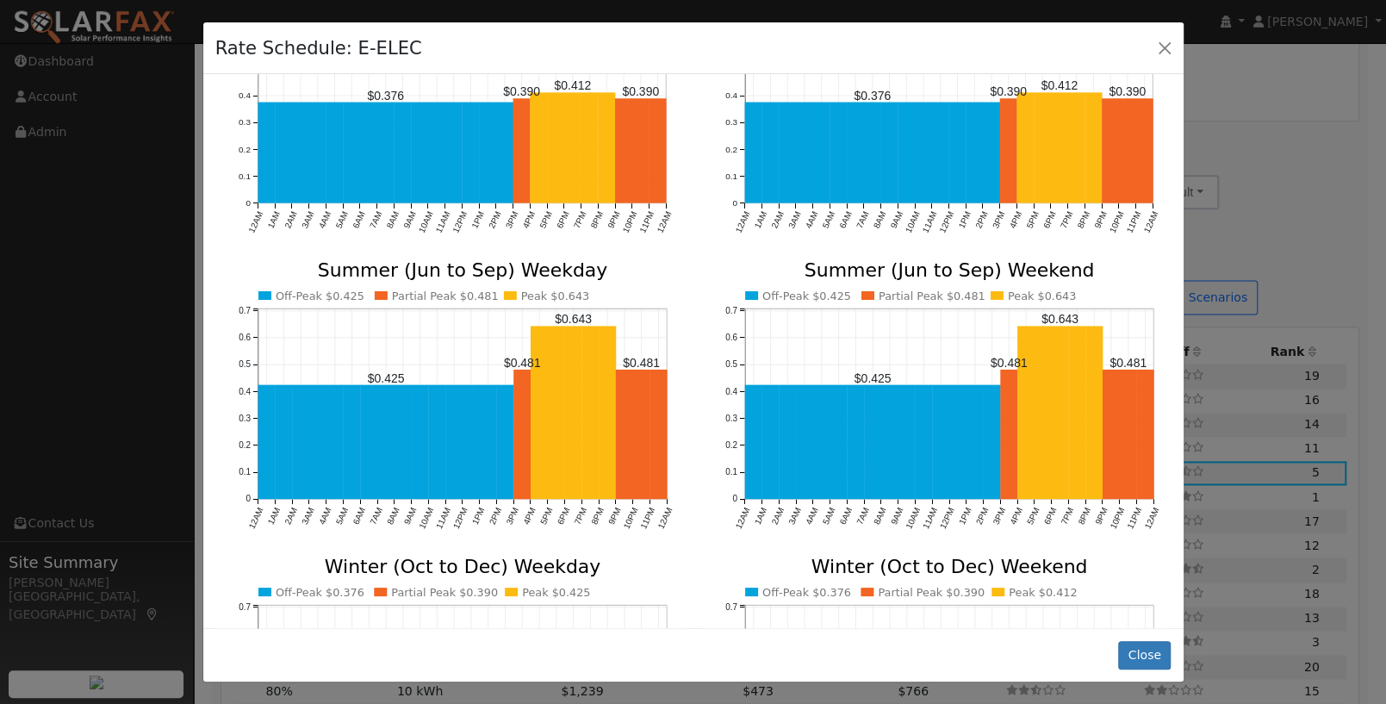
scroll to position [121, 0]
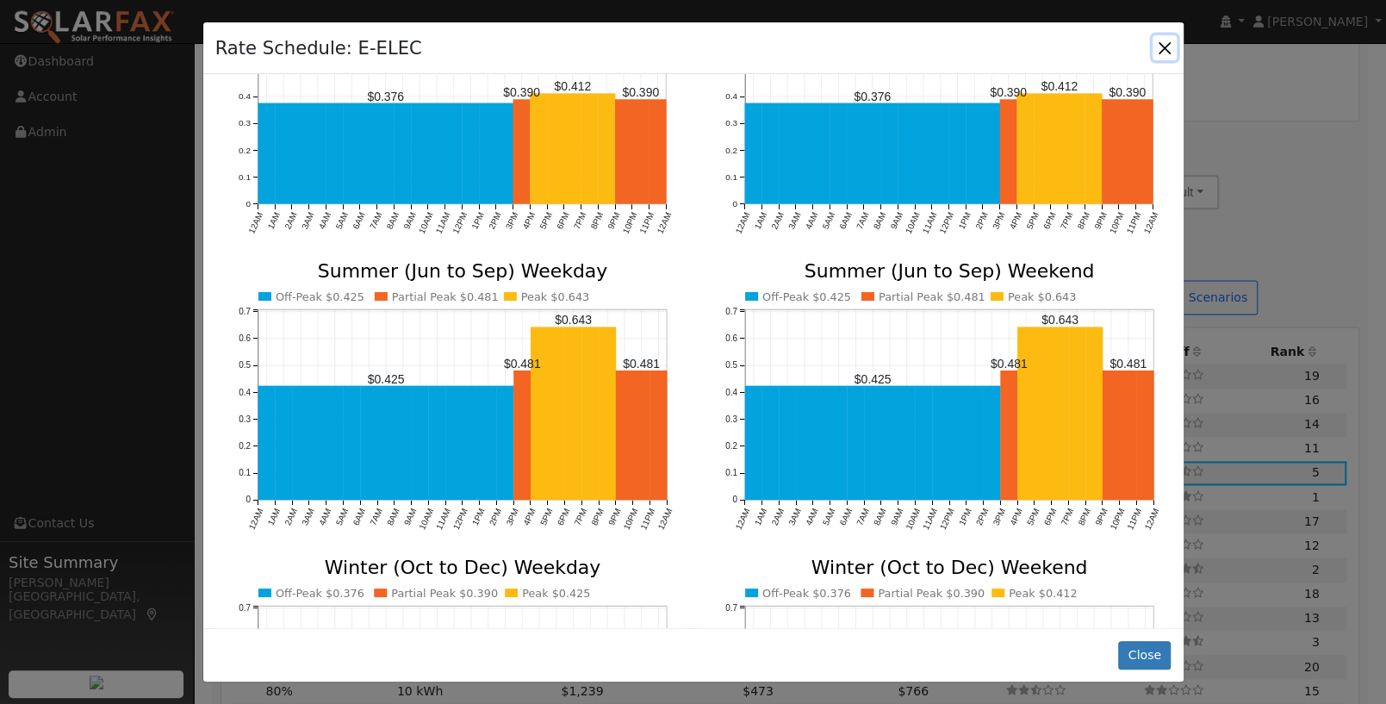
click at [1165, 47] on button "button" at bounding box center [1164, 47] width 24 height 24
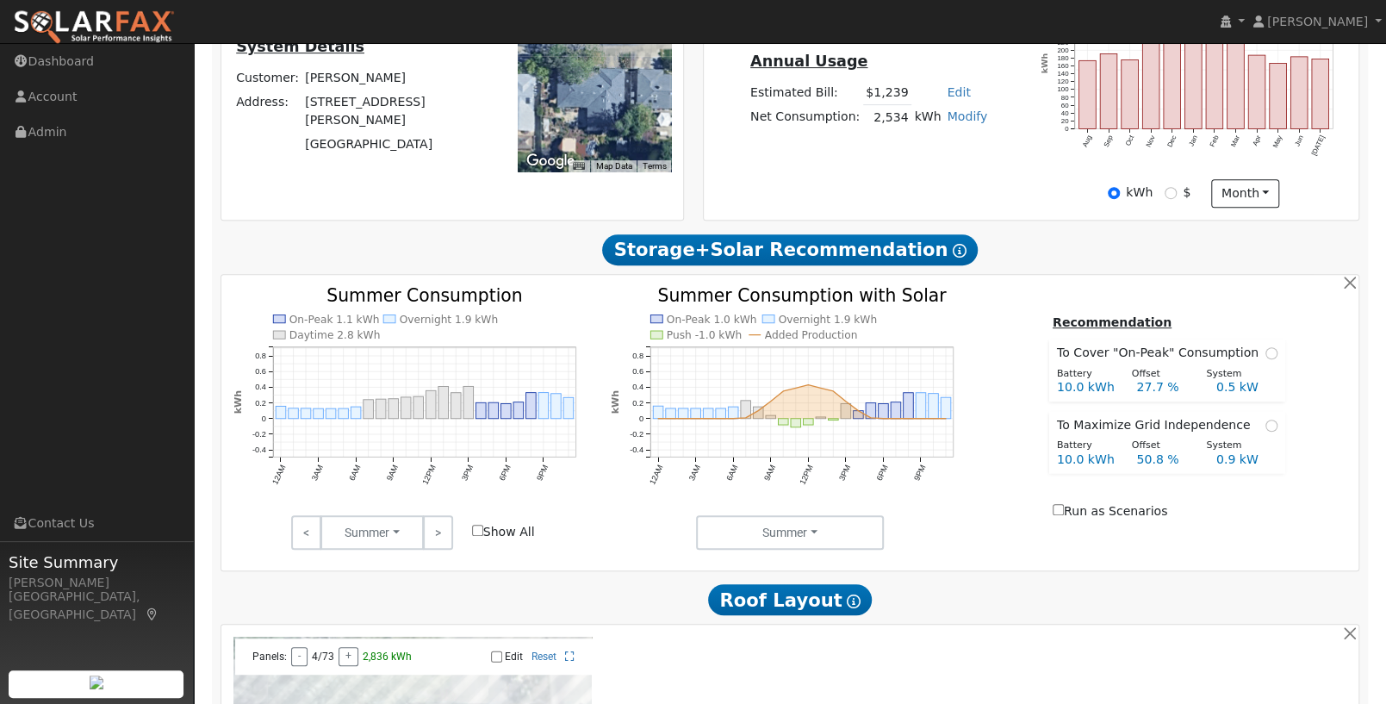
scroll to position [432, 0]
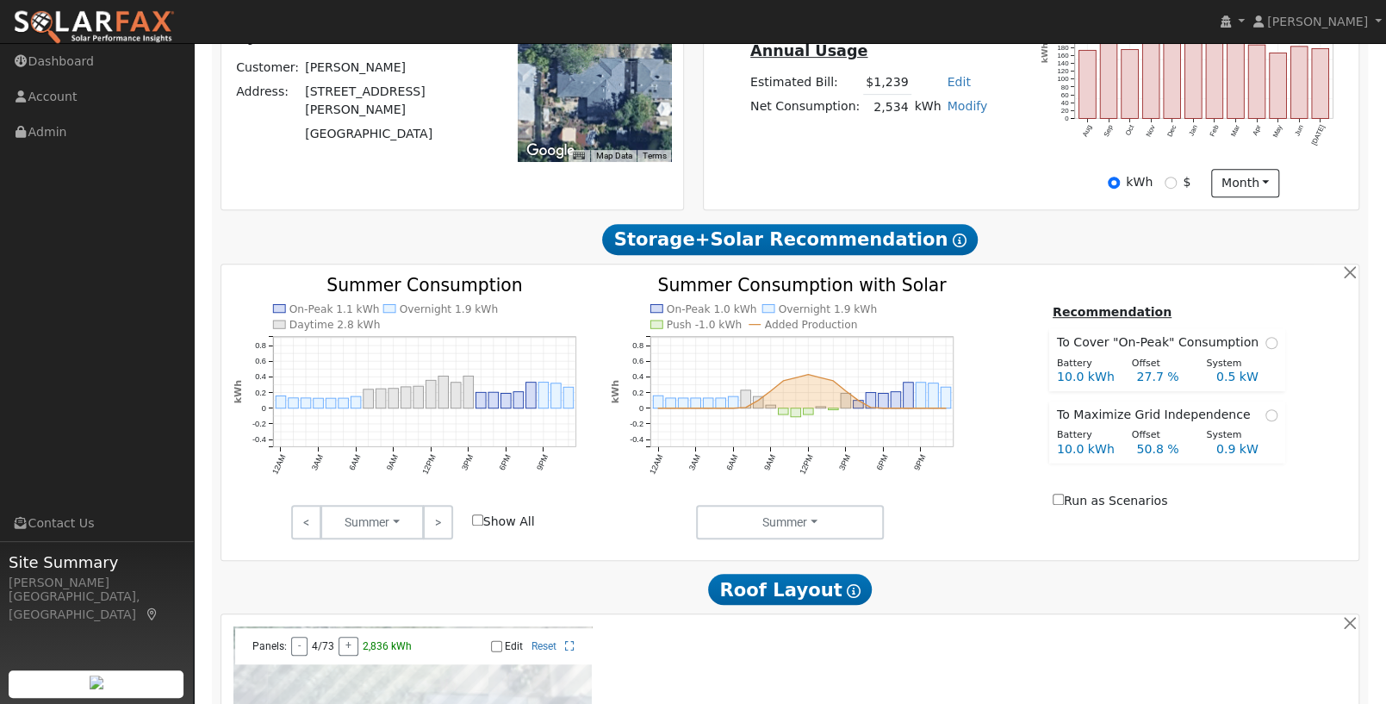
click at [335, 313] on text "On-Peak 1.1 kWh" at bounding box center [334, 309] width 90 height 12
click at [444, 534] on link ">" at bounding box center [438, 522] width 30 height 34
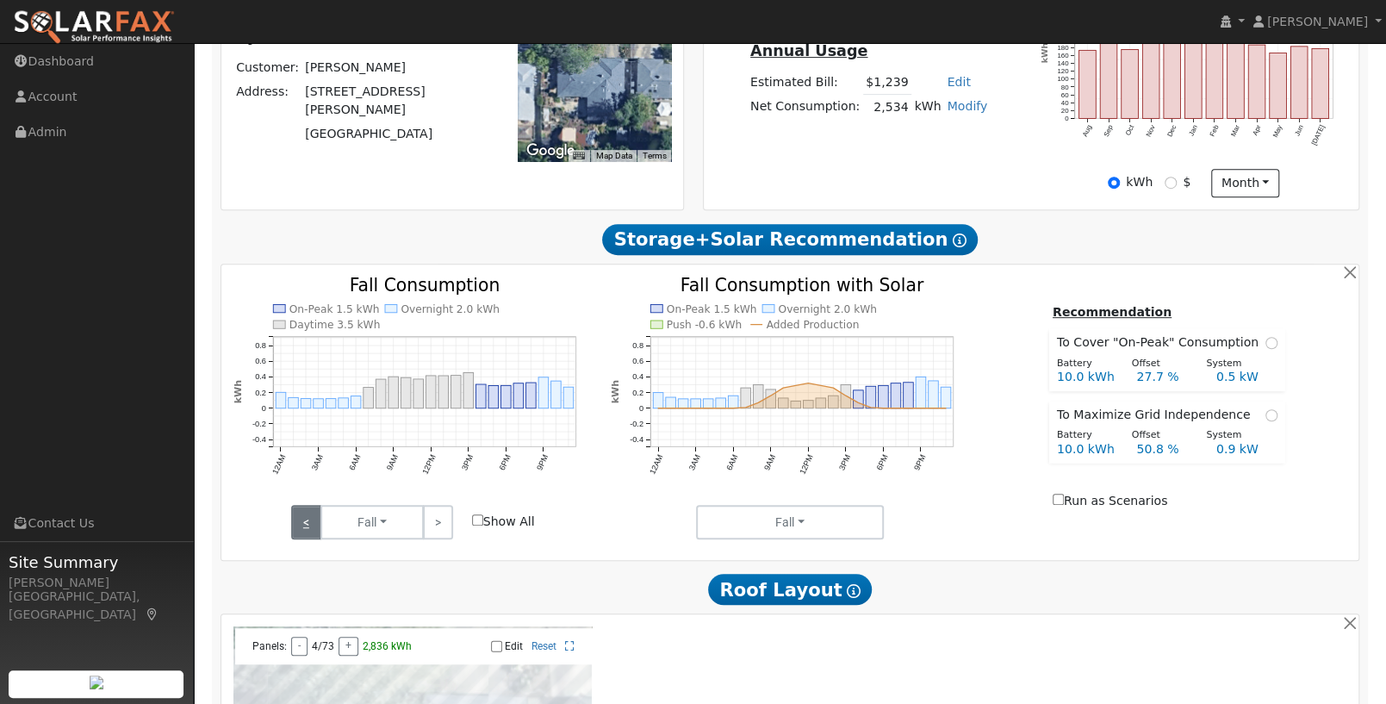
click at [309, 536] on link "<" at bounding box center [306, 522] width 30 height 34
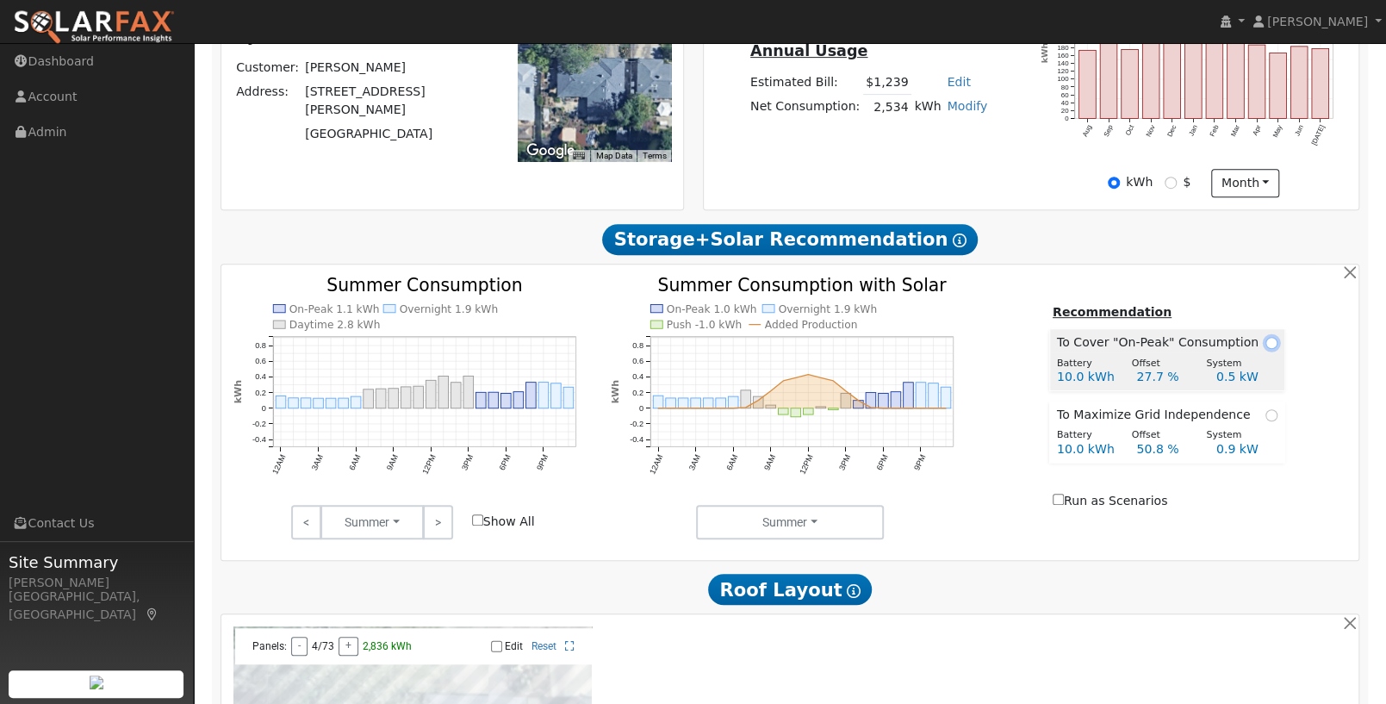
click at [1268, 349] on input "radio" at bounding box center [1271, 343] width 12 height 12
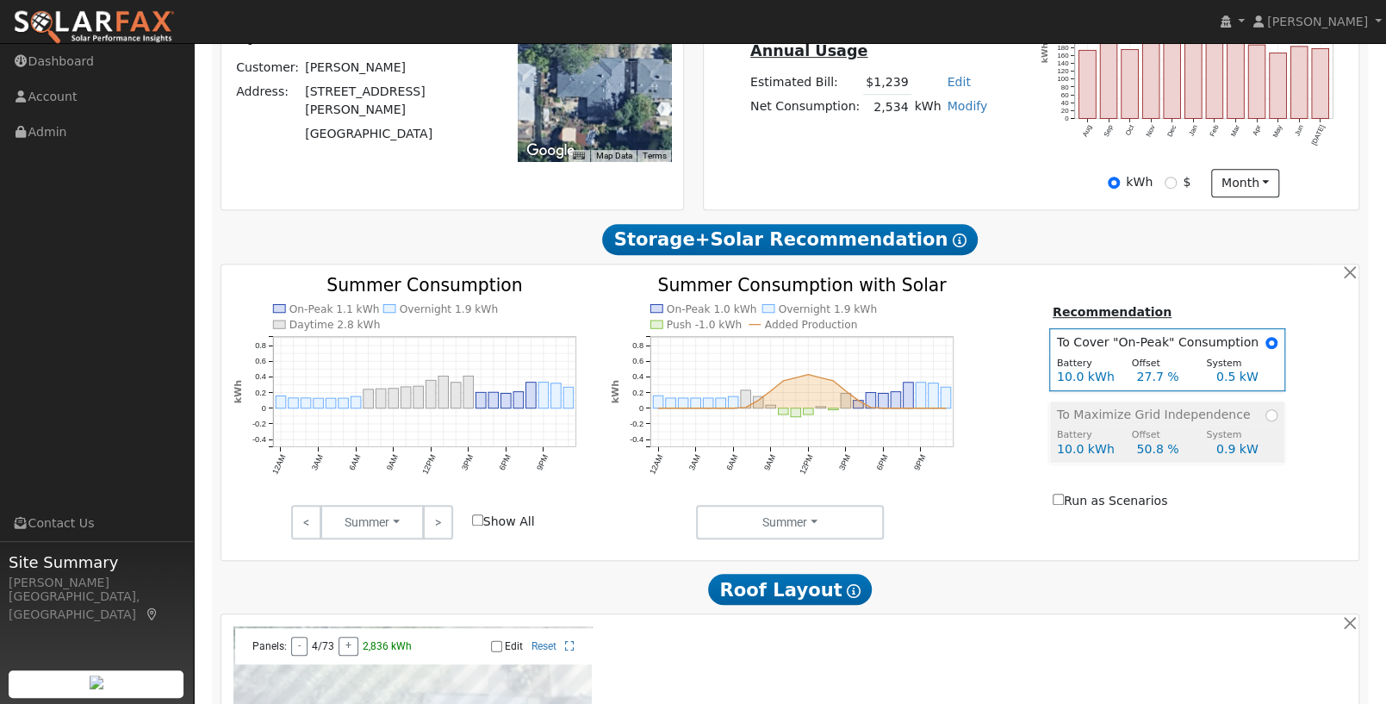
click at [1247, 424] on span "To Maximize Grid Independence" at bounding box center [1157, 415] width 201 height 18
radio input "false"
radio input "true"
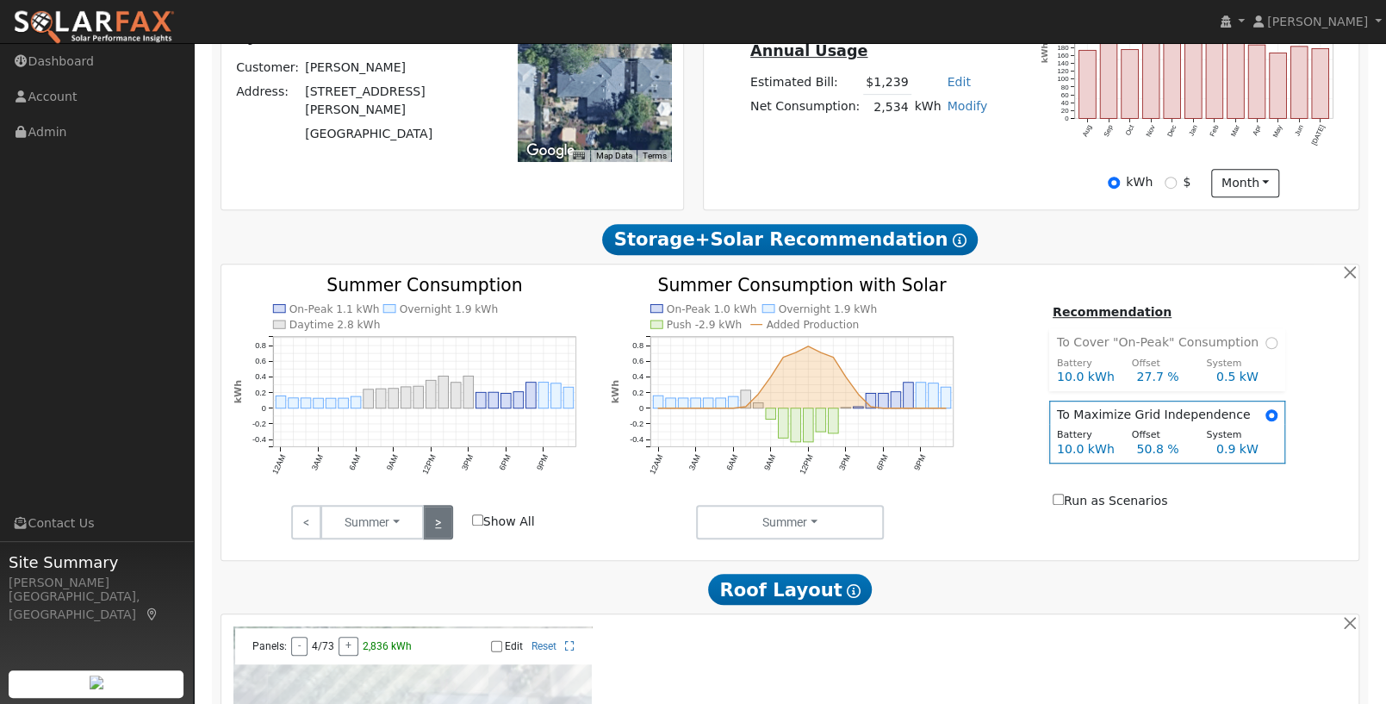
click at [440, 532] on link ">" at bounding box center [438, 522] width 30 height 34
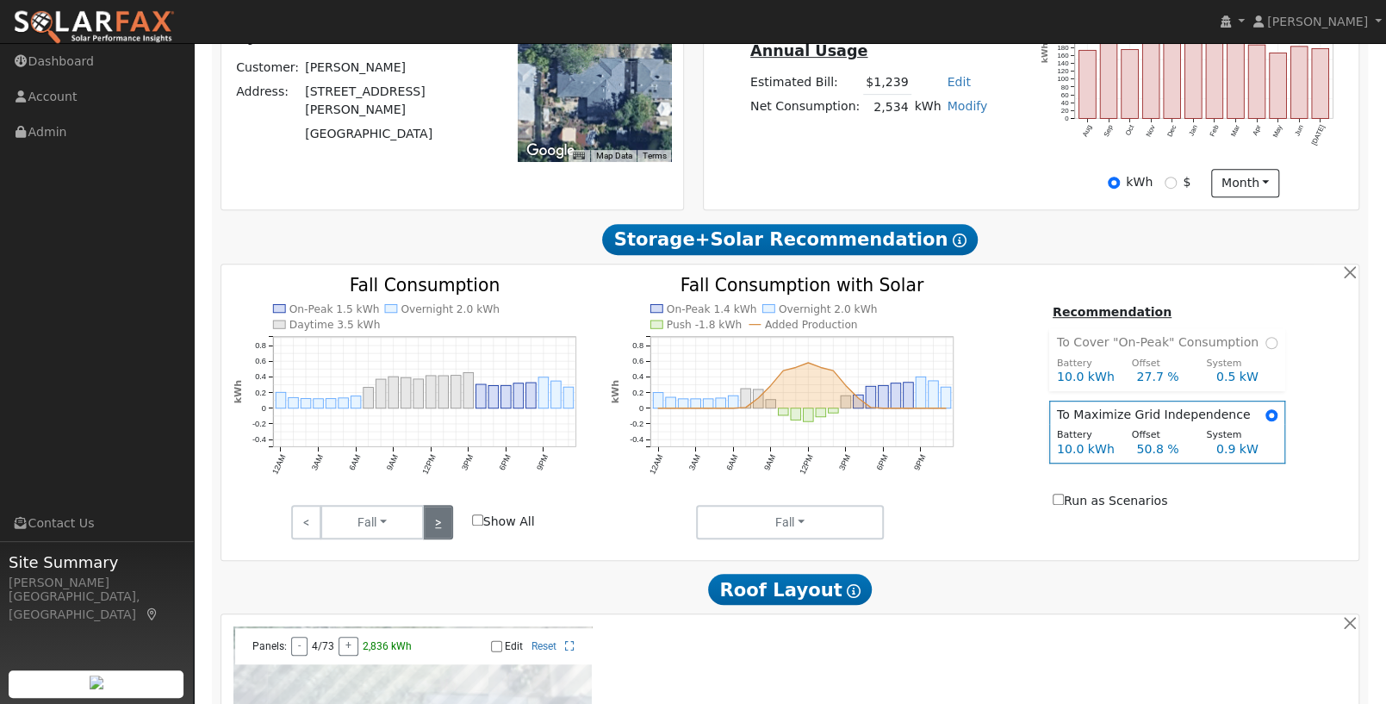
click at [440, 532] on link ">" at bounding box center [438, 522] width 30 height 34
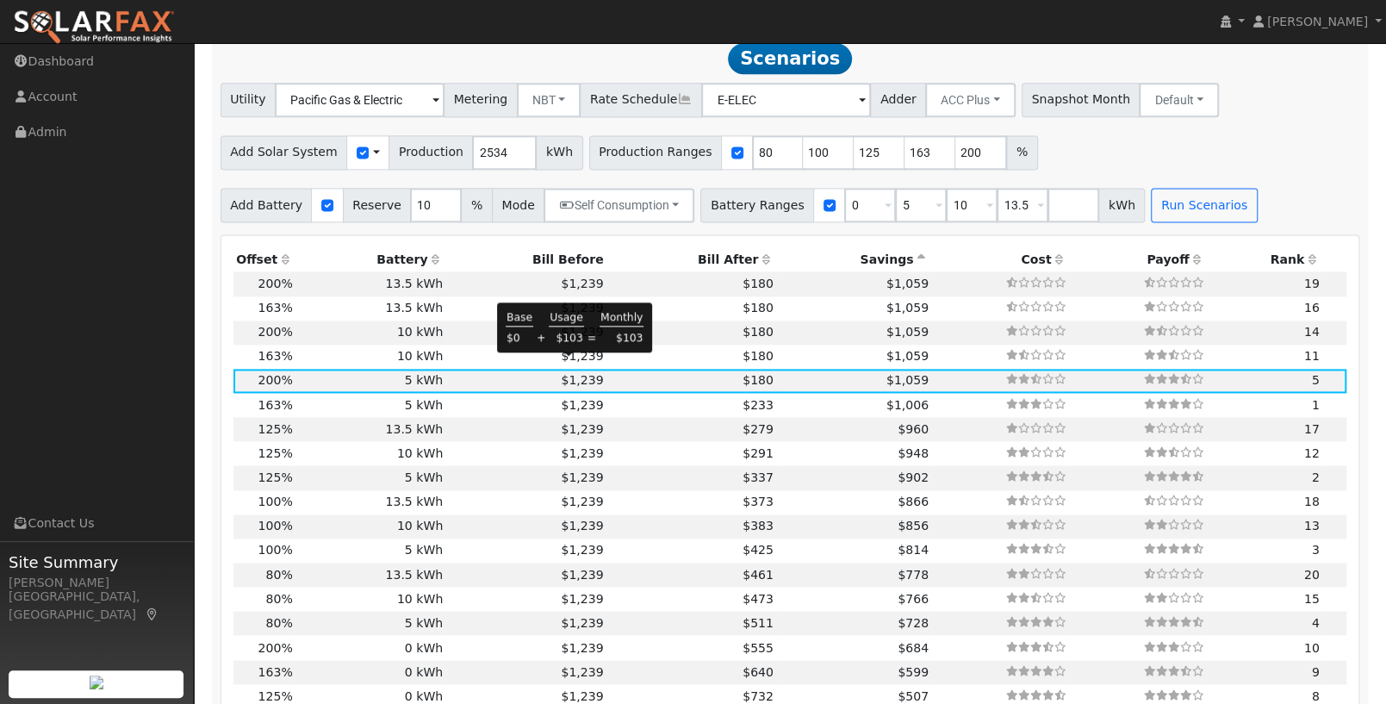
scroll to position [1431, 0]
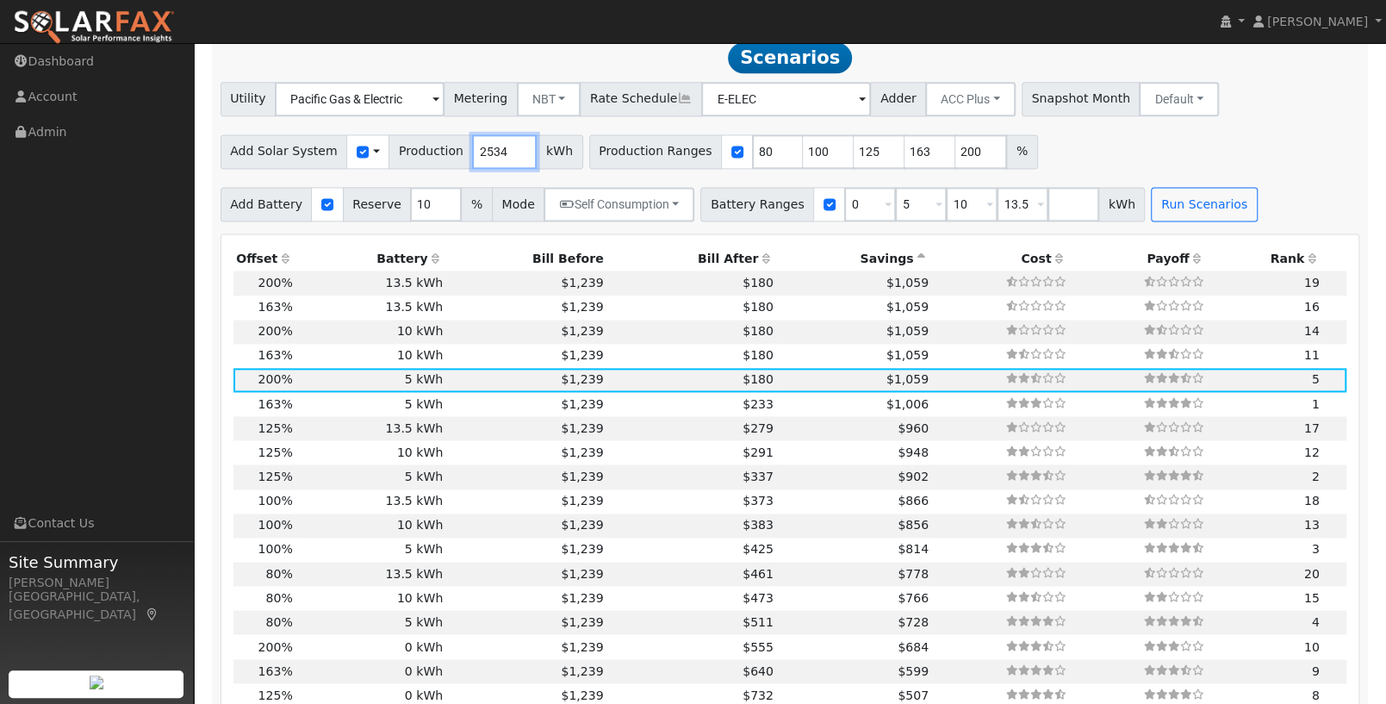
drag, startPoint x: 489, startPoint y: 163, endPoint x: 463, endPoint y: 163, distance: 25.8
click at [472, 163] on input "2534" at bounding box center [504, 151] width 65 height 34
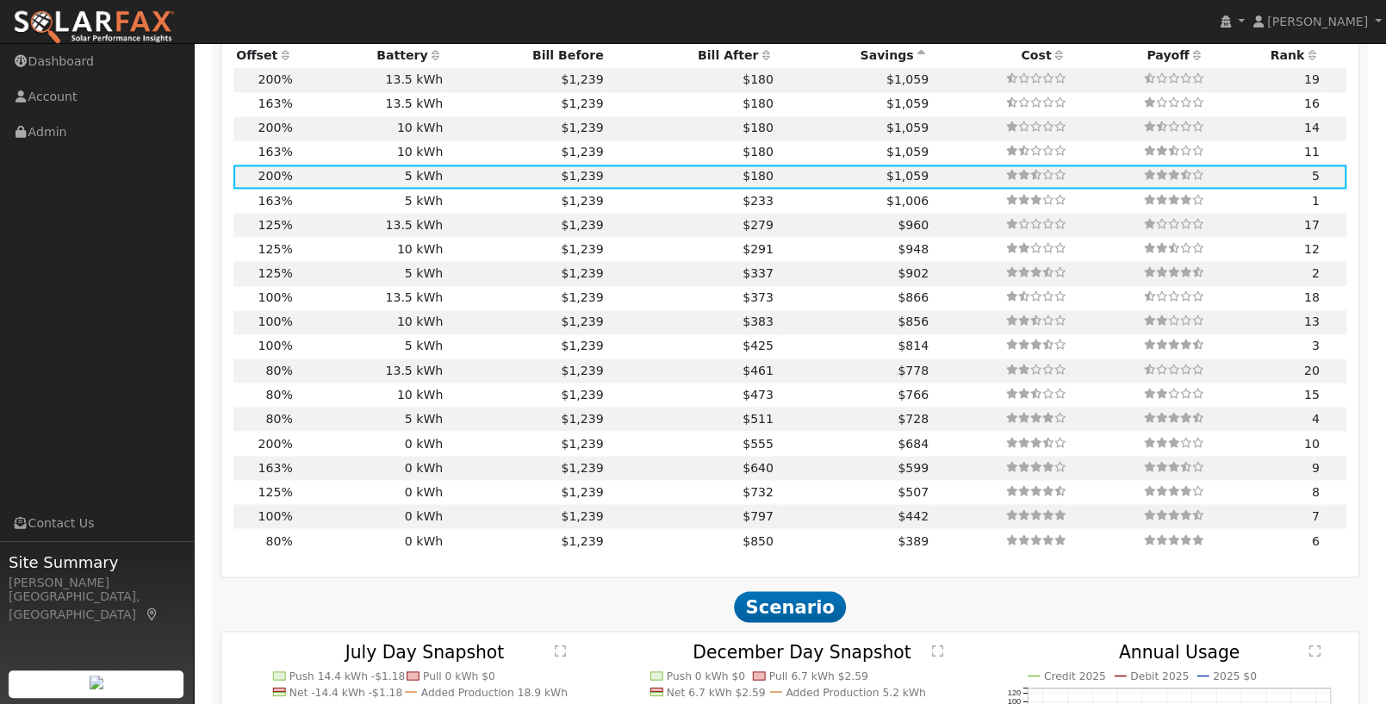
scroll to position [1635, 0]
click at [433, 60] on icon at bounding box center [436, 54] width 16 height 12
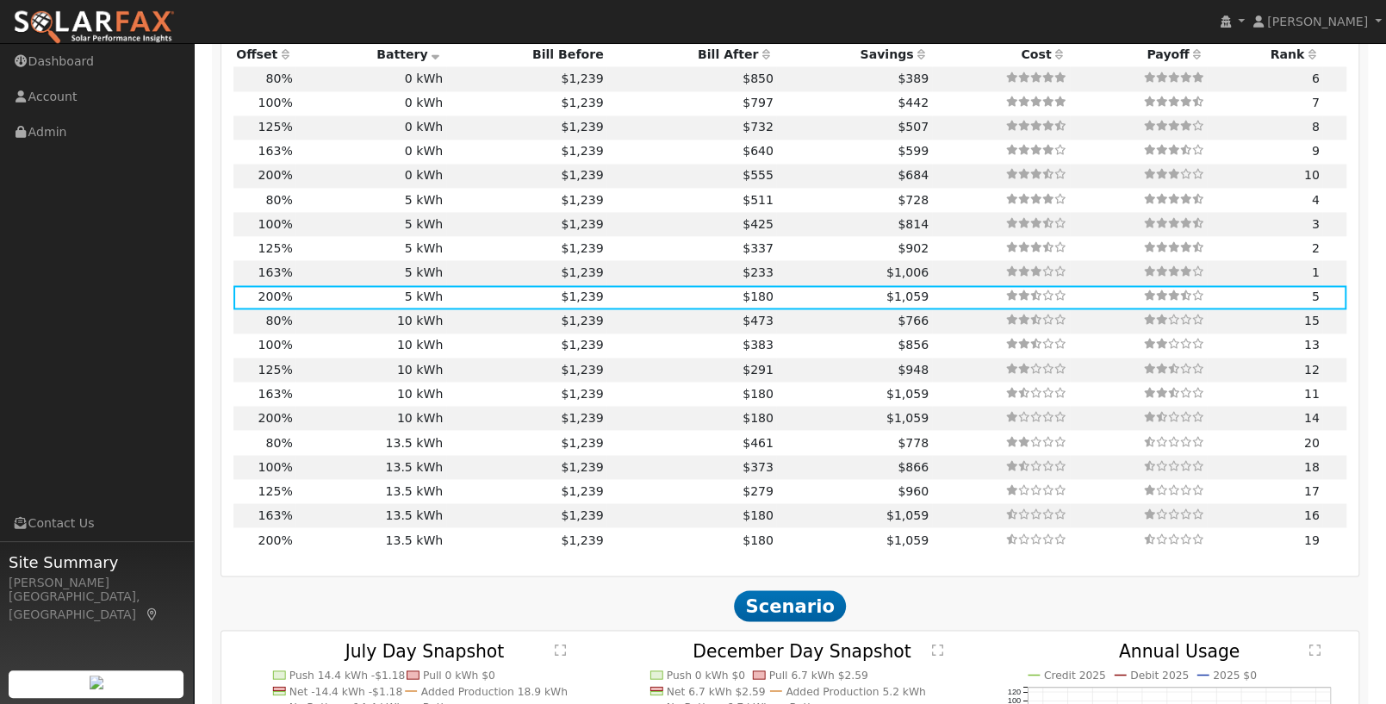
click at [433, 60] on icon at bounding box center [436, 54] width 16 height 12
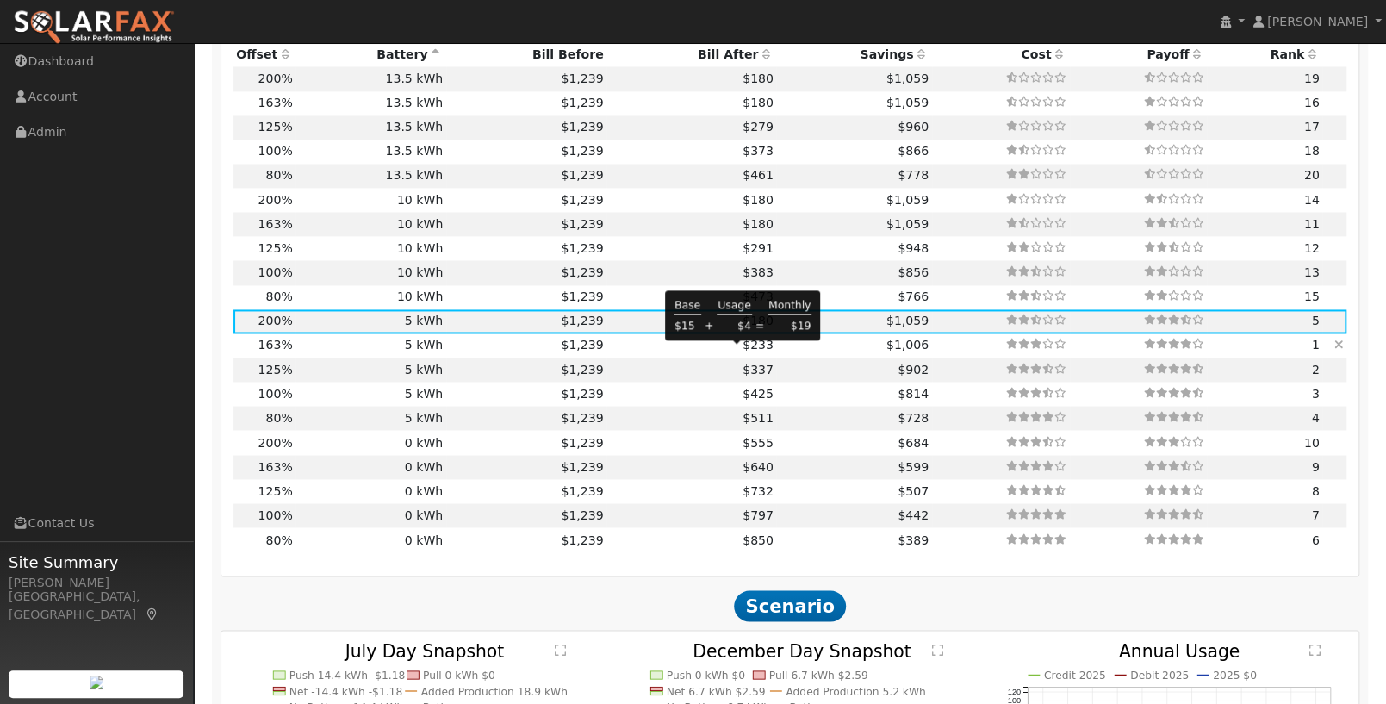
click at [742, 351] on span "$233" at bounding box center [757, 345] width 31 height 14
type input "2.8"
type input "$8,535"
type input "$4,076"
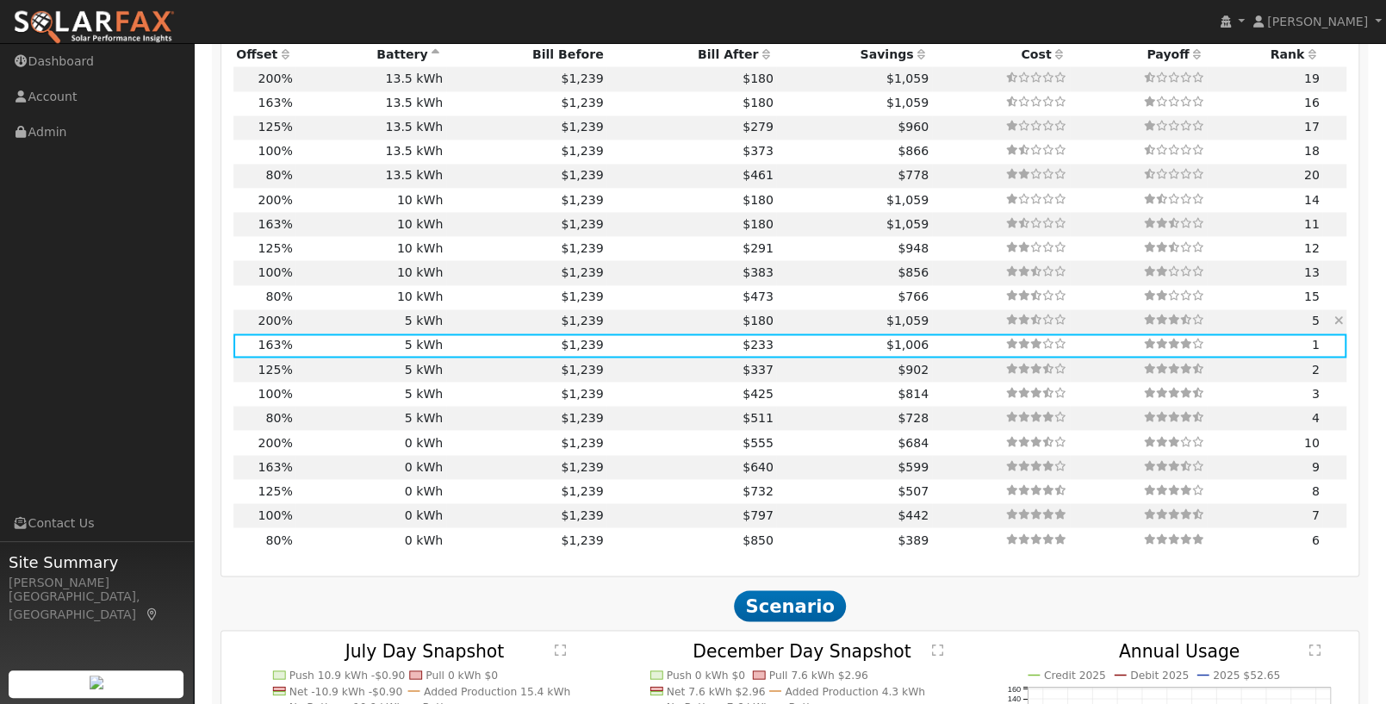
click at [617, 332] on td "$180" at bounding box center [691, 321] width 170 height 24
type input "3.4"
type input "$10,474"
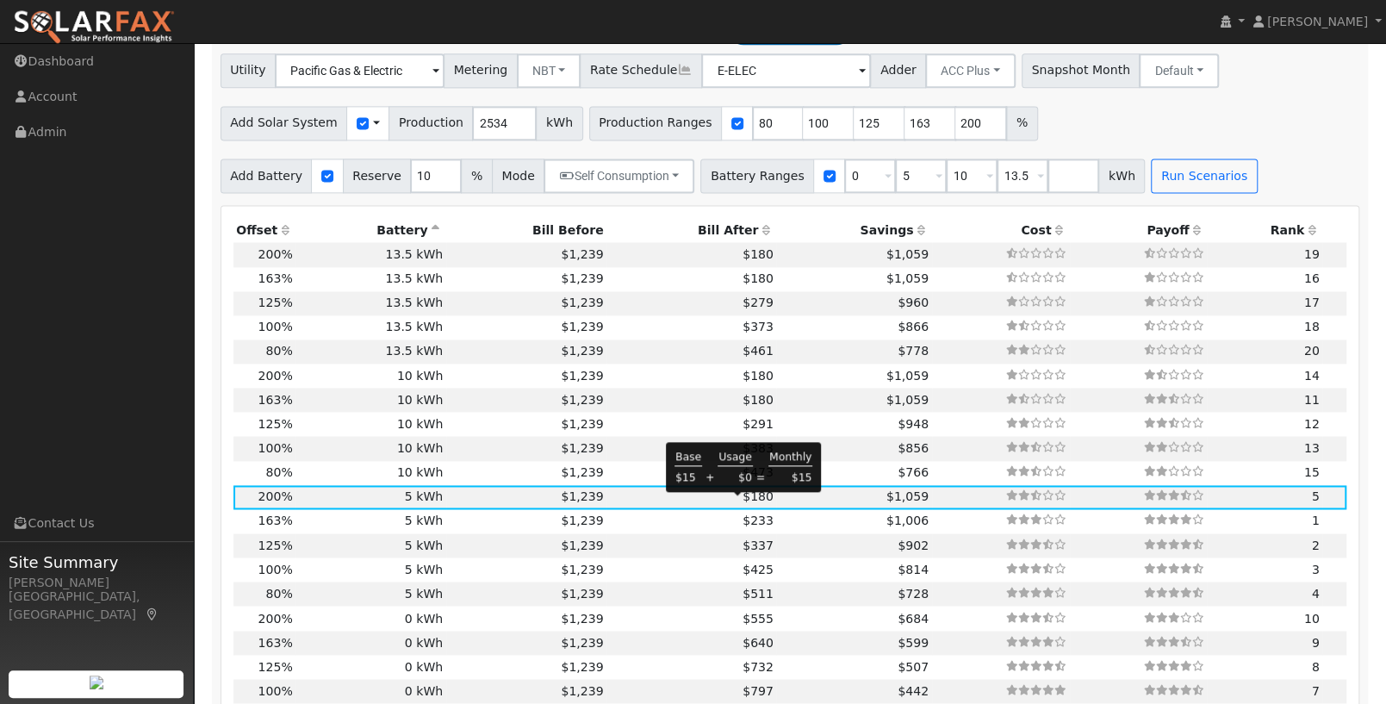
scroll to position [1452, 0]
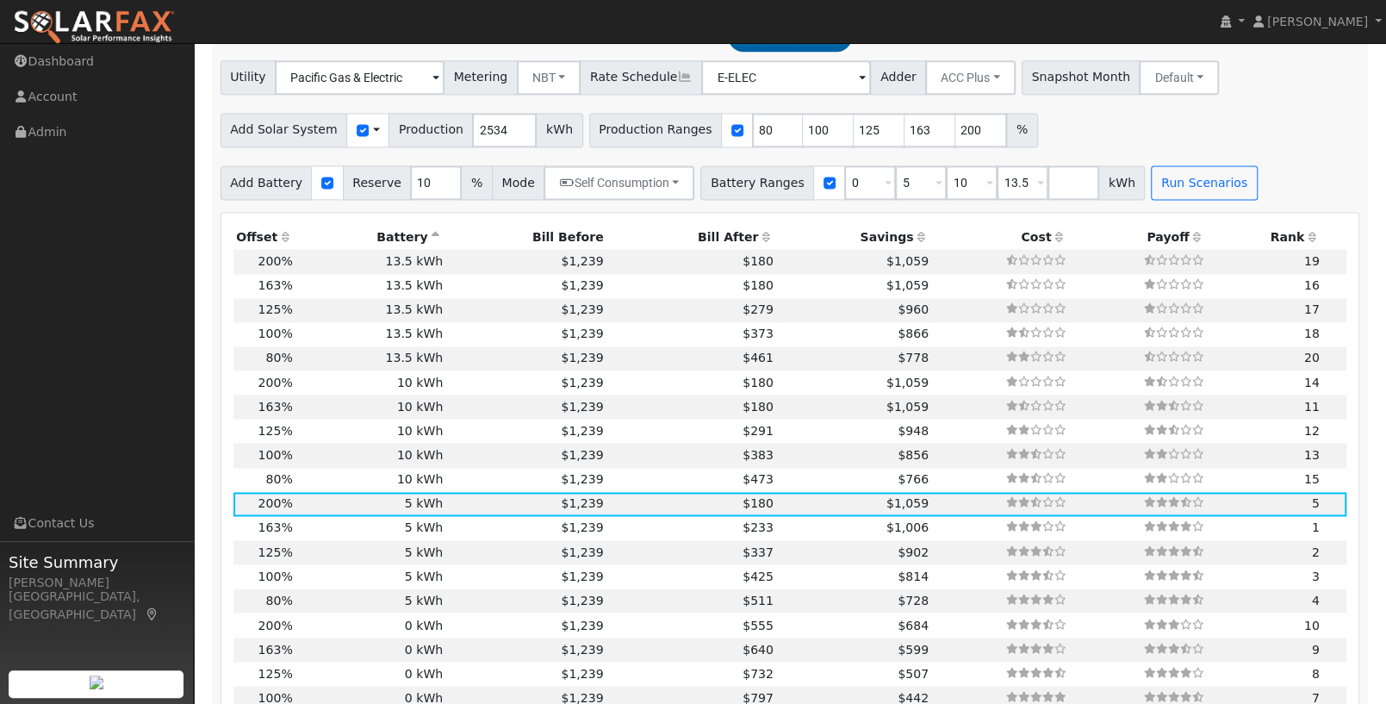
click at [913, 243] on icon at bounding box center [921, 237] width 16 height 12
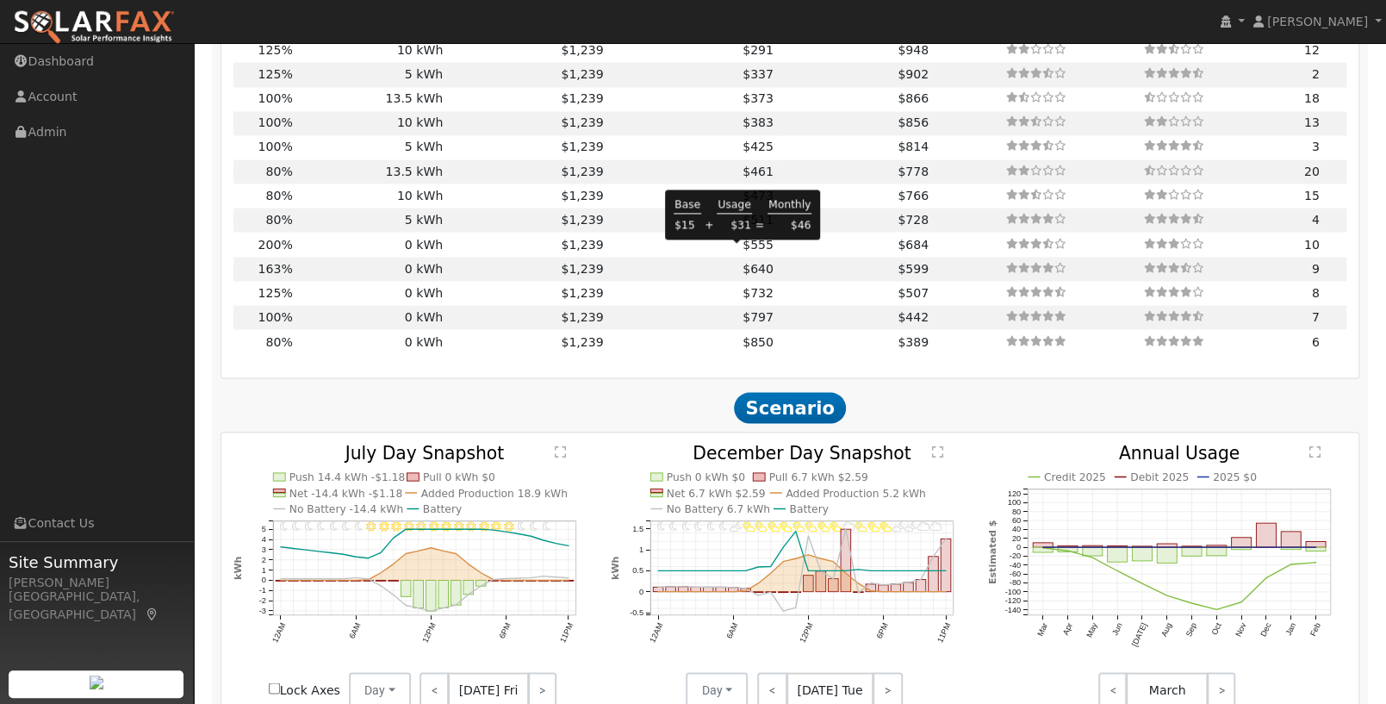
scroll to position [1859, 0]
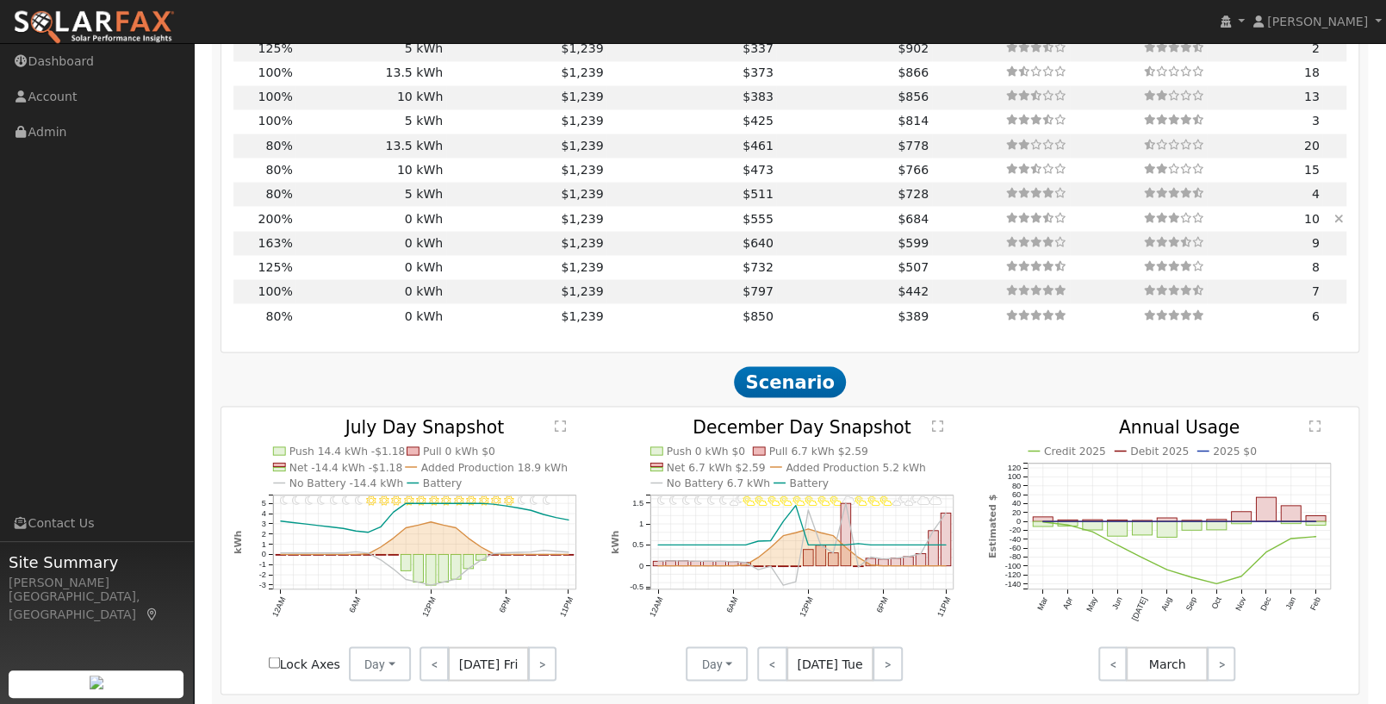
click at [314, 230] on td "0 kWh" at bounding box center [370, 218] width 150 height 24
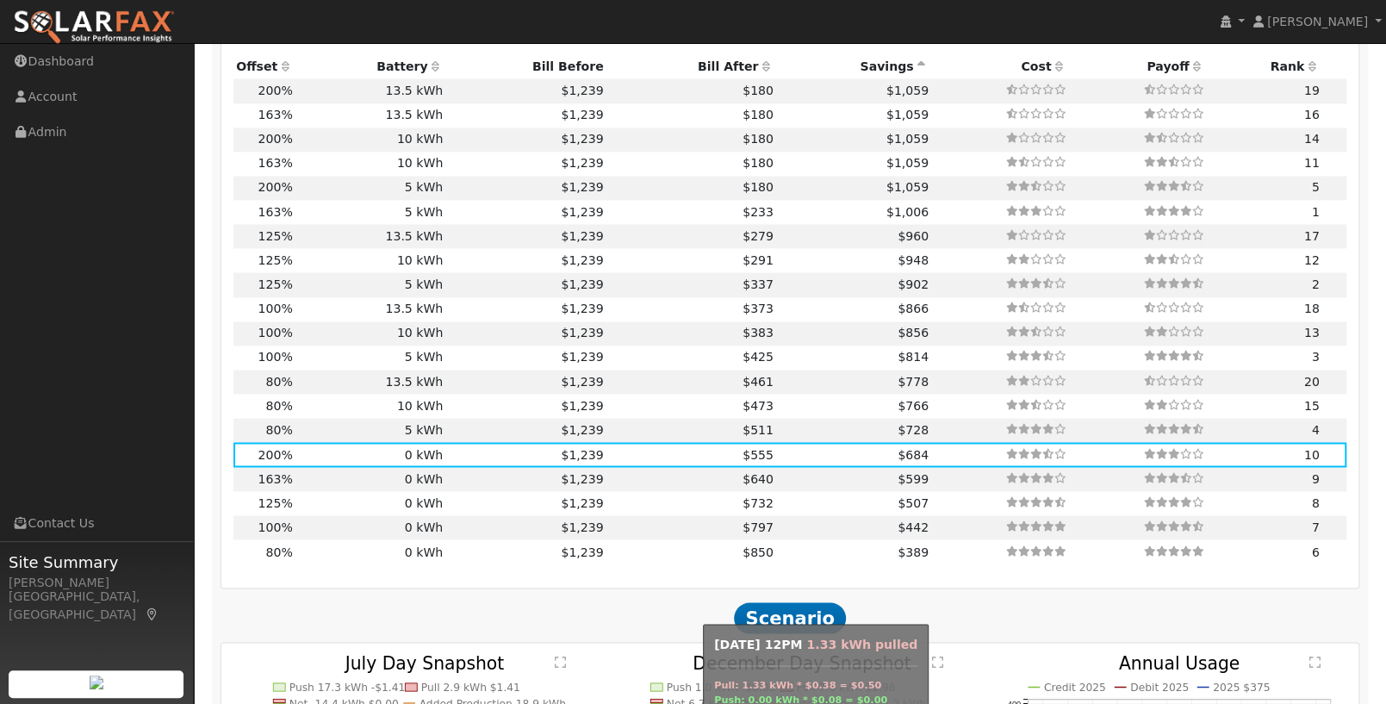
scroll to position [1612, 0]
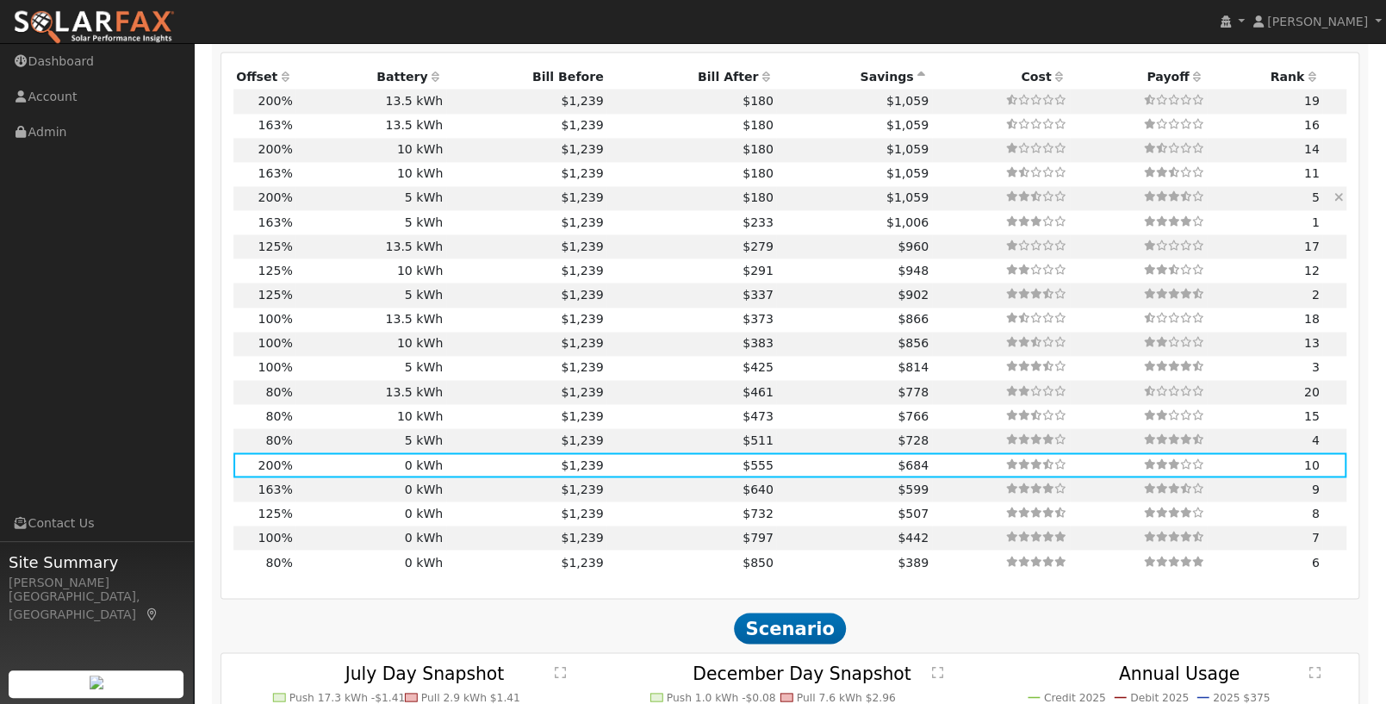
click at [628, 209] on td "$180" at bounding box center [691, 198] width 170 height 24
type input "$4,657"
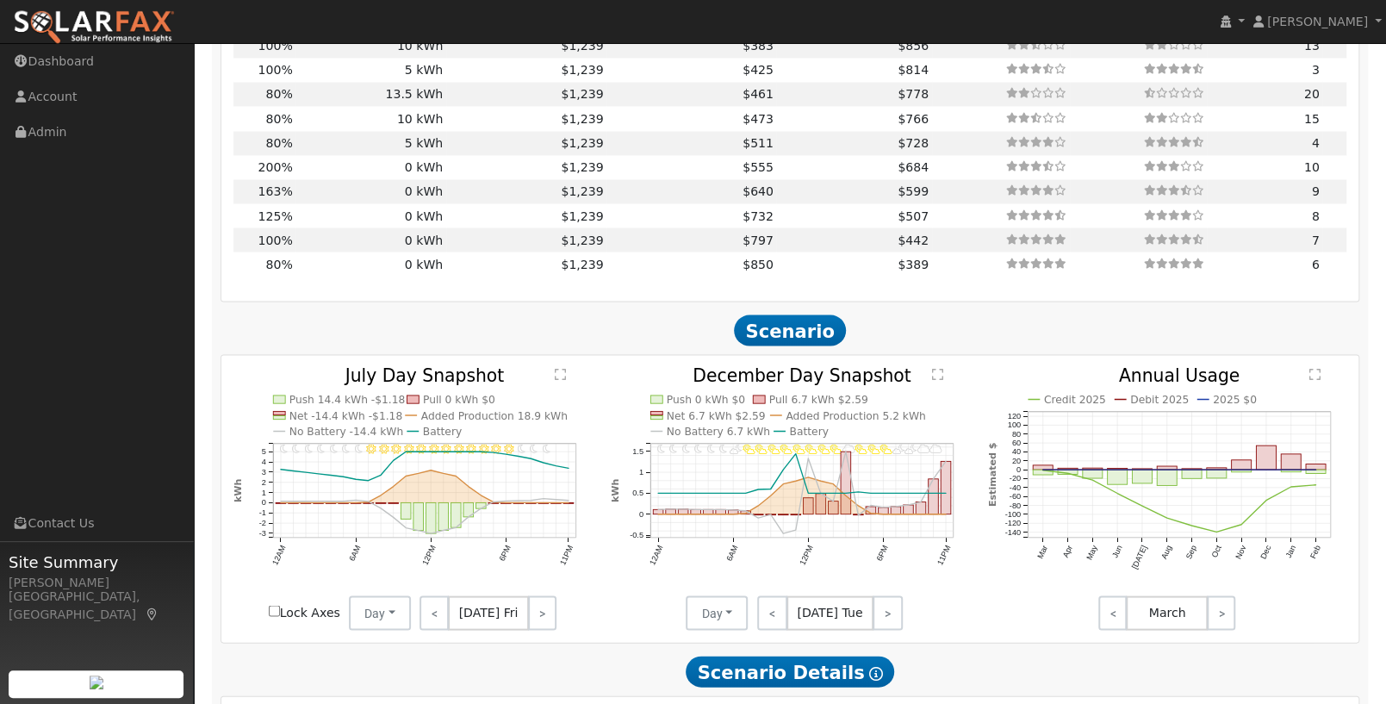
scroll to position [1969, 0]
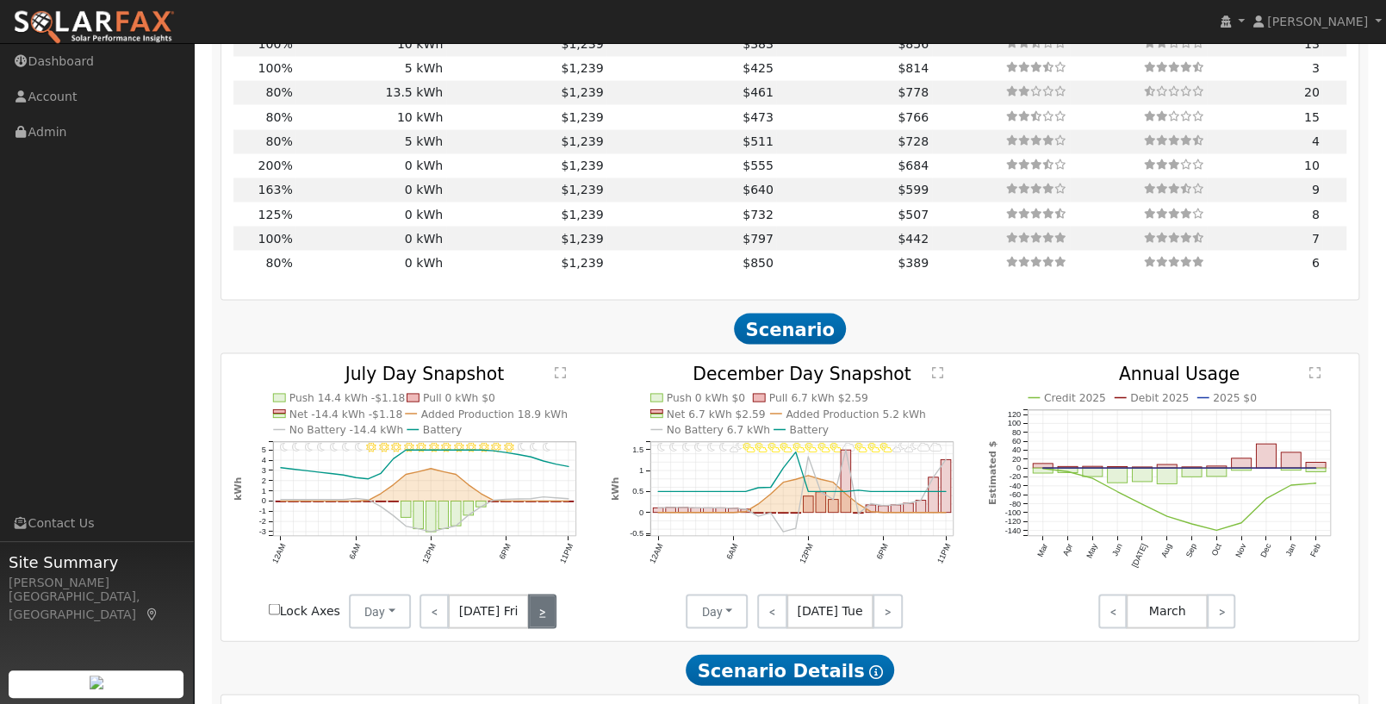
click at [550, 624] on link ">" at bounding box center [542, 610] width 28 height 34
click at [534, 624] on link ">" at bounding box center [544, 610] width 26 height 34
click at [534, 624] on link ">" at bounding box center [544, 610] width 24 height 34
click at [534, 624] on link ">" at bounding box center [544, 610] width 23 height 34
click at [534, 624] on link ">" at bounding box center [544, 610] width 26 height 34
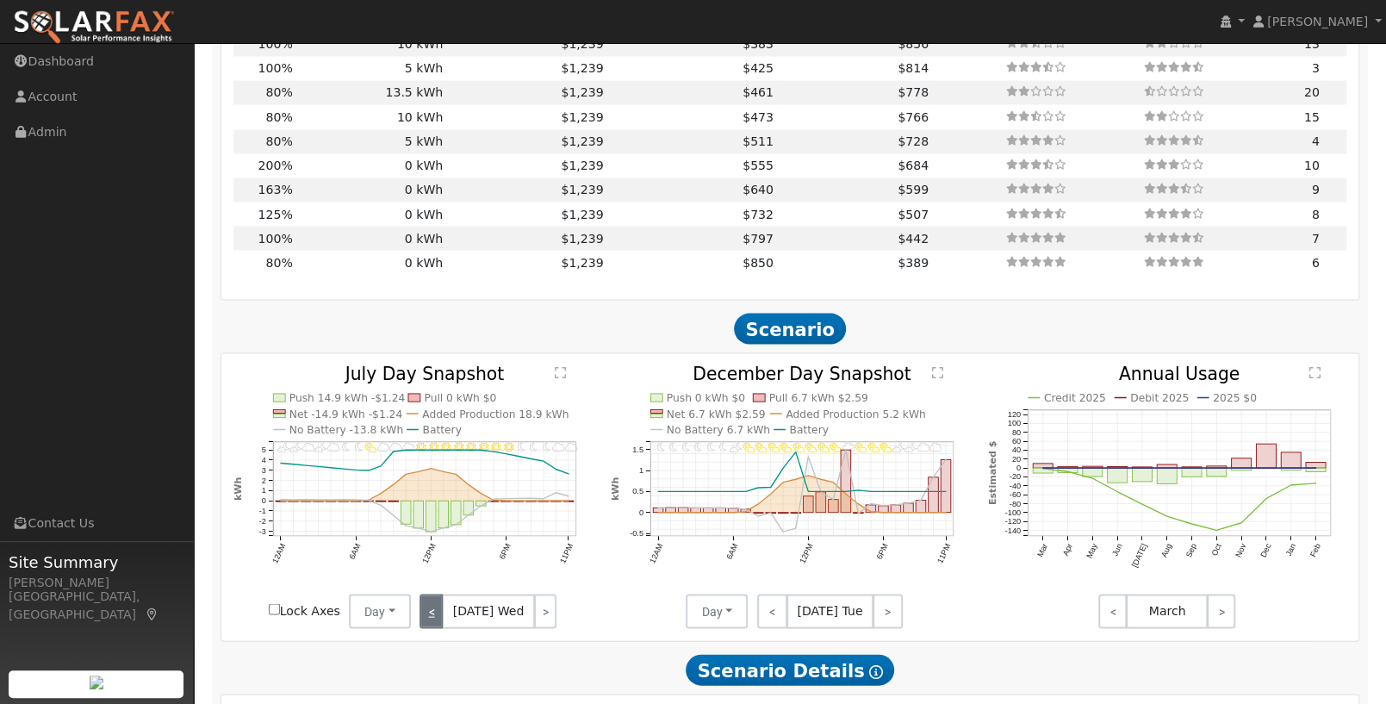
click at [433, 625] on link "<" at bounding box center [430, 610] width 23 height 34
click at [551, 612] on link ">" at bounding box center [544, 610] width 26 height 34
click at [551, 612] on link ">" at bounding box center [545, 610] width 23 height 34
click at [551, 612] on link ">" at bounding box center [544, 610] width 25 height 34
click at [551, 612] on link ">" at bounding box center [542, 610] width 28 height 34
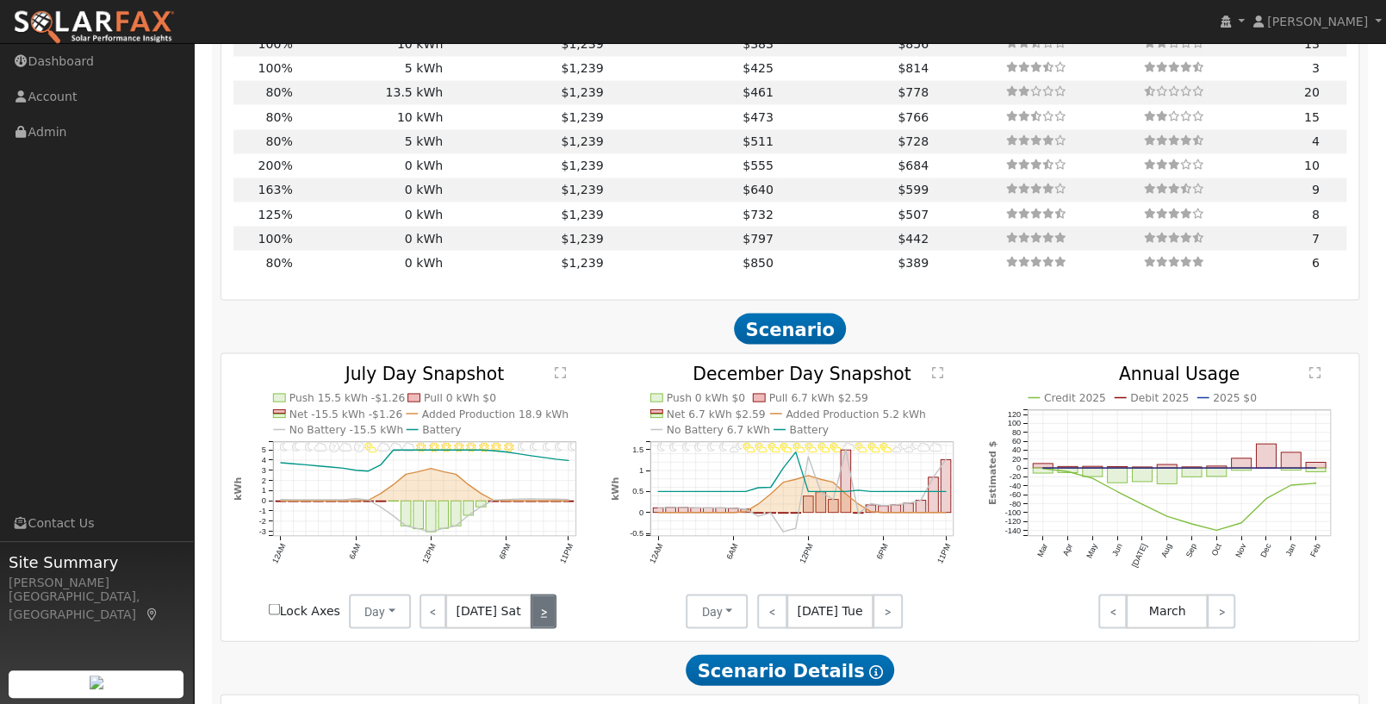
click at [551, 612] on link ">" at bounding box center [544, 610] width 26 height 34
click at [366, 628] on button "Day" at bounding box center [380, 610] width 62 height 34
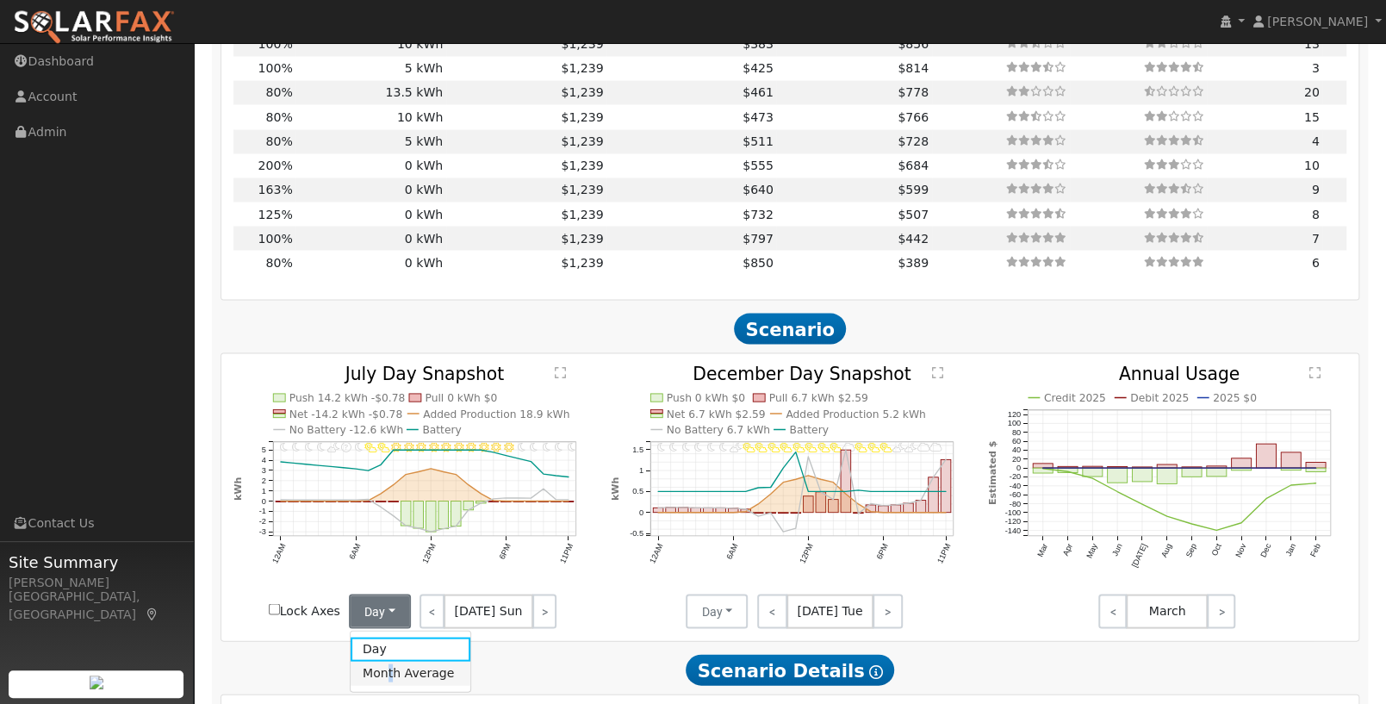
click at [388, 675] on link "Month Average" at bounding box center [411, 673] width 120 height 24
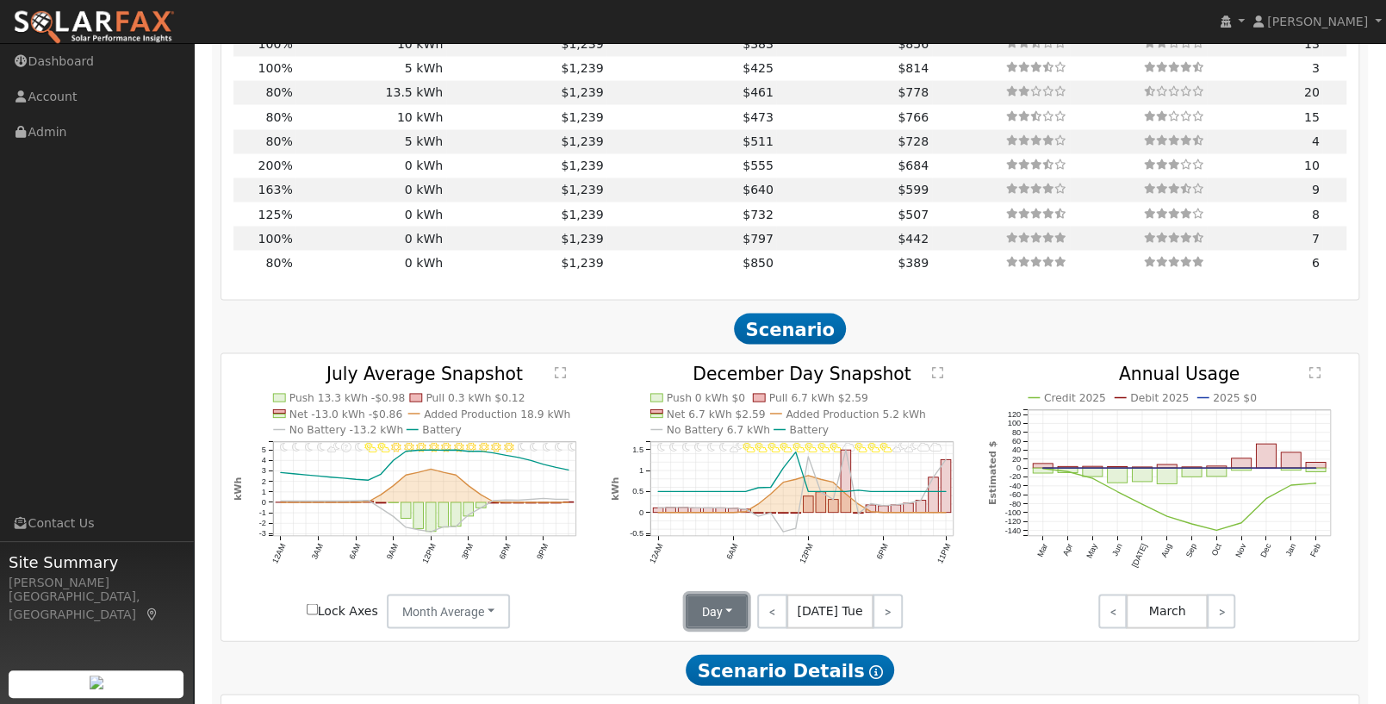
click at [730, 624] on button "Day" at bounding box center [717, 610] width 62 height 34
click at [736, 675] on link "Month Average" at bounding box center [747, 673] width 120 height 24
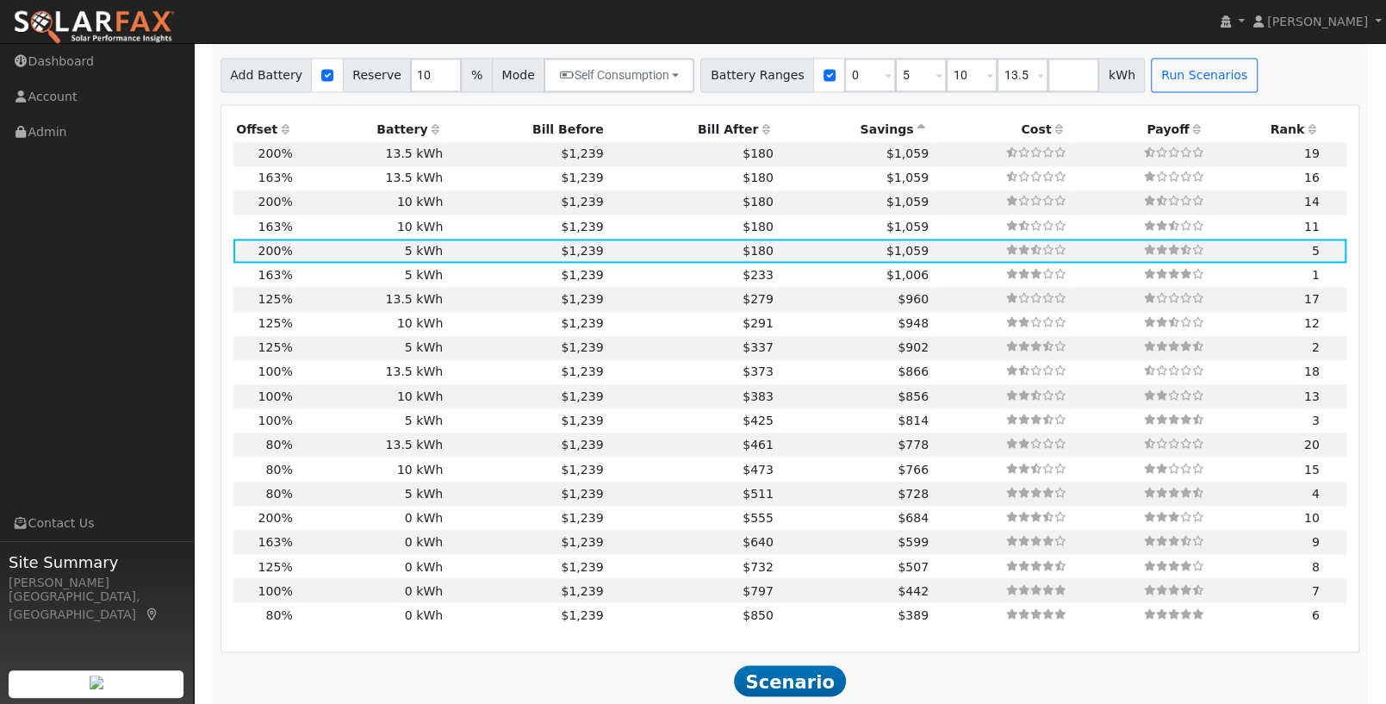
scroll to position [1616, 0]
